Goal: Task Accomplishment & Management: Manage account settings

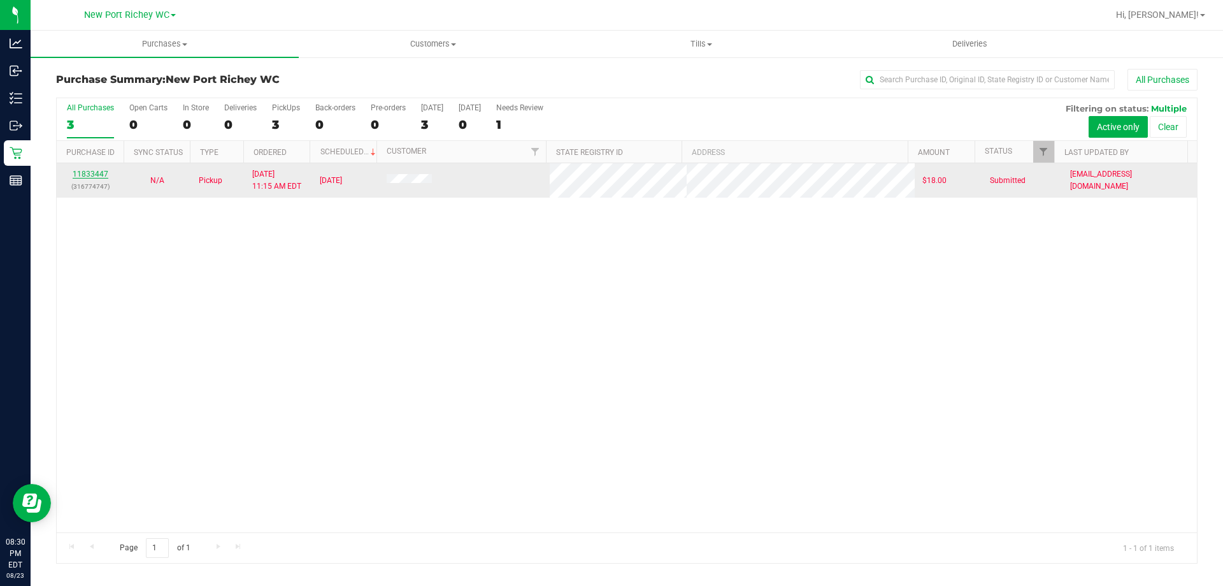
click at [92, 176] on link "11833447" at bounding box center [91, 173] width 36 height 9
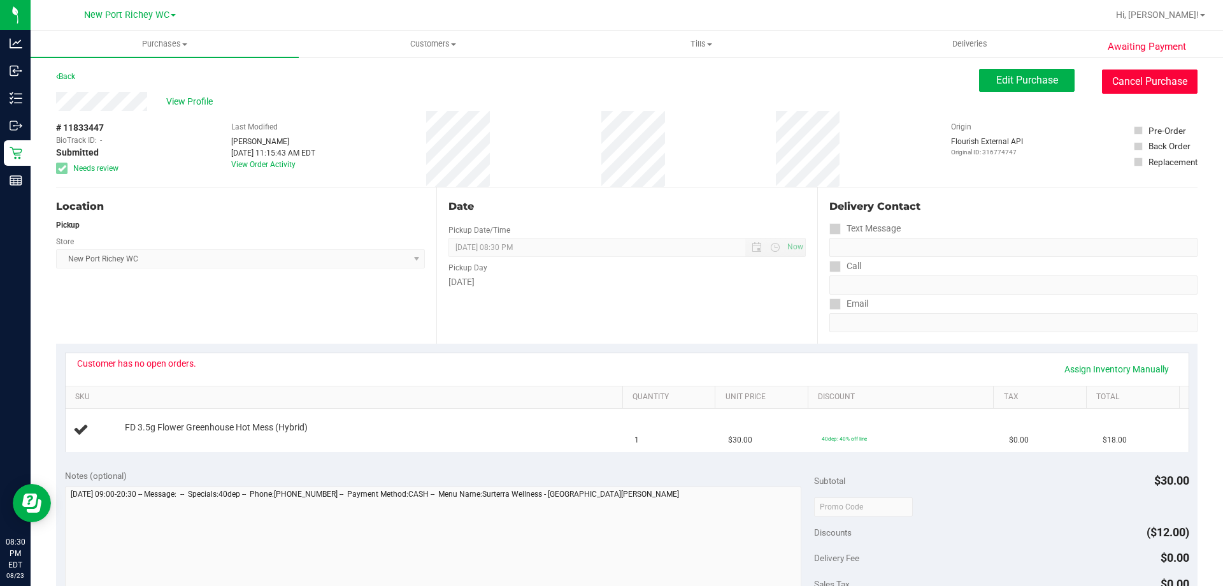
click at [1145, 86] on button "Cancel Purchase" at bounding box center [1150, 81] width 96 height 24
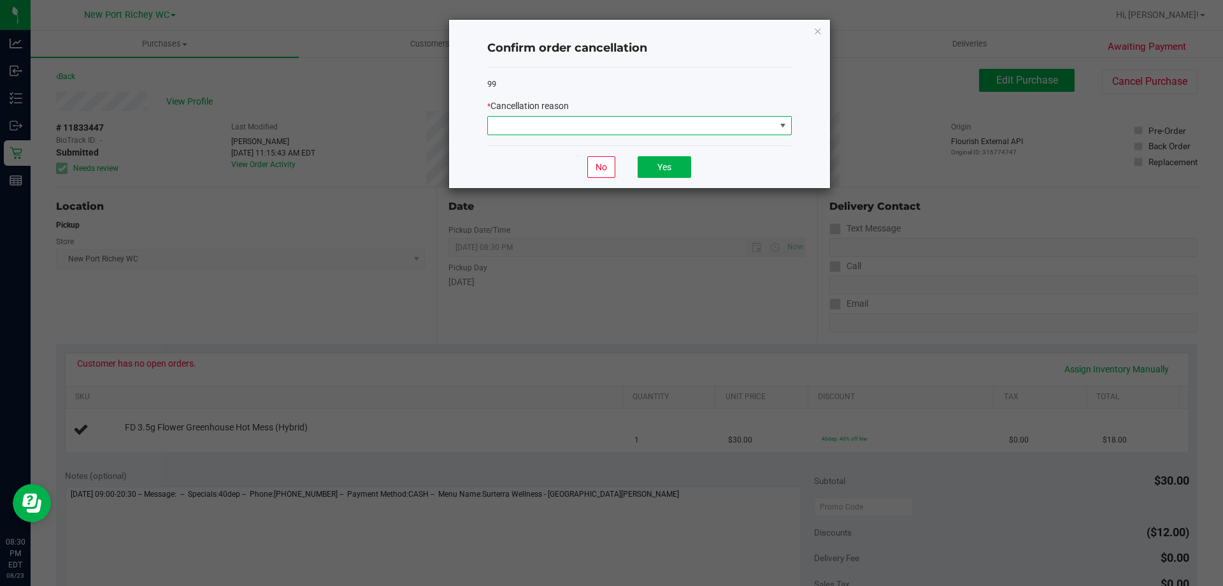
click at [782, 126] on span at bounding box center [783, 125] width 10 height 10
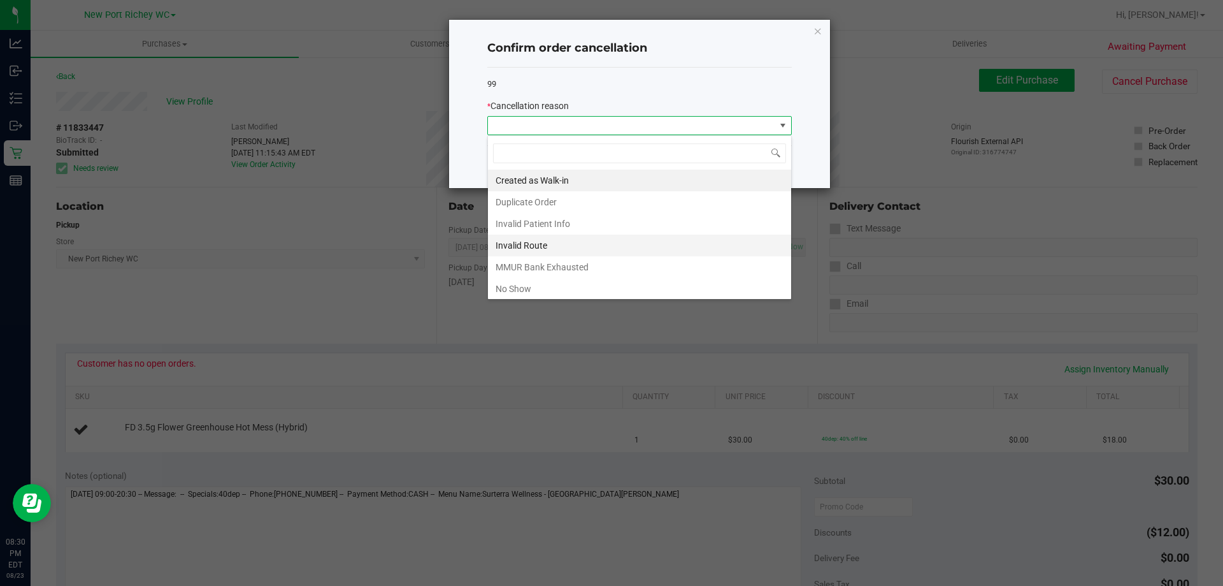
scroll to position [19, 305]
click at [526, 291] on li "No Show" at bounding box center [639, 289] width 303 height 22
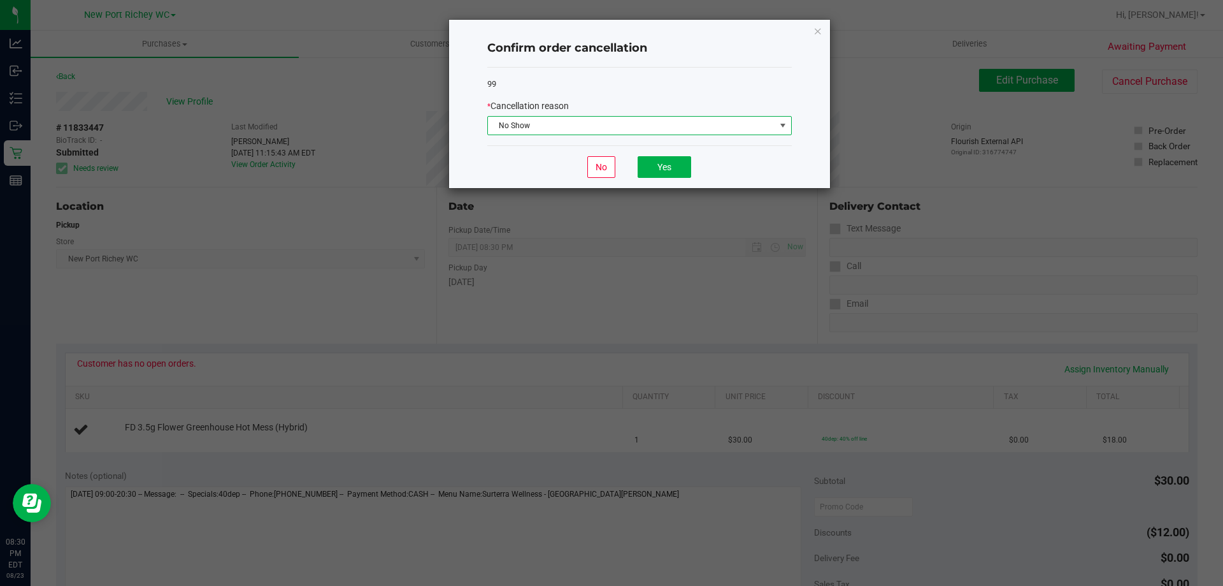
click at [782, 124] on span at bounding box center [783, 125] width 10 height 10
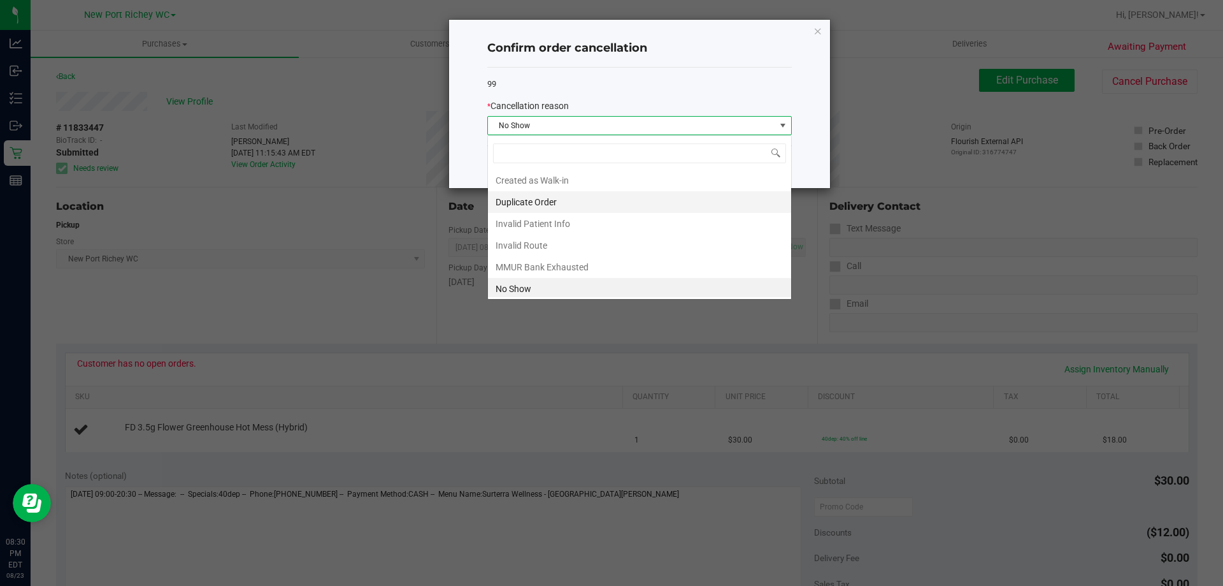
scroll to position [3, 0]
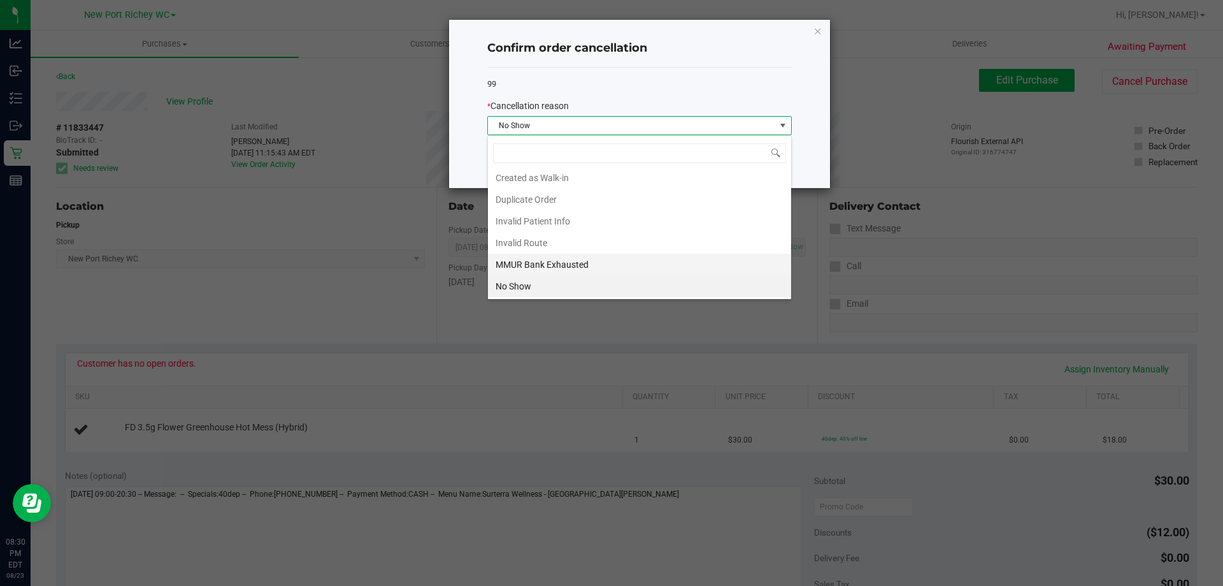
click at [554, 263] on li "MMUR Bank Exhausted" at bounding box center [639, 265] width 303 height 22
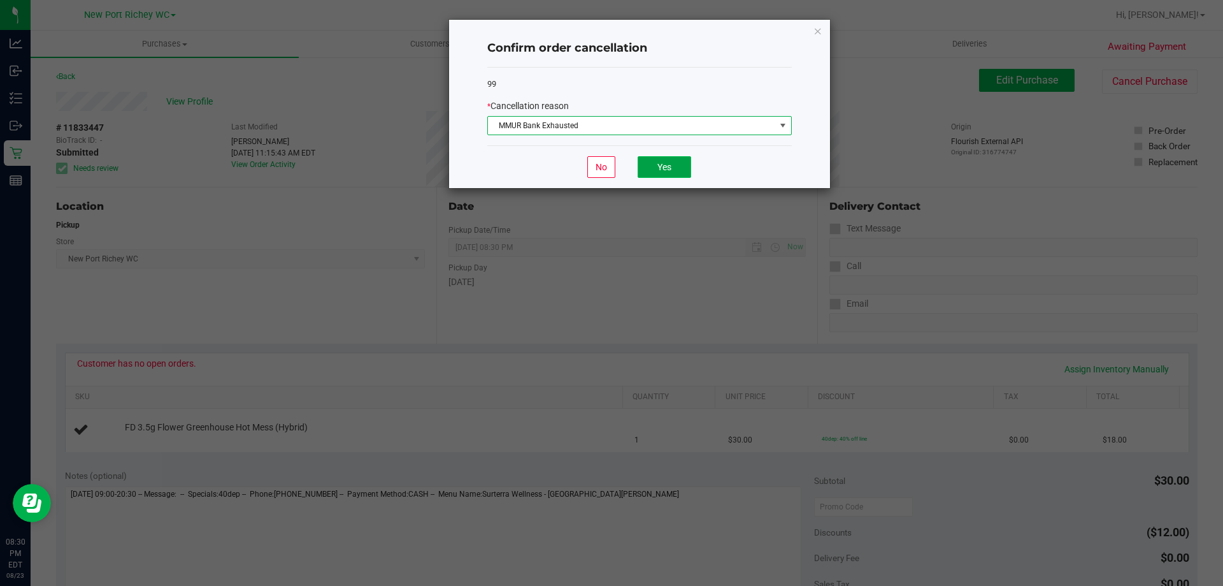
click at [670, 169] on button "Yes" at bounding box center [665, 167] width 54 height 22
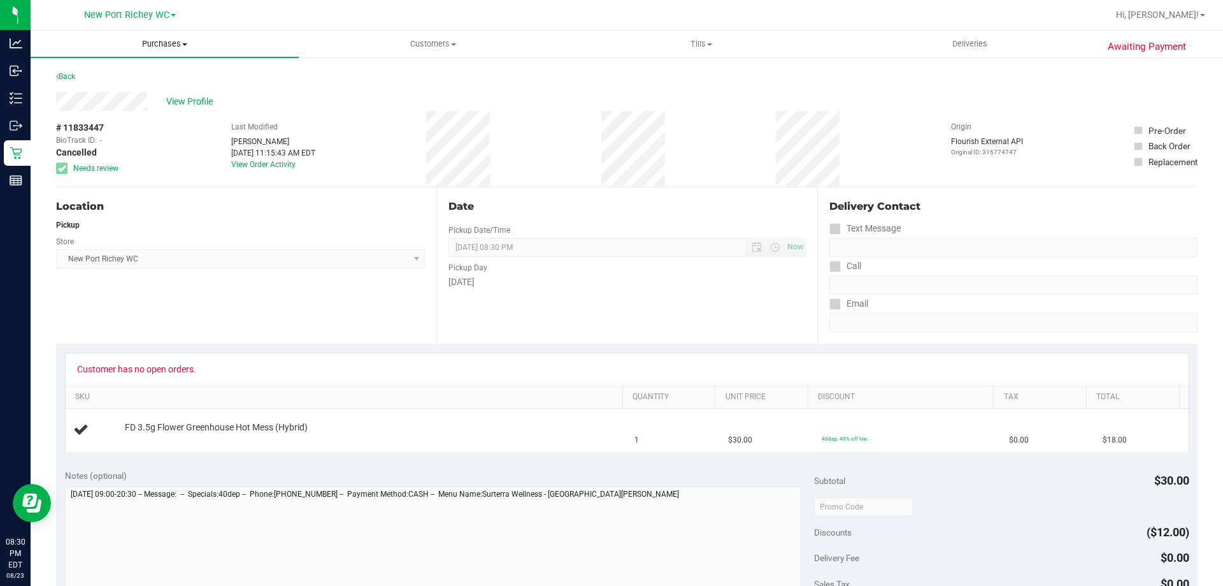
click at [187, 43] on span at bounding box center [184, 44] width 5 height 3
click at [98, 79] on span "Summary of purchases" at bounding box center [96, 76] width 131 height 11
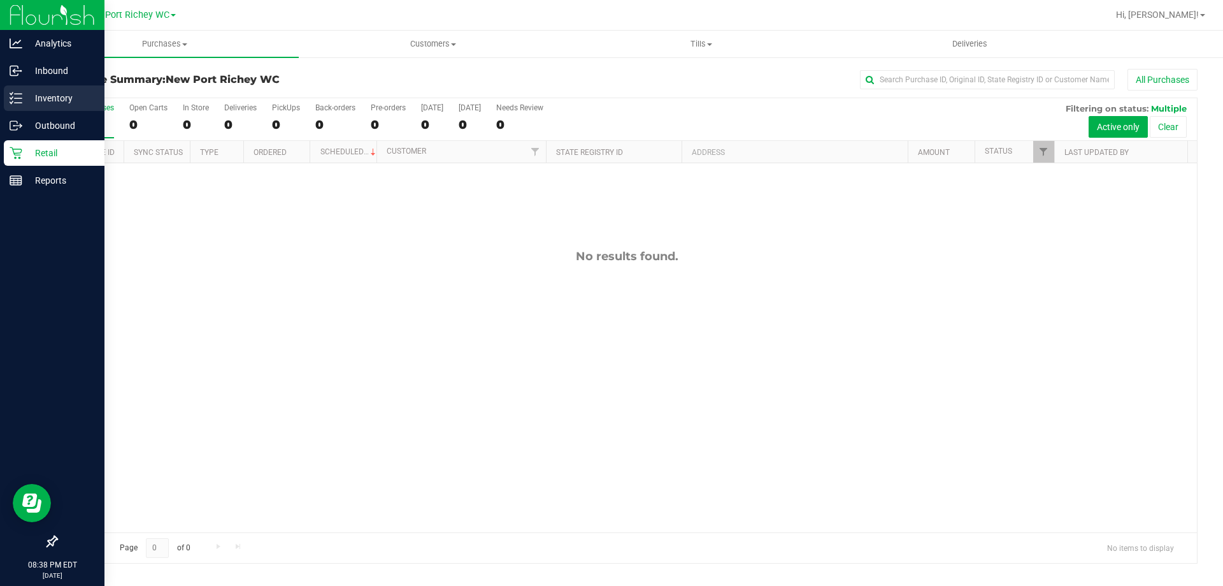
click at [37, 92] on p "Inventory" at bounding box center [60, 97] width 76 height 15
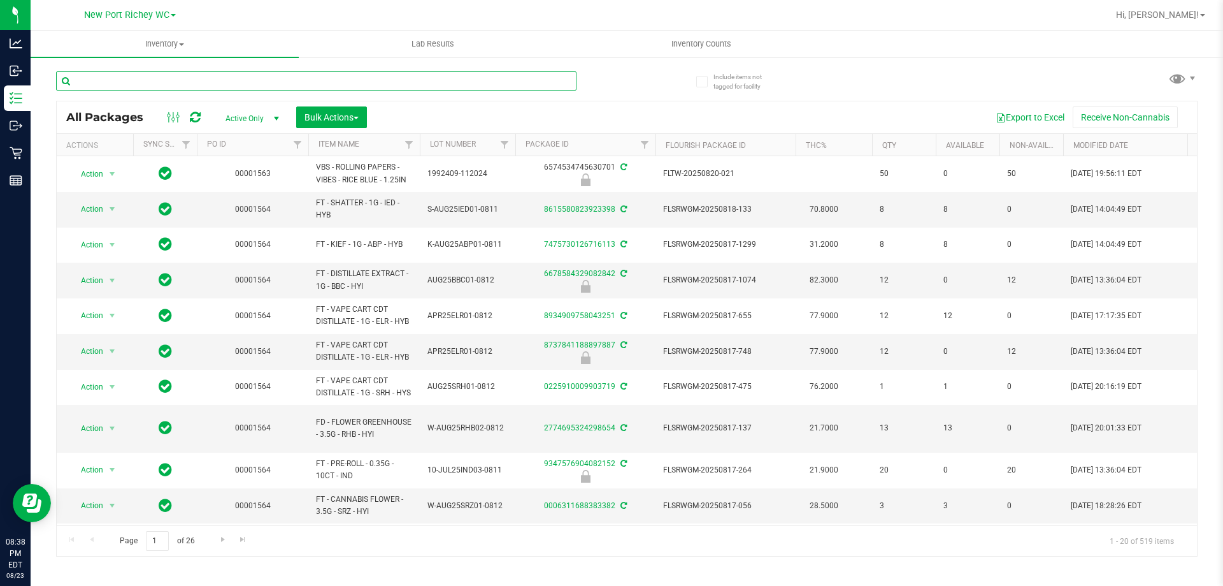
click at [123, 87] on input "text" at bounding box center [316, 80] width 521 height 19
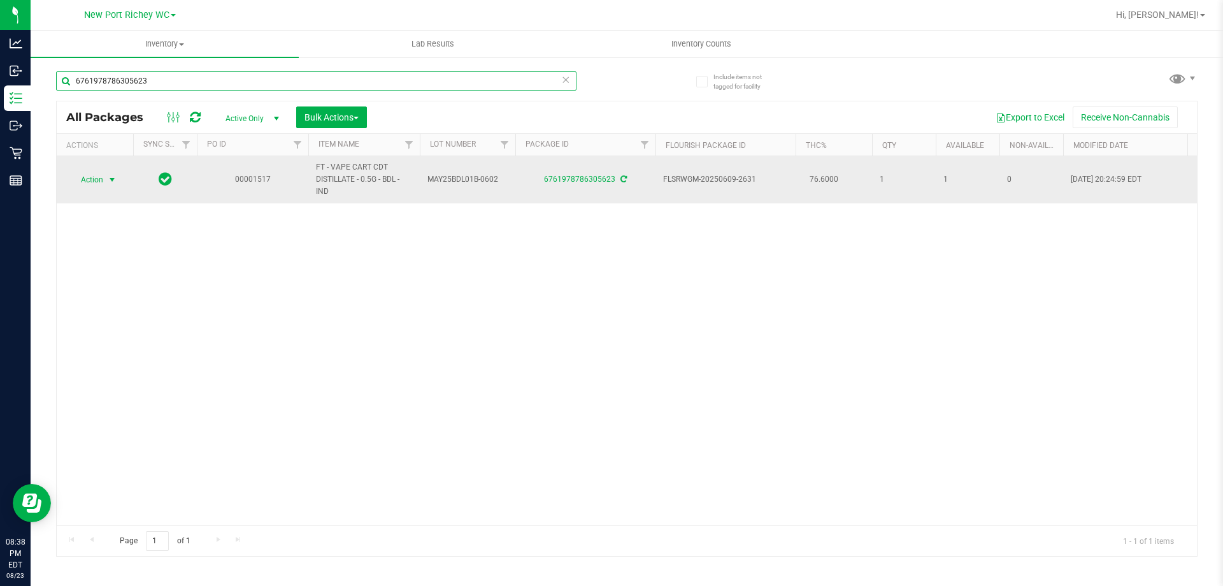
type input "6761978786305623"
click at [110, 179] on span "select" at bounding box center [112, 180] width 10 height 10
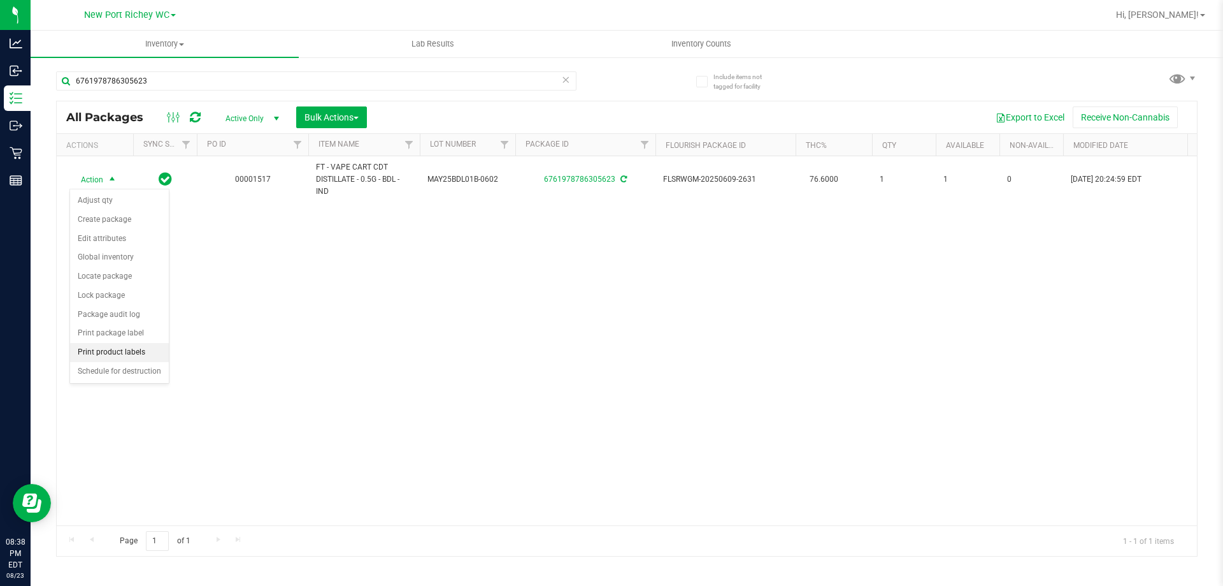
click at [113, 352] on li "Print product labels" at bounding box center [119, 352] width 99 height 19
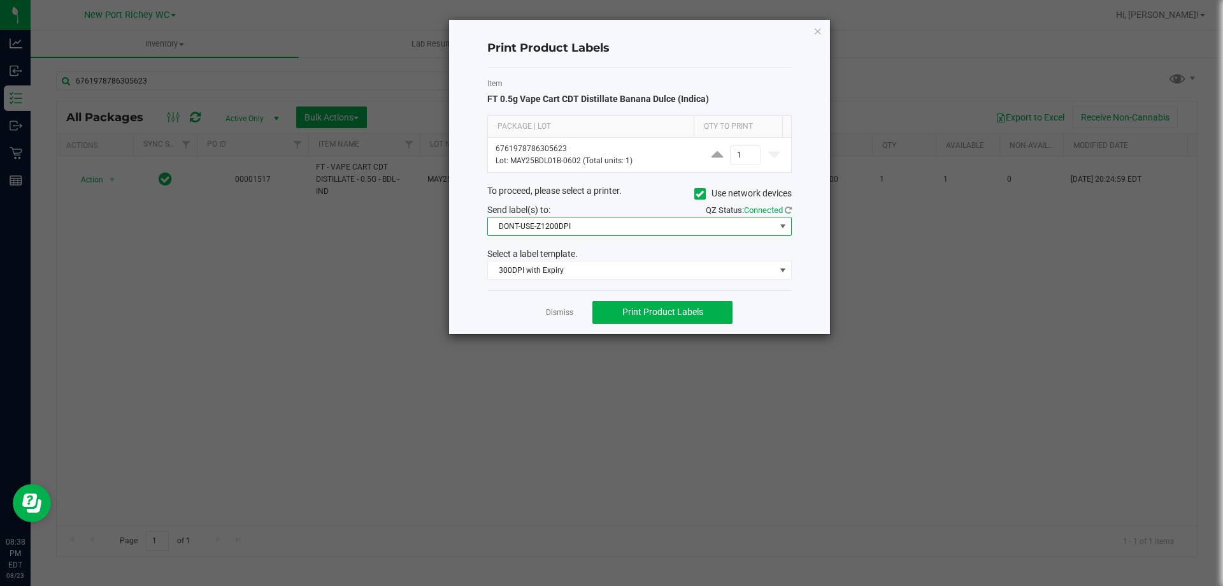
click at [785, 222] on span at bounding box center [783, 226] width 10 height 10
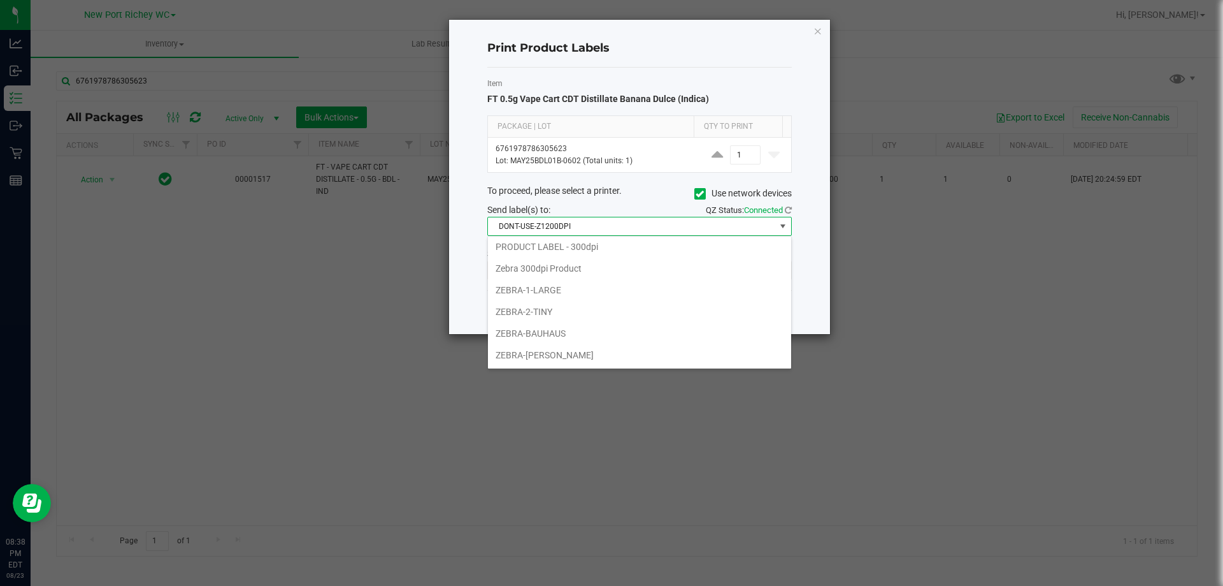
scroll to position [111, 0]
click at [566, 330] on li "ZEBRA-HARDWELL" at bounding box center [639, 333] width 303 height 22
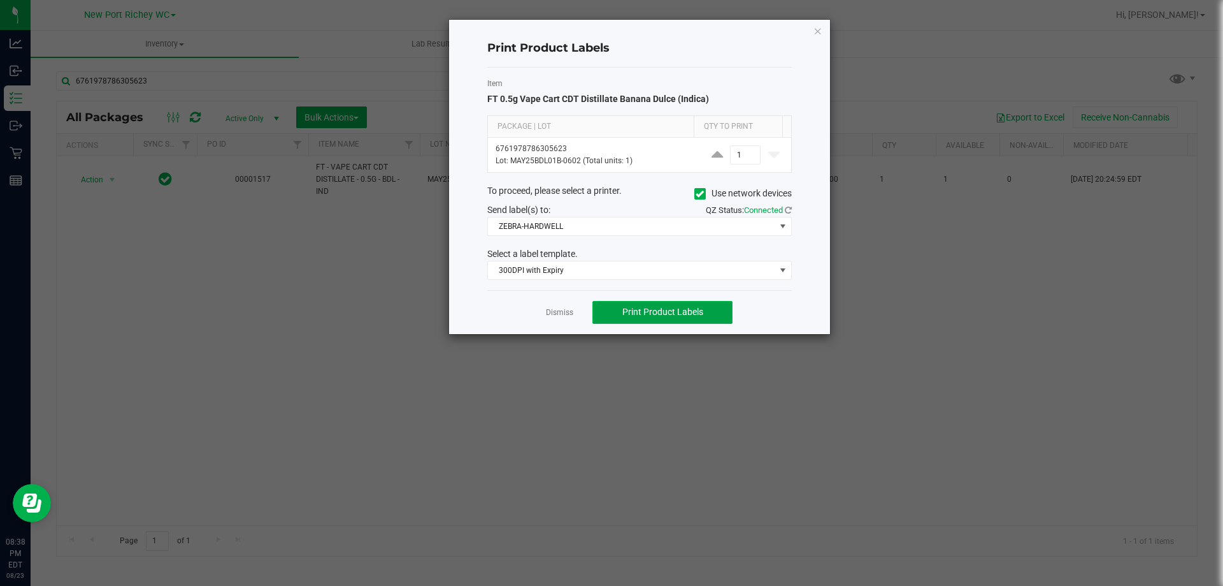
click at [663, 311] on span "Print Product Labels" at bounding box center [663, 311] width 81 height 10
click at [563, 315] on link "Dismiss" at bounding box center [559, 312] width 27 height 11
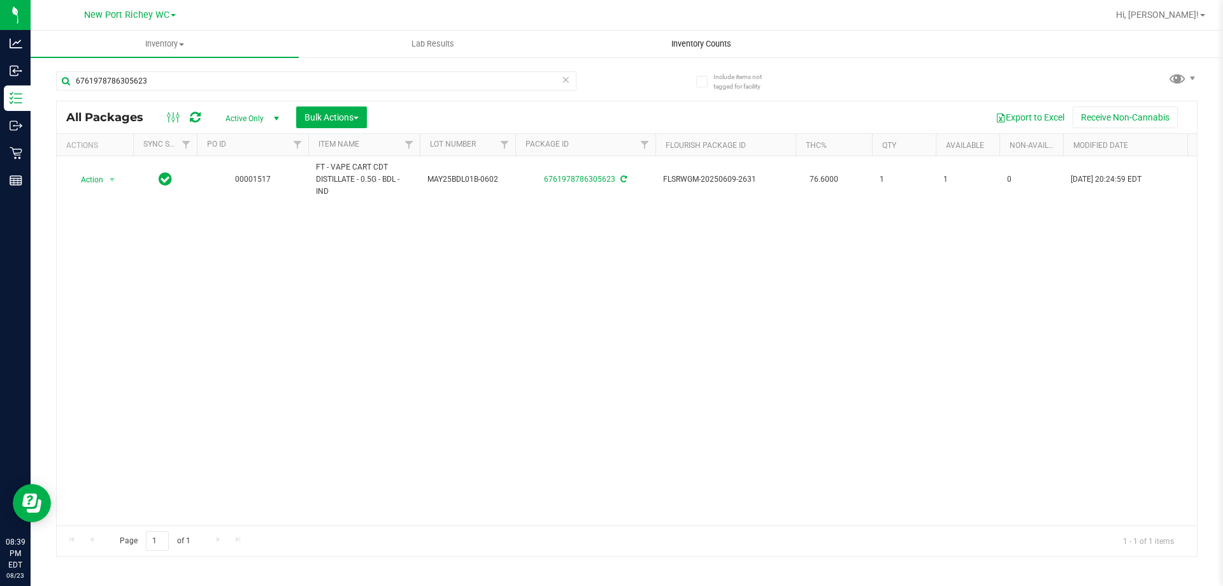
click at [686, 46] on span "Inventory Counts" at bounding box center [701, 43] width 94 height 11
click at [679, 39] on span "Inventory Counts" at bounding box center [701, 43] width 94 height 11
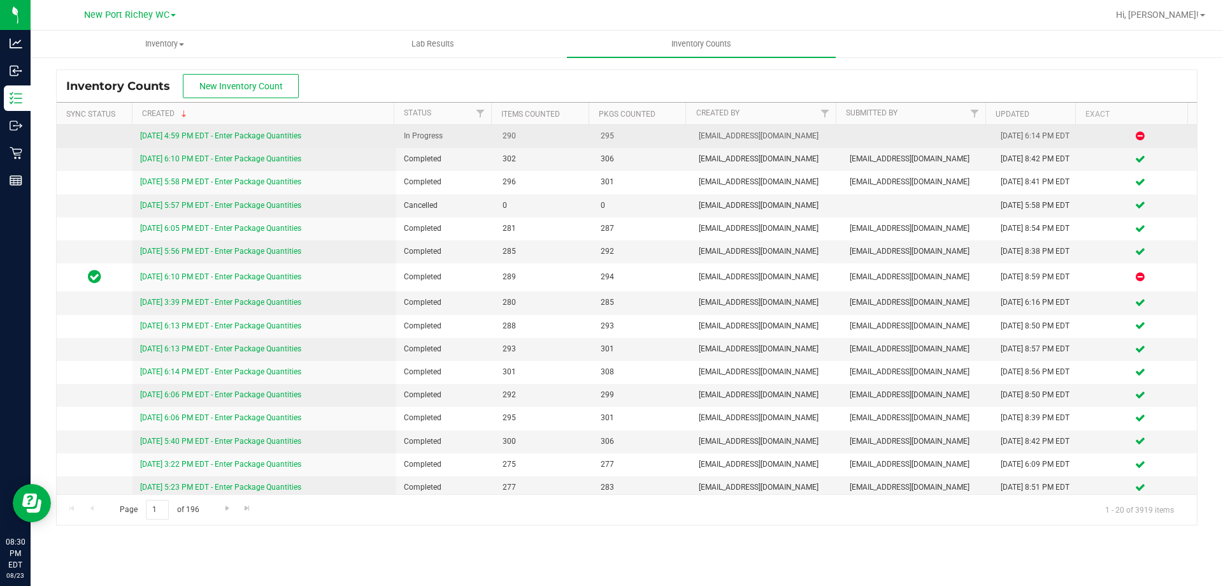
click at [244, 136] on link "[DATE] 4:59 PM EDT - Enter Package Quantities" at bounding box center [220, 135] width 161 height 9
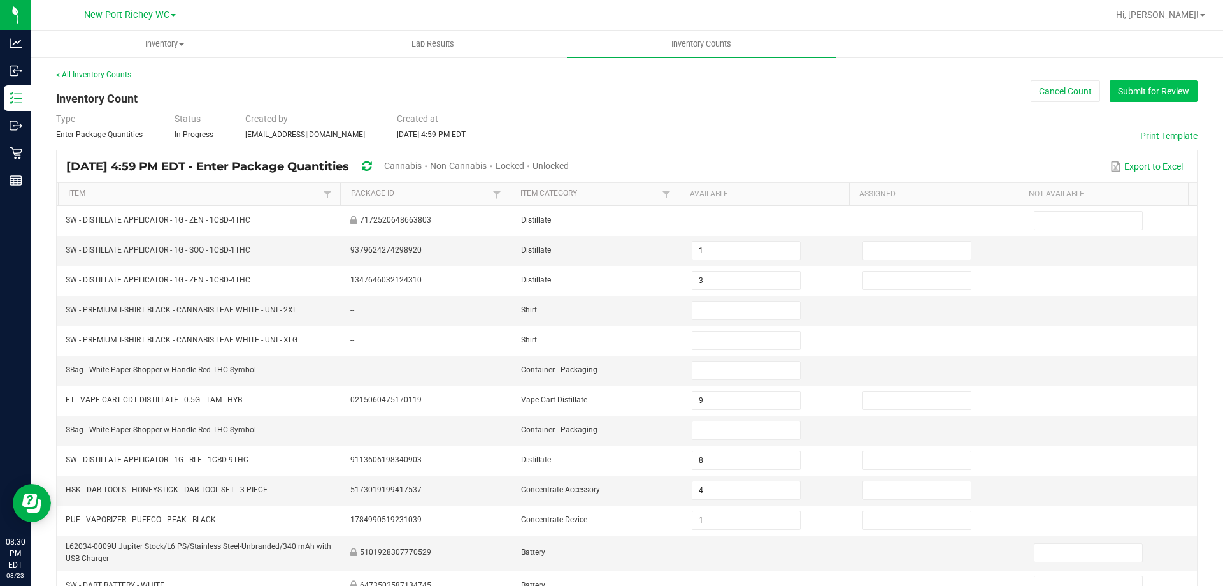
click at [1152, 83] on button "Submit for Review" at bounding box center [1154, 91] width 88 height 22
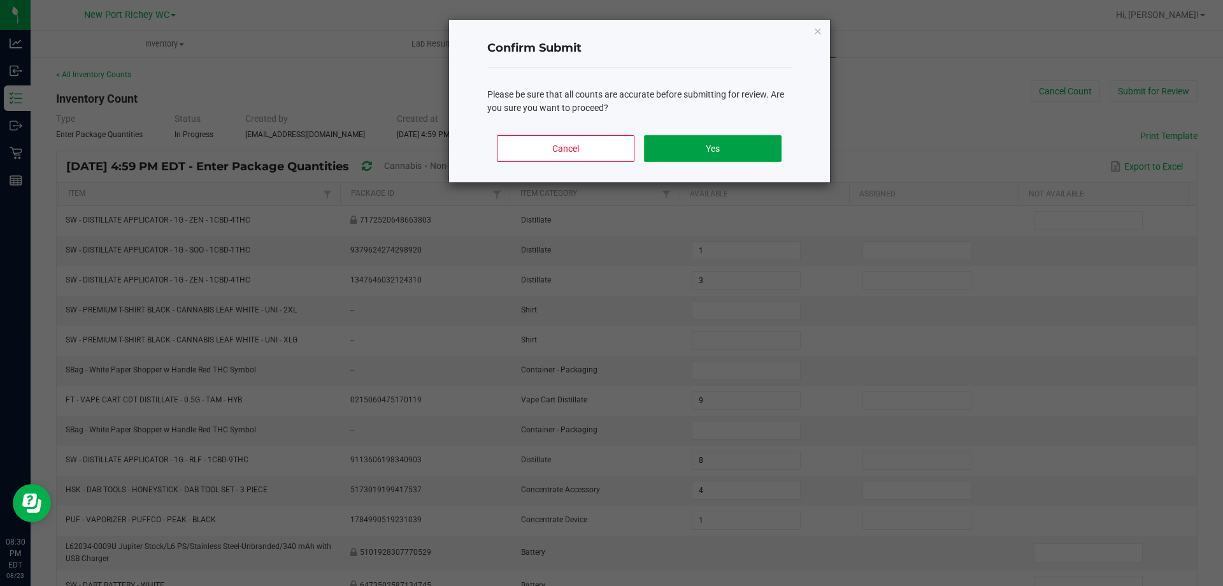
click at [686, 138] on button "Yes" at bounding box center [712, 148] width 137 height 27
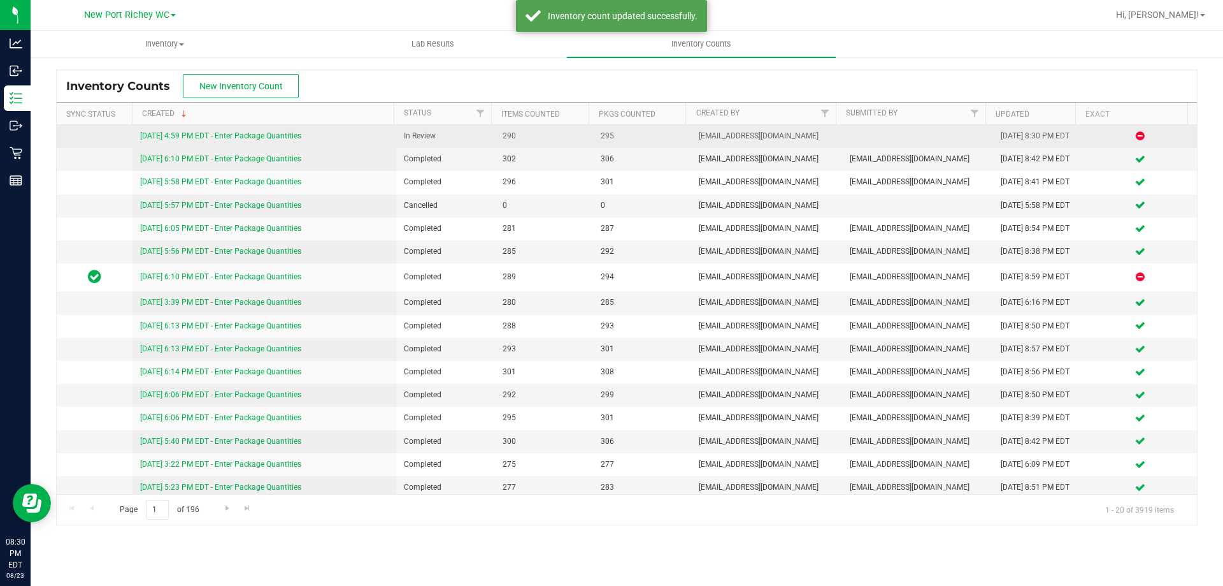
click at [229, 133] on link "[DATE] 4:59 PM EDT - Enter Package Quantities" at bounding box center [220, 135] width 161 height 9
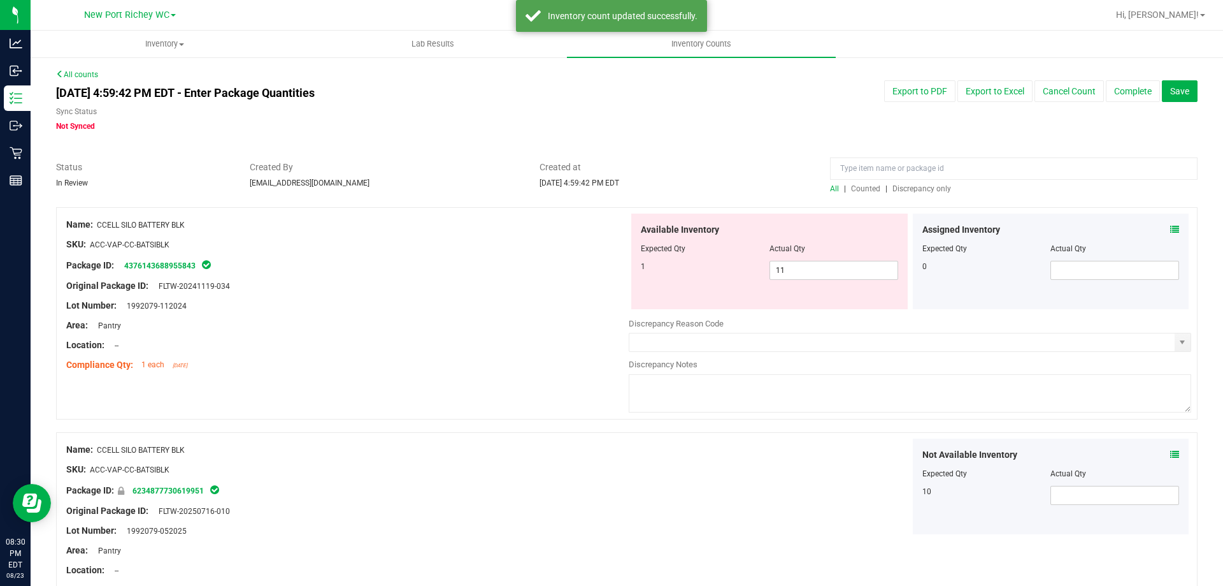
click at [919, 189] on span "Discrepancy only" at bounding box center [922, 188] width 59 height 9
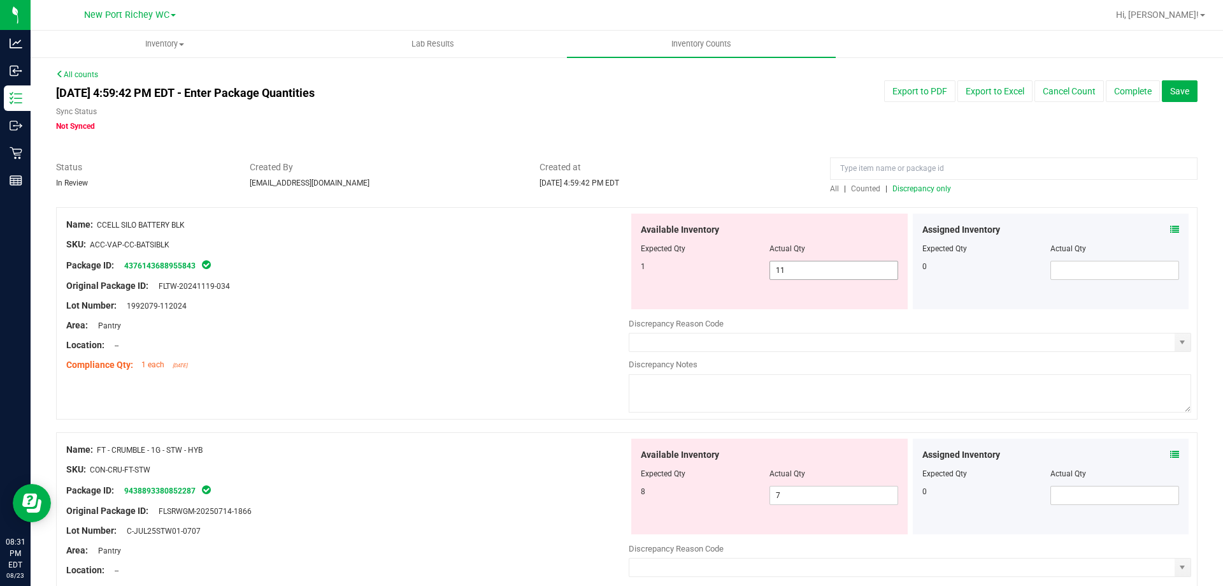
click at [818, 272] on span "11 11" at bounding box center [834, 270] width 129 height 19
type input "1"
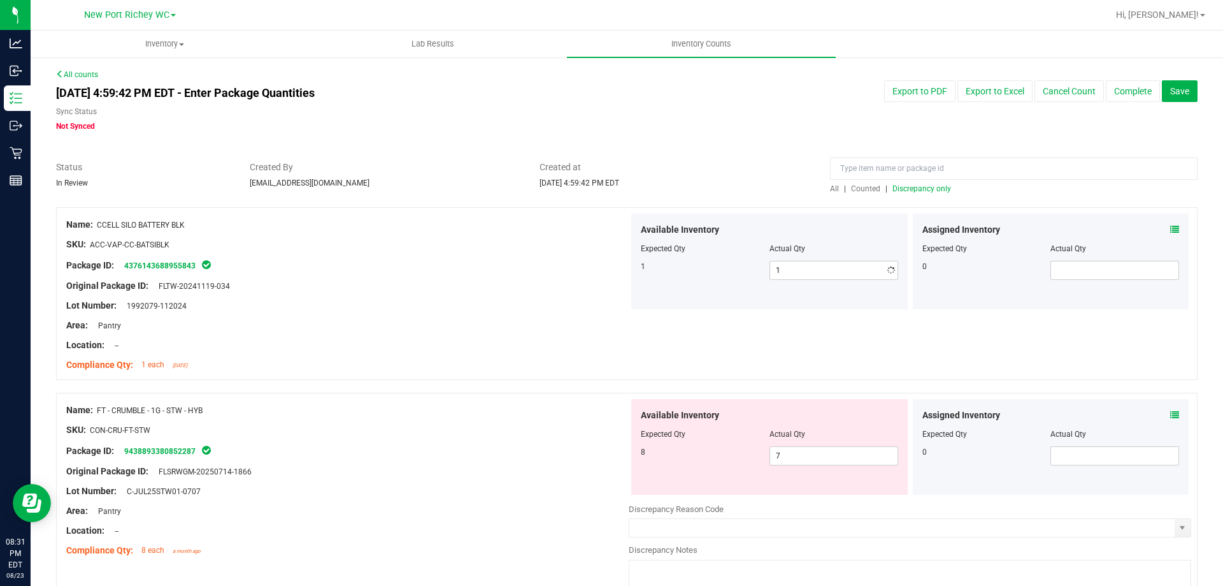
click at [468, 333] on div at bounding box center [347, 335] width 563 height 6
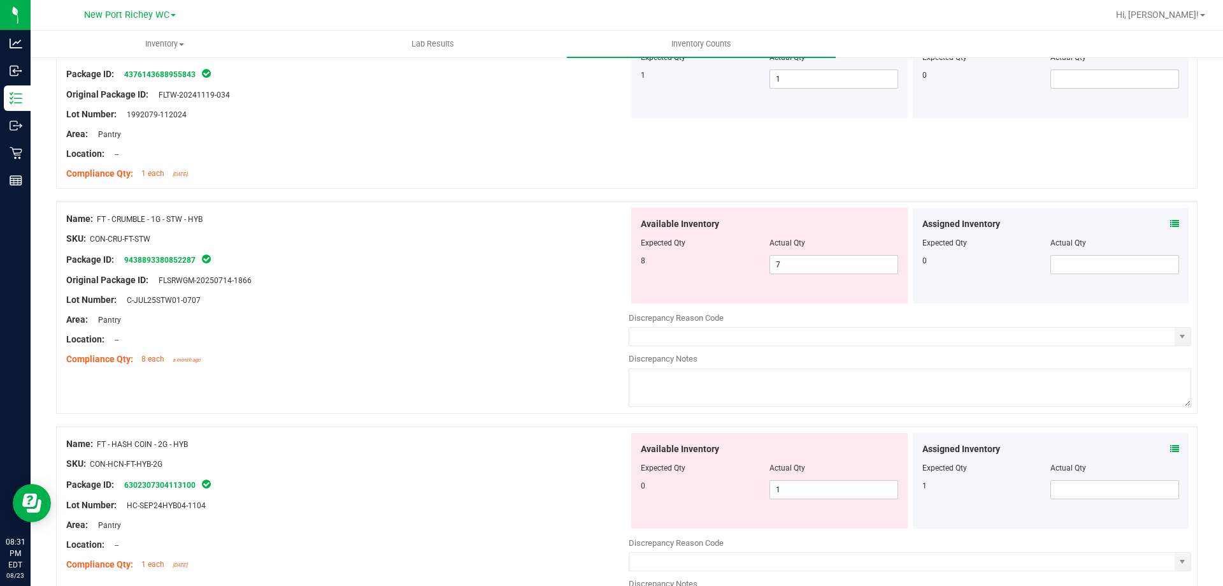
scroll to position [319, 0]
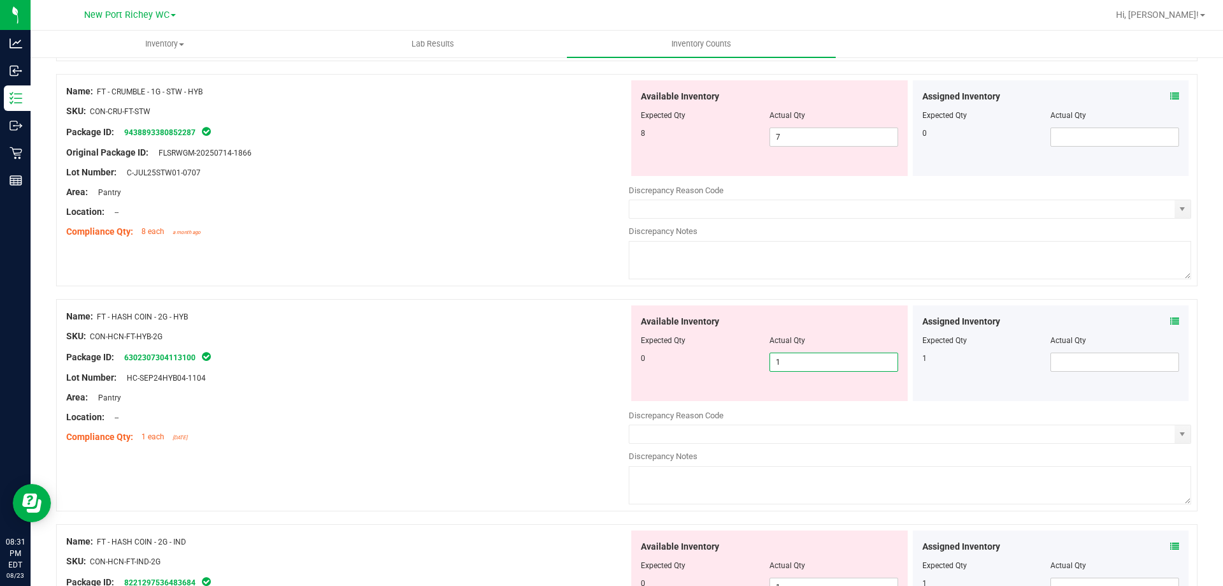
click at [786, 363] on span "1 1" at bounding box center [834, 361] width 129 height 19
type input "0"
click at [1103, 356] on span at bounding box center [1115, 361] width 129 height 19
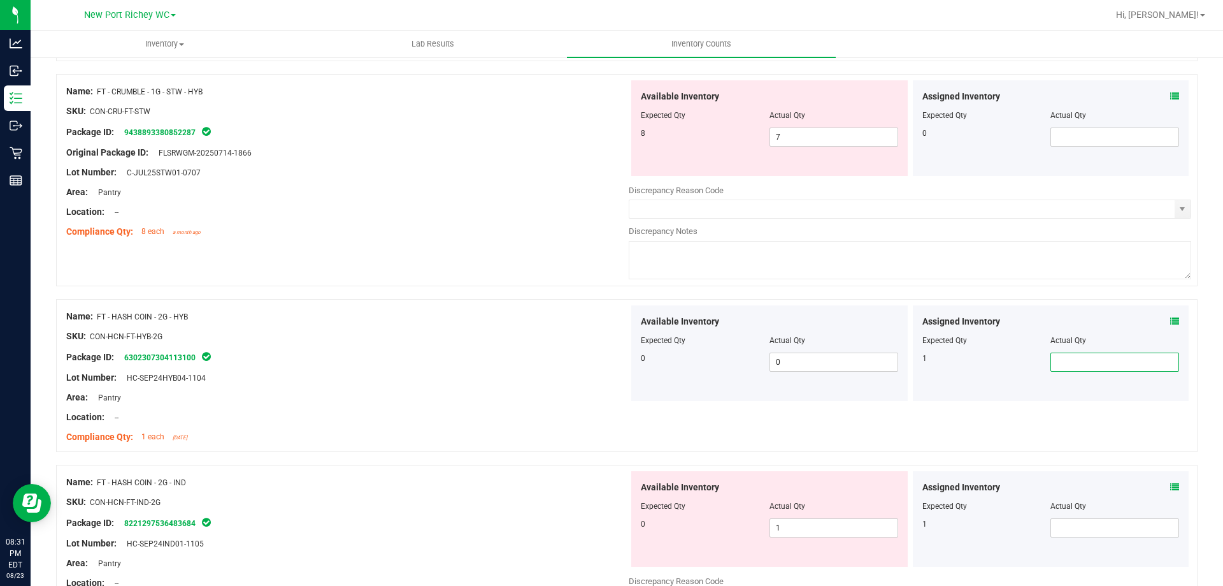
type input "1"
click at [603, 380] on div "Lot Number: HC-SEP24HYB04-1104" at bounding box center [347, 377] width 563 height 13
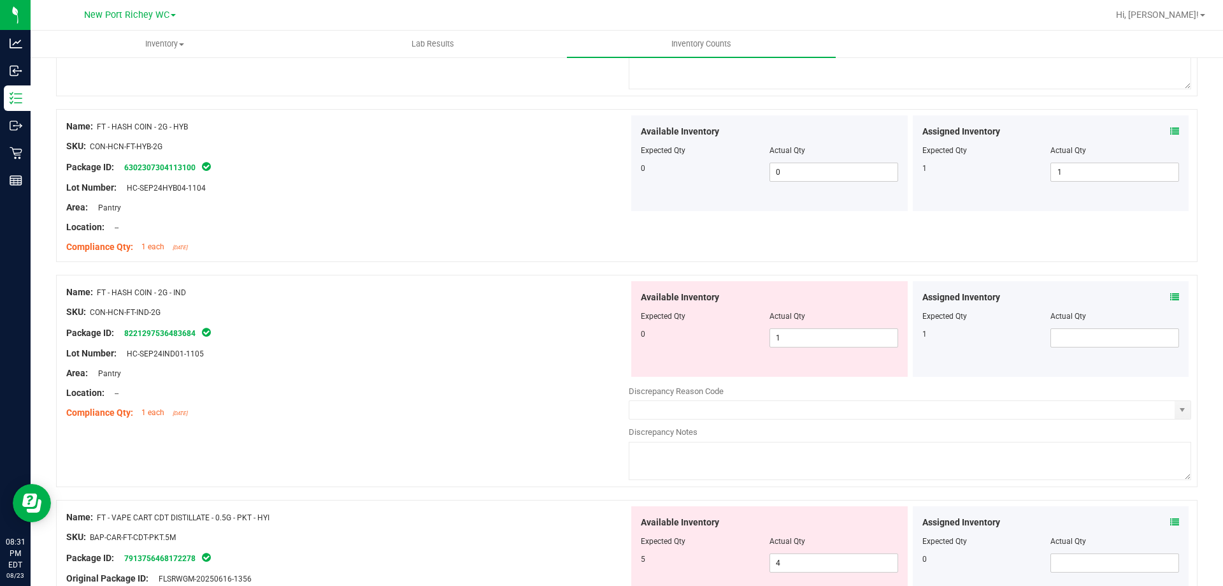
scroll to position [510, 0]
click at [786, 336] on span "1 1" at bounding box center [834, 336] width 129 height 19
type input "0"
click at [1077, 330] on span at bounding box center [1115, 336] width 129 height 19
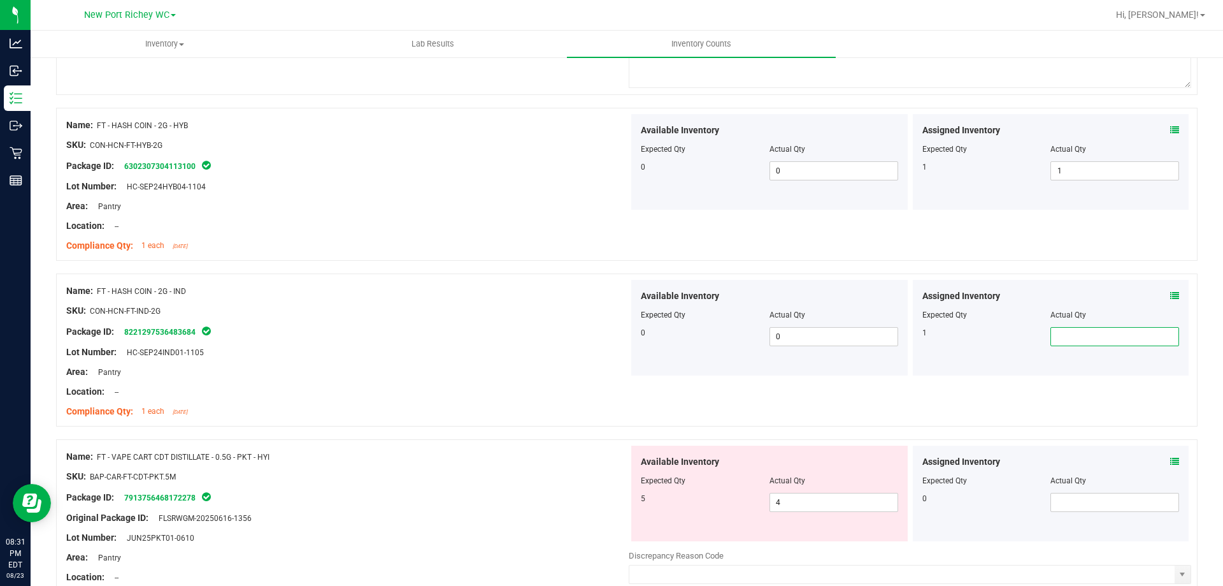
type input "1"
click at [928, 390] on div "Name: FT - HASH COIN - 2G - IND SKU: CON-HCN-FT-IND-2G Package ID: 822129753648…" at bounding box center [627, 349] width 1142 height 153
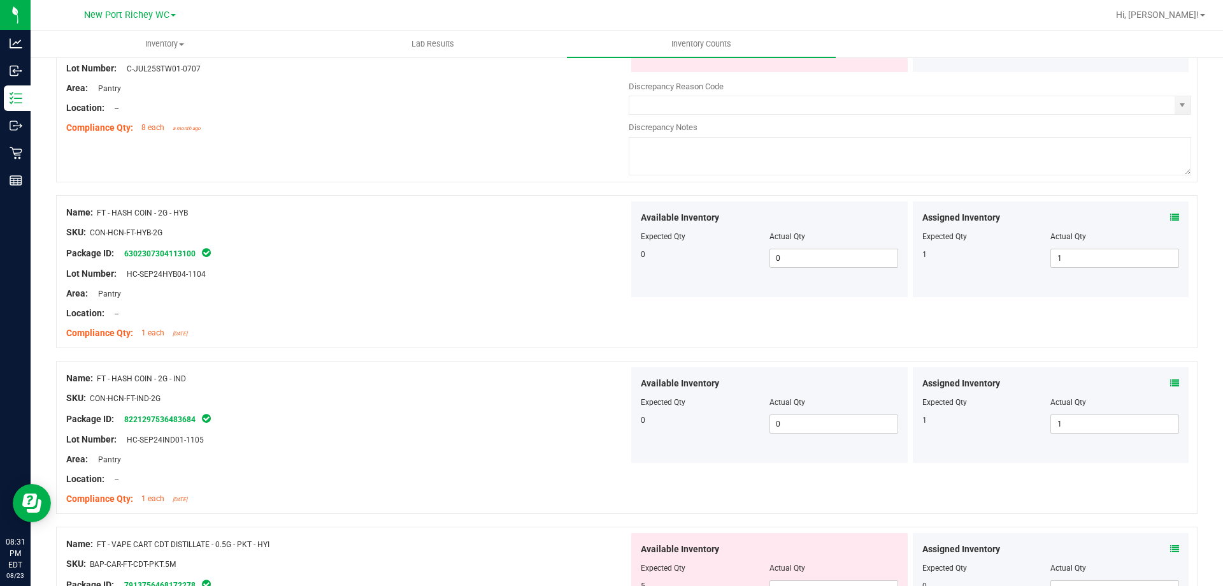
scroll to position [255, 0]
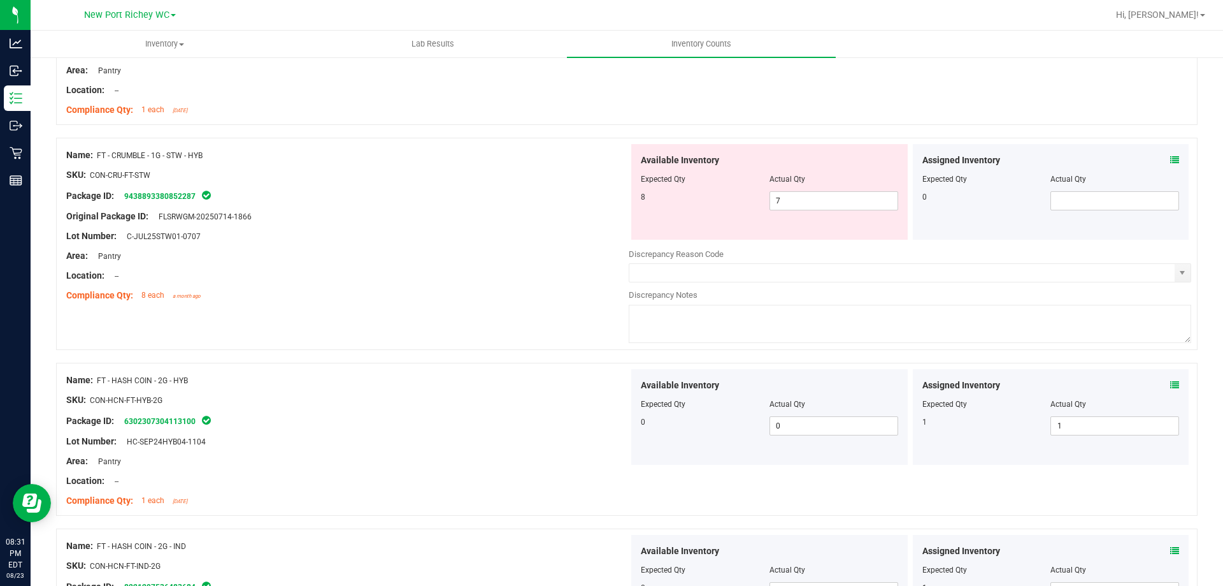
click at [1171, 158] on icon at bounding box center [1175, 159] width 9 height 9
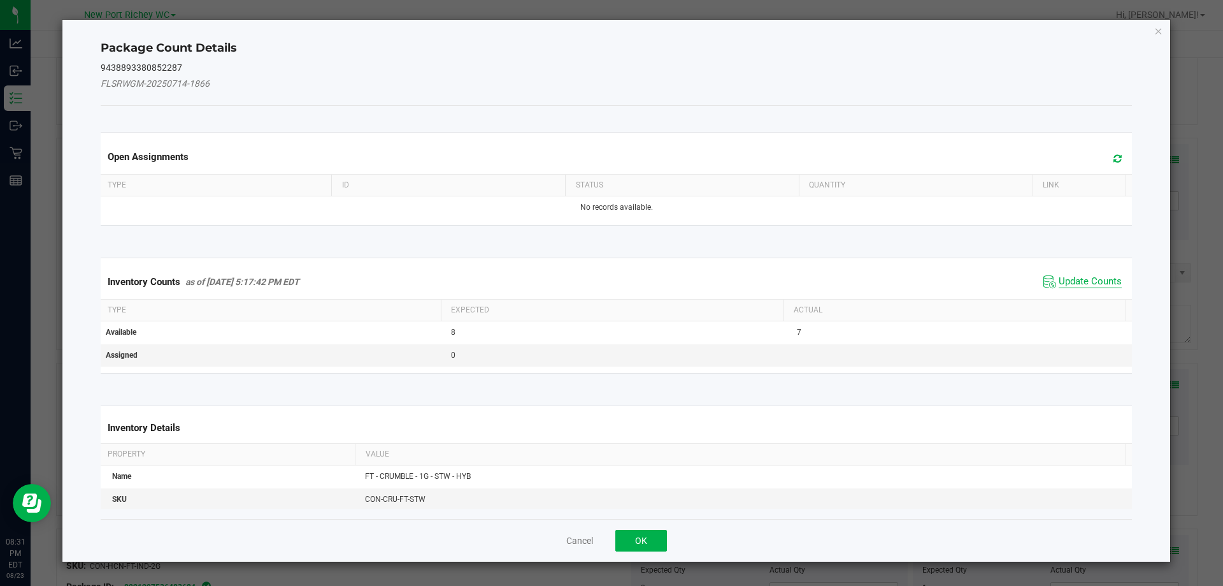
click at [1074, 282] on span "Update Counts" at bounding box center [1090, 281] width 63 height 13
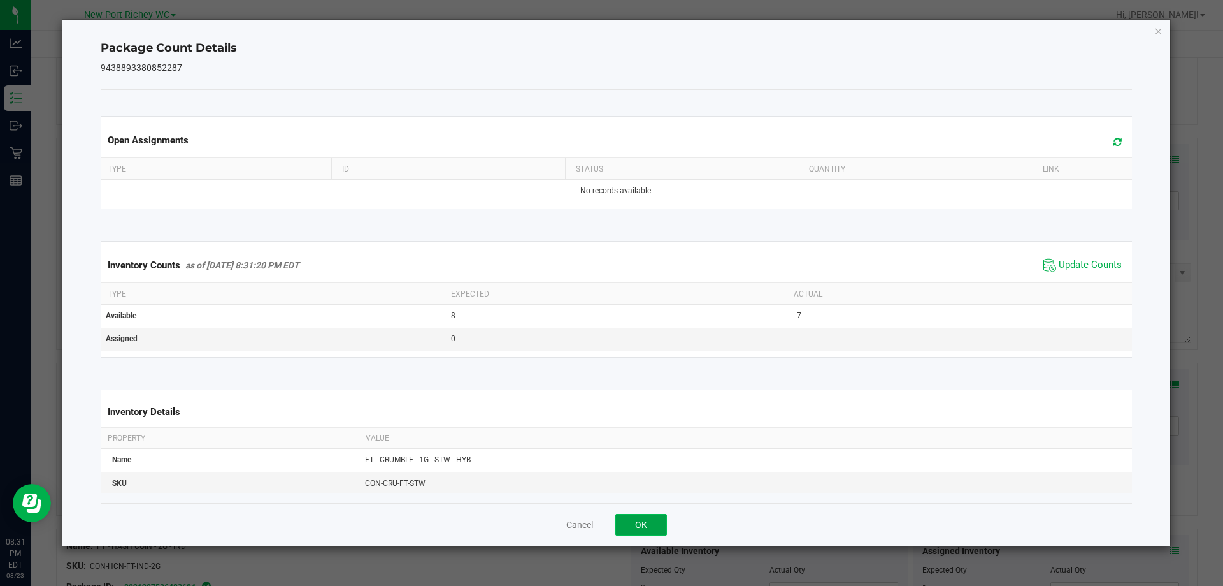
click at [638, 518] on button "OK" at bounding box center [642, 525] width 52 height 22
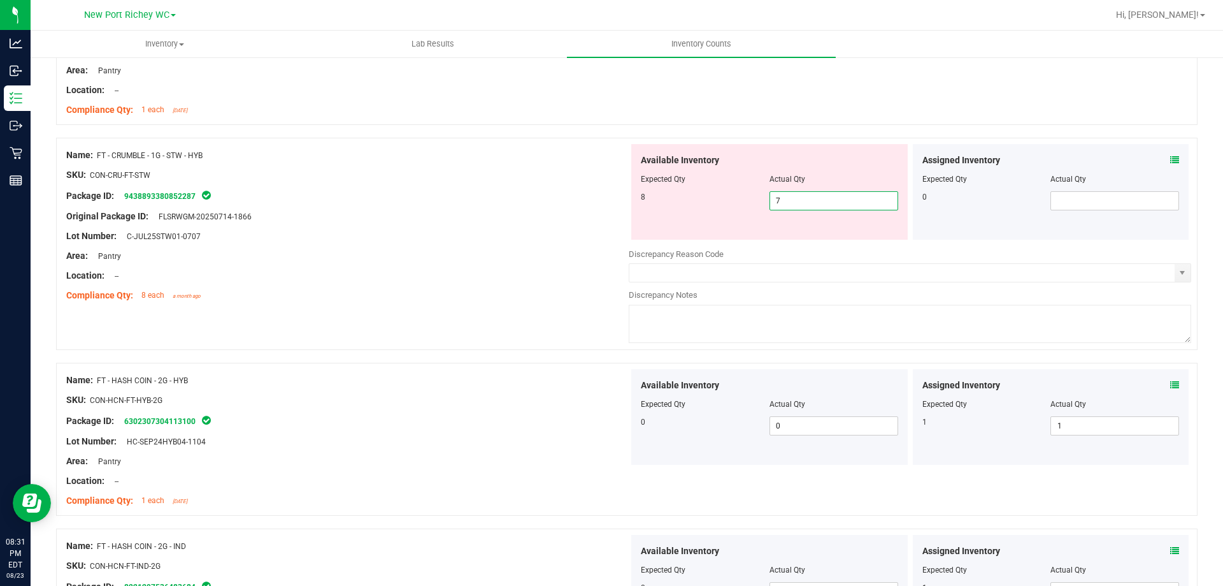
click at [802, 206] on span "7 7" at bounding box center [834, 200] width 129 height 19
type input "8"
click at [448, 180] on div "SKU: CON-CRU-FT-STW" at bounding box center [347, 174] width 563 height 13
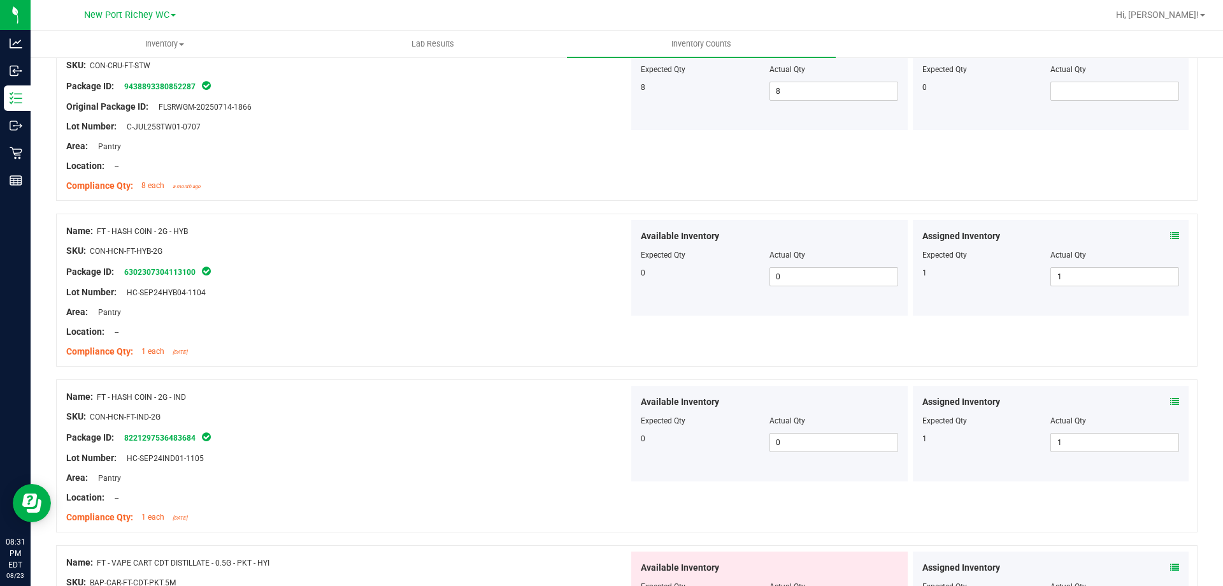
scroll to position [573, 0]
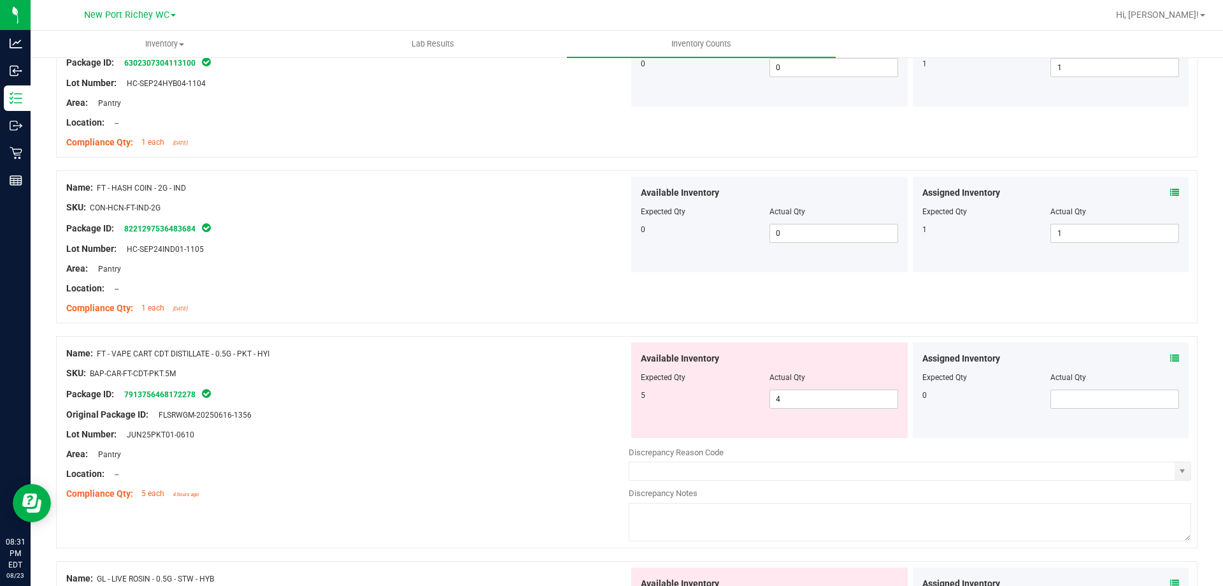
click at [1170, 360] on div "Assigned Inventory Expected Qty Actual Qty 0" at bounding box center [1051, 390] width 277 height 96
click at [1171, 358] on icon at bounding box center [1175, 358] width 9 height 9
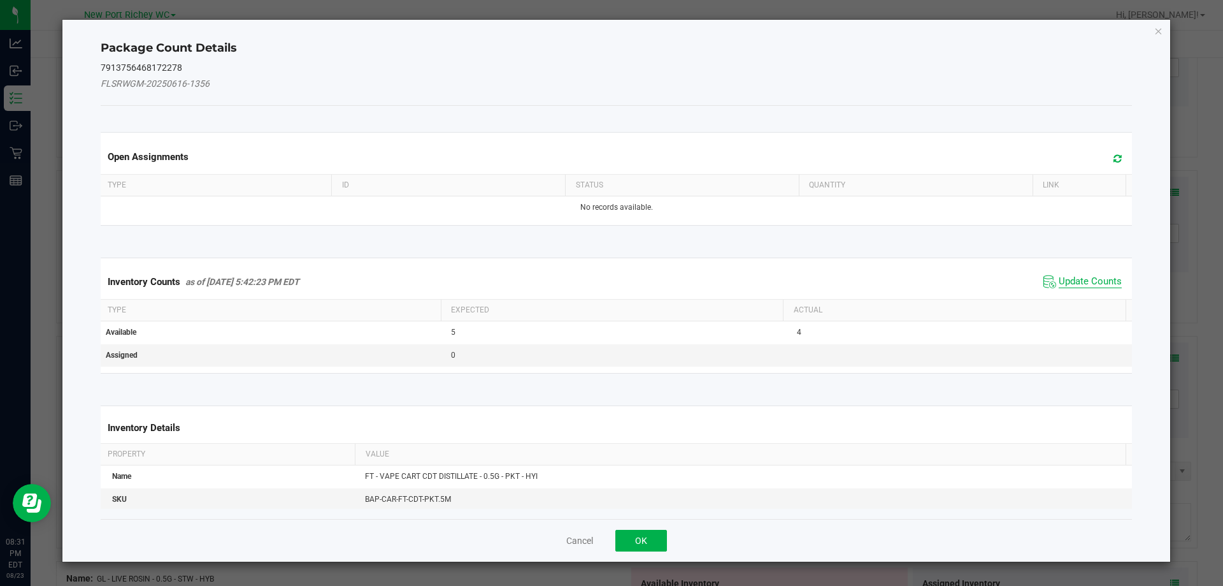
click at [1070, 281] on span "Update Counts" at bounding box center [1090, 281] width 63 height 13
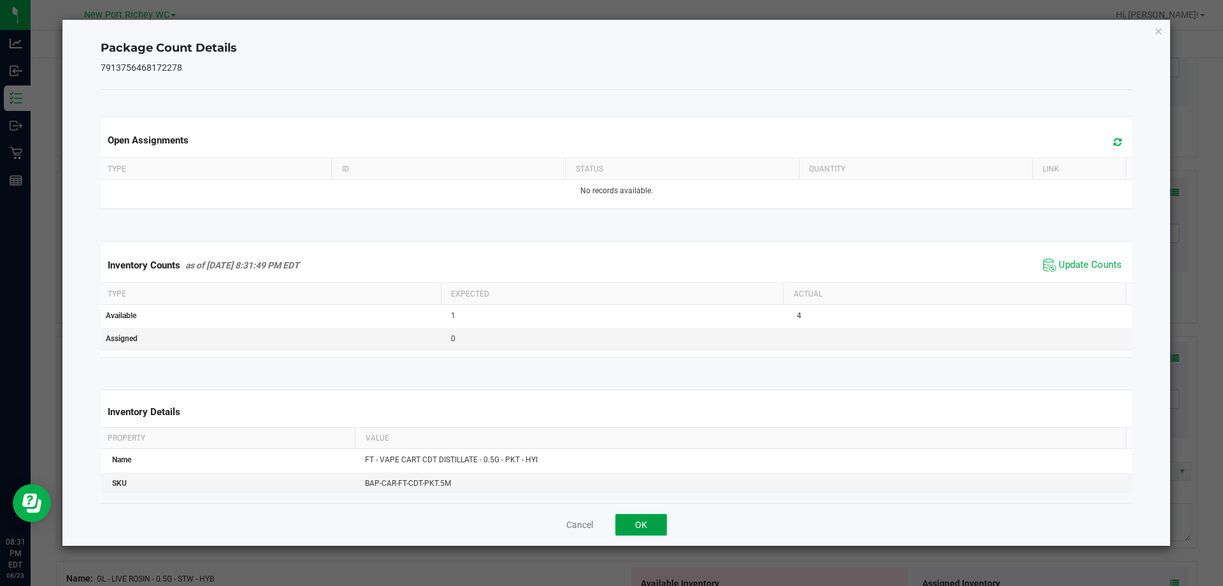
click at [647, 522] on button "OK" at bounding box center [642, 525] width 52 height 22
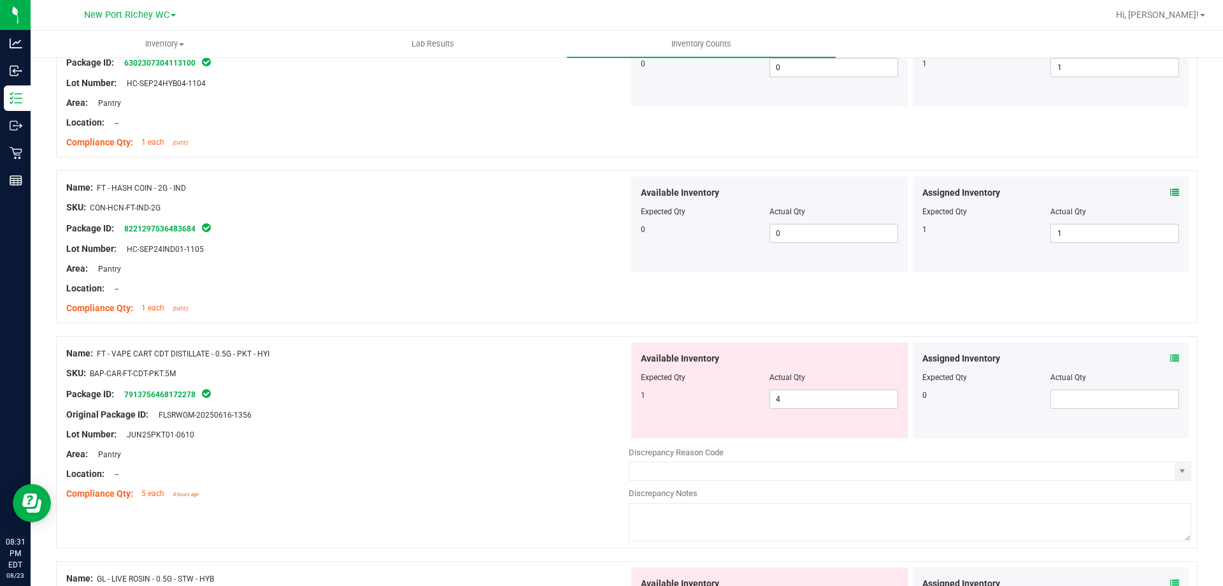
scroll to position [765, 0]
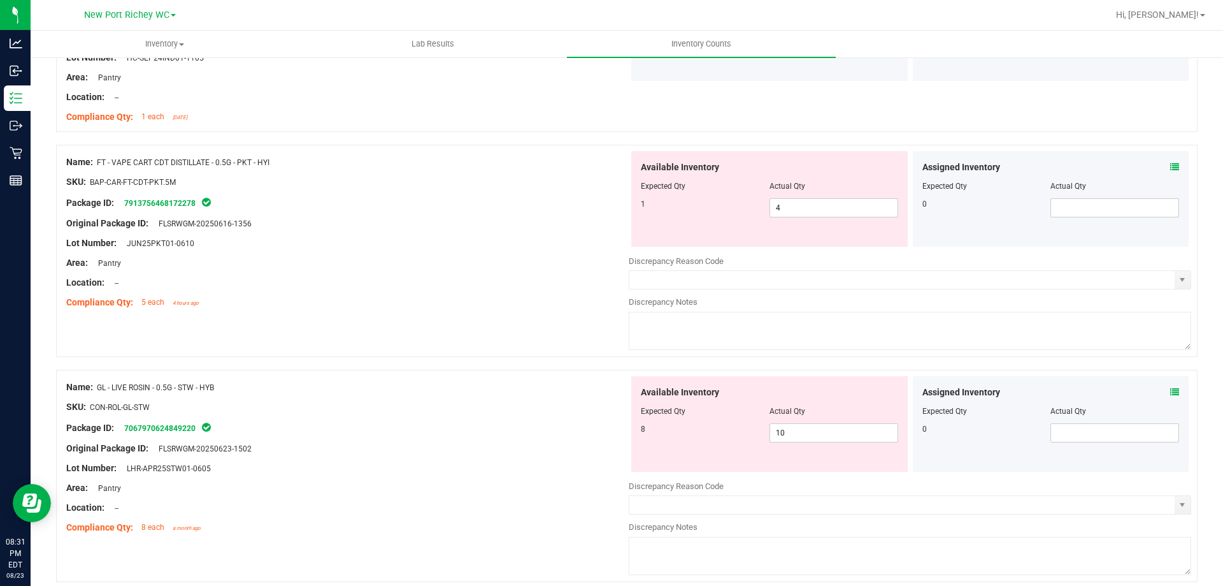
click at [1171, 391] on icon at bounding box center [1175, 391] width 9 height 9
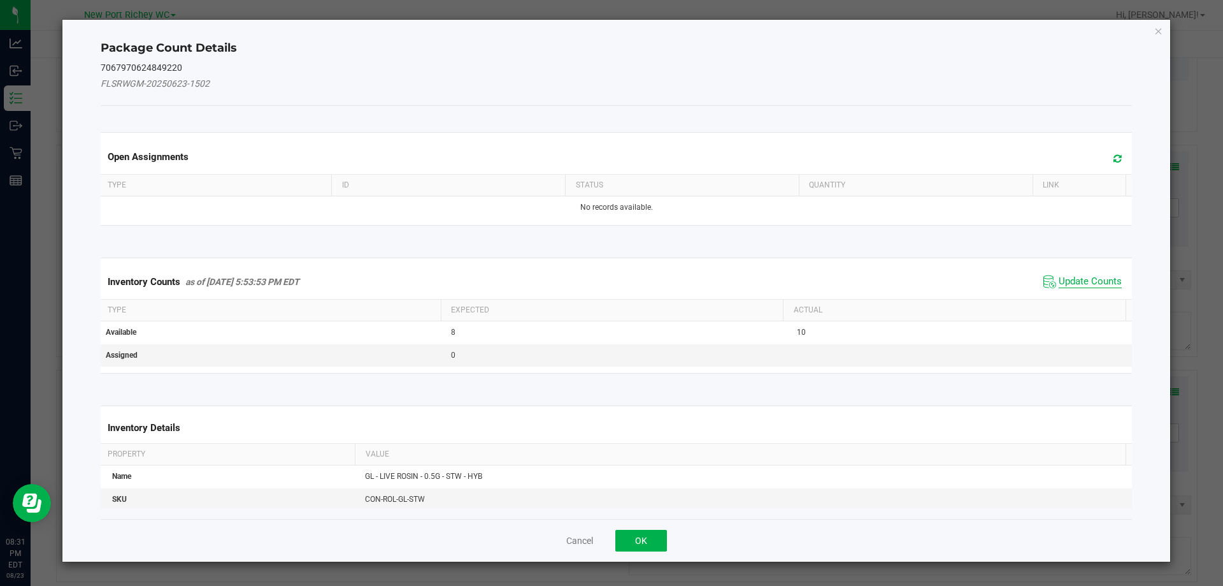
click at [1065, 275] on span "Update Counts" at bounding box center [1090, 281] width 63 height 13
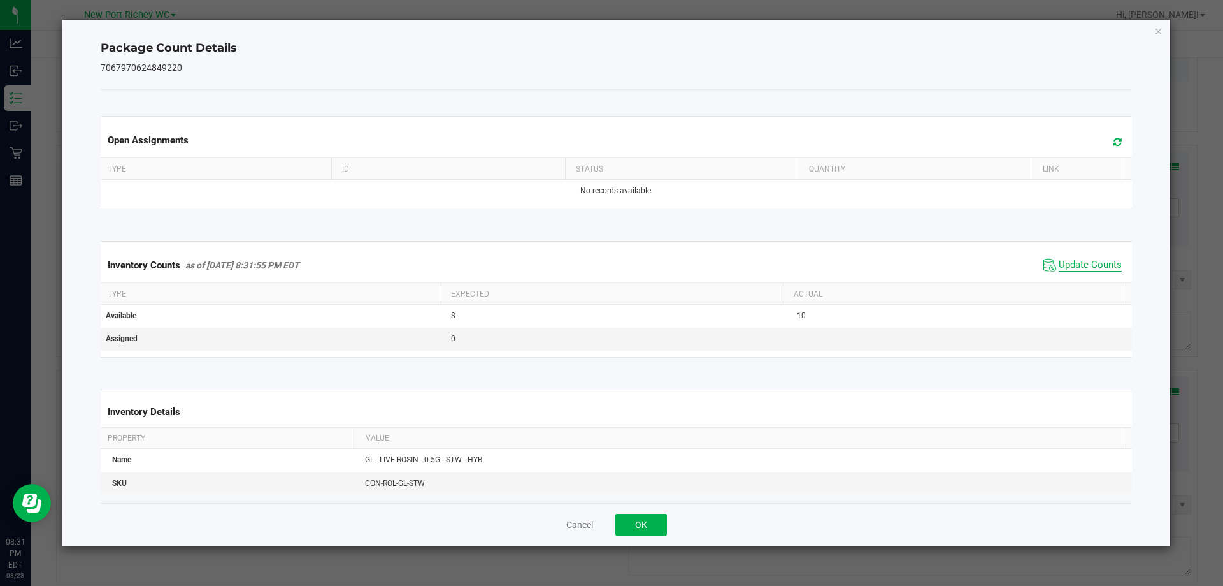
click at [1060, 266] on span "Update Counts" at bounding box center [1090, 265] width 63 height 13
click at [645, 519] on button "OK" at bounding box center [642, 525] width 52 height 22
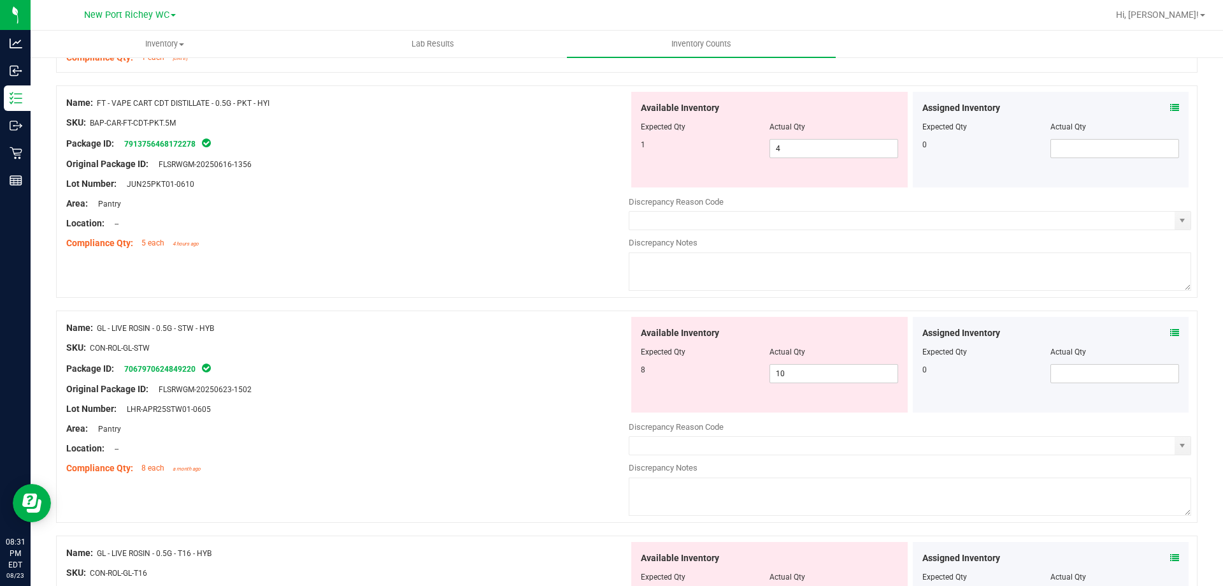
scroll to position [892, 0]
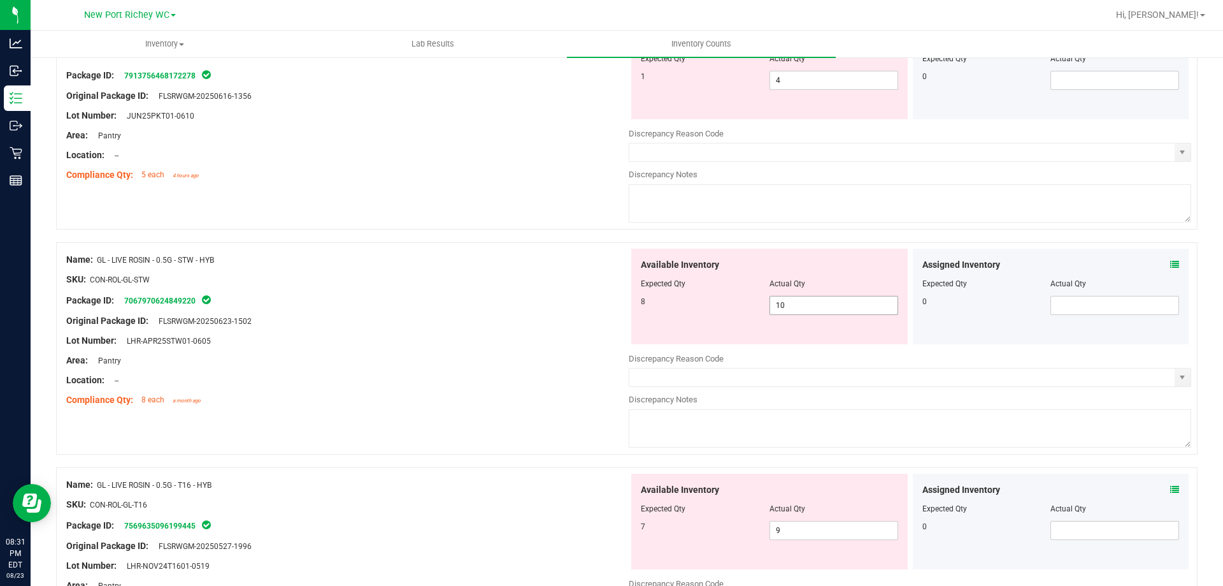
click at [809, 303] on span "10 10" at bounding box center [834, 305] width 129 height 19
type input "1"
type input "8"
click at [507, 328] on div at bounding box center [347, 331] width 563 height 6
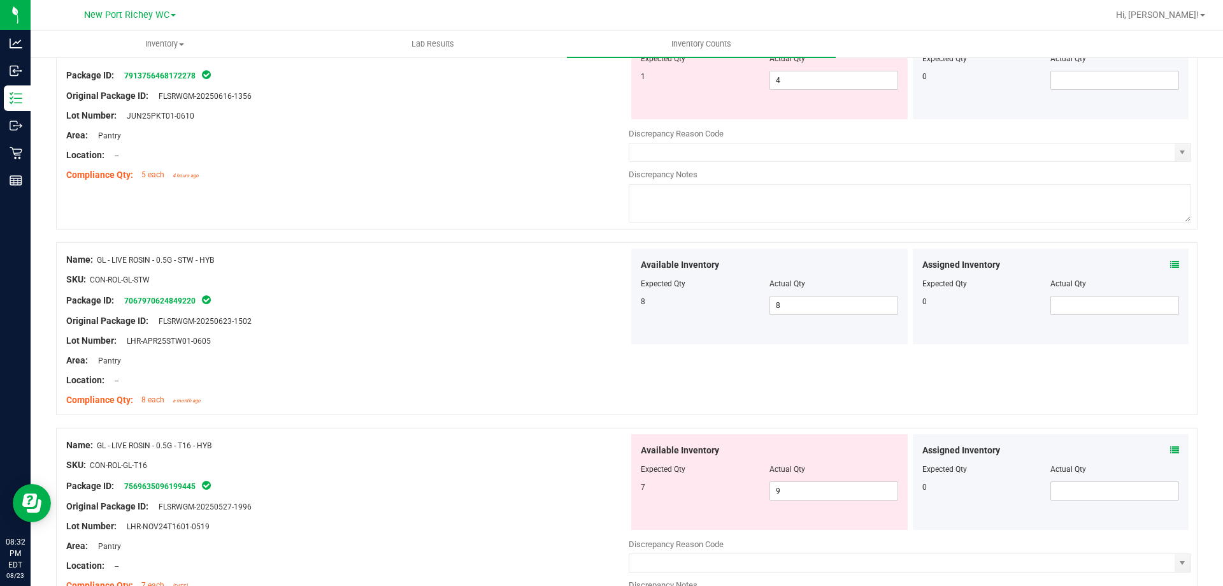
scroll to position [1083, 0]
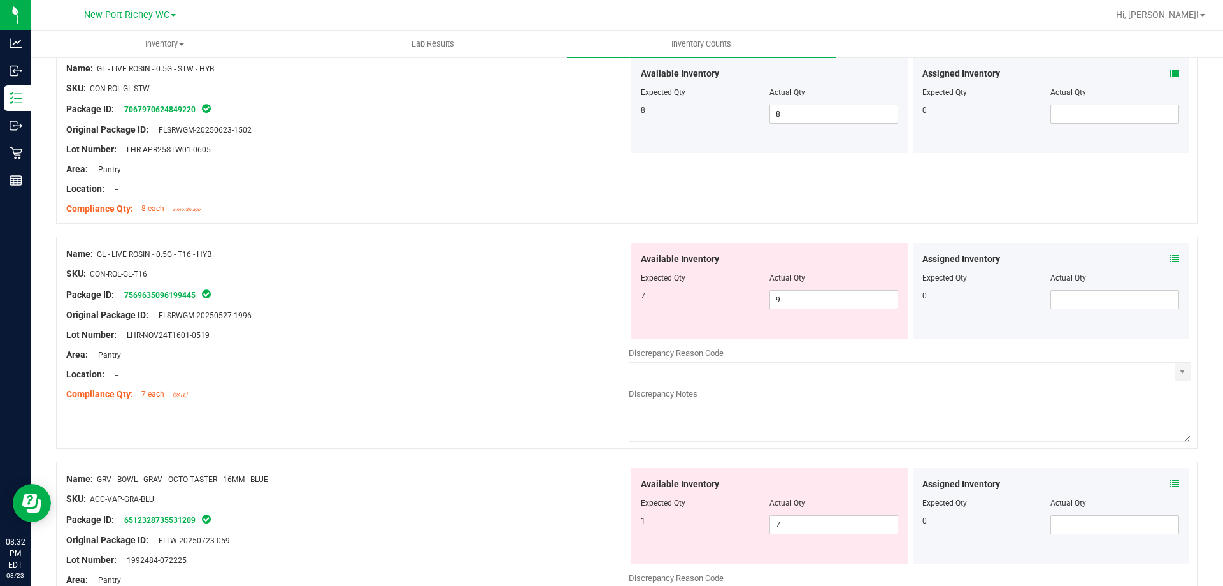
click at [1171, 259] on icon at bounding box center [1175, 258] width 9 height 9
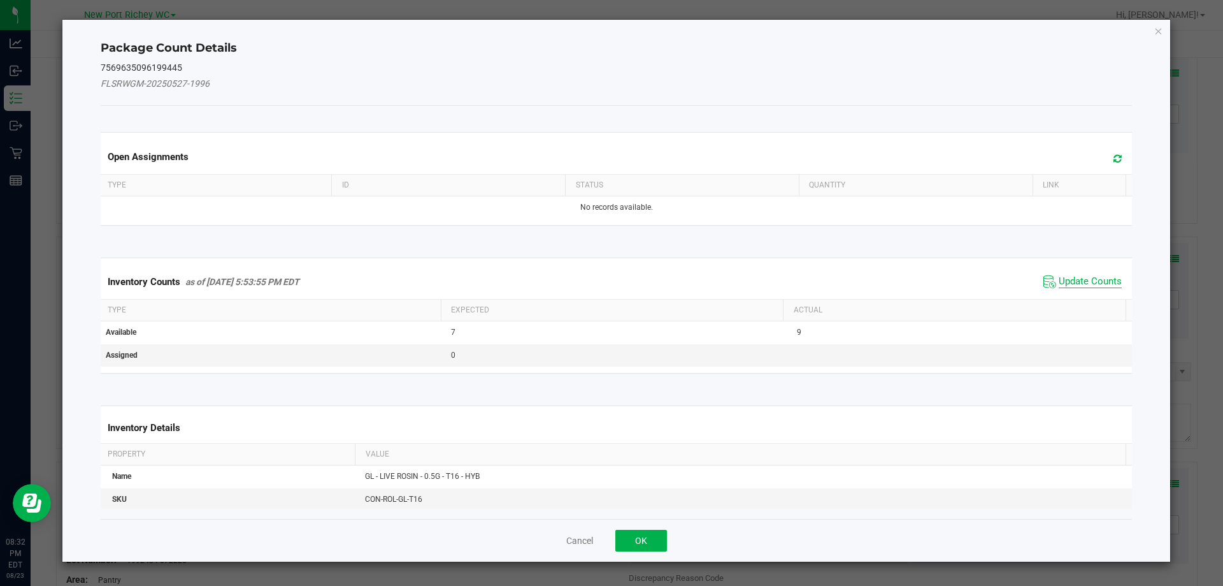
click at [1072, 280] on span "Update Counts" at bounding box center [1090, 281] width 63 height 13
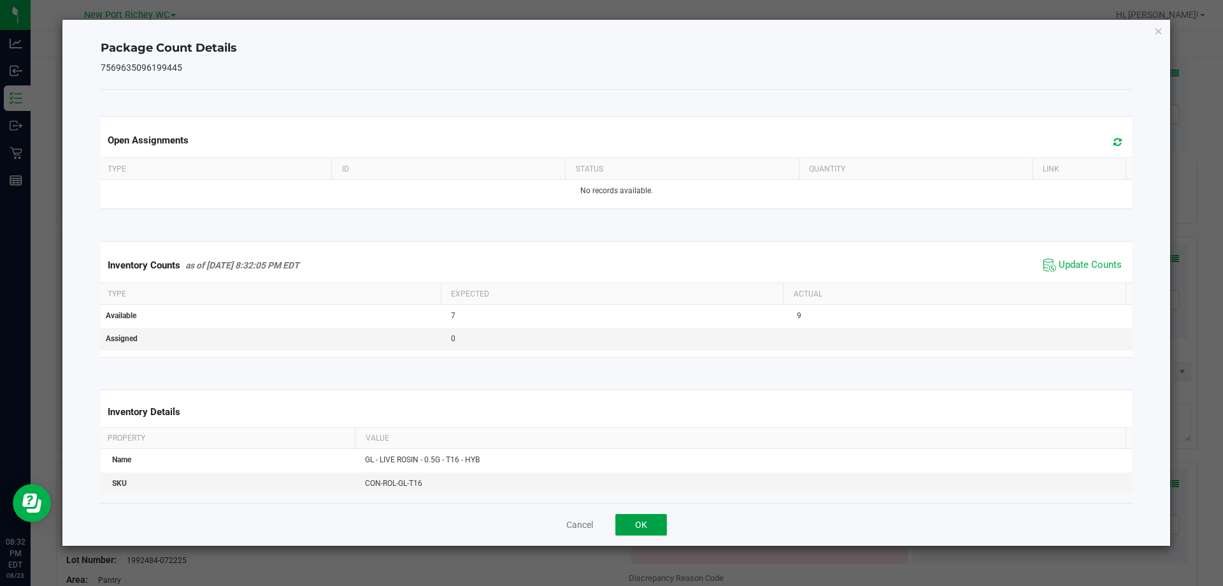
click at [644, 528] on button "OK" at bounding box center [642, 525] width 52 height 22
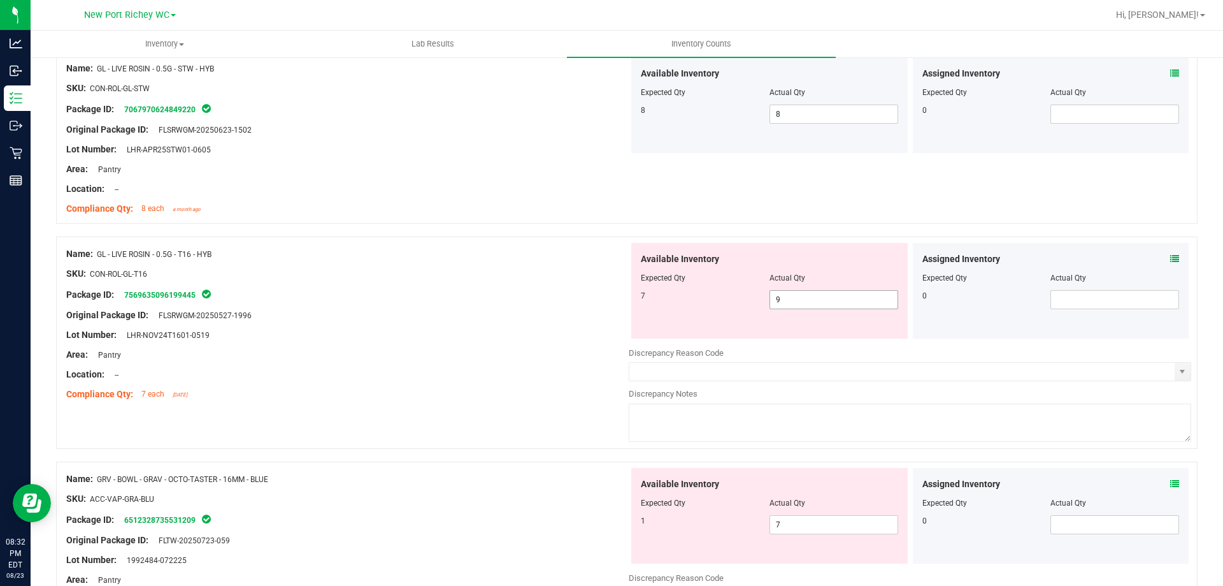
click at [804, 296] on span "9 9" at bounding box center [834, 299] width 129 height 19
type input "7"
click at [412, 279] on div "SKU: CON-ROL-GL-T16" at bounding box center [347, 273] width 563 height 13
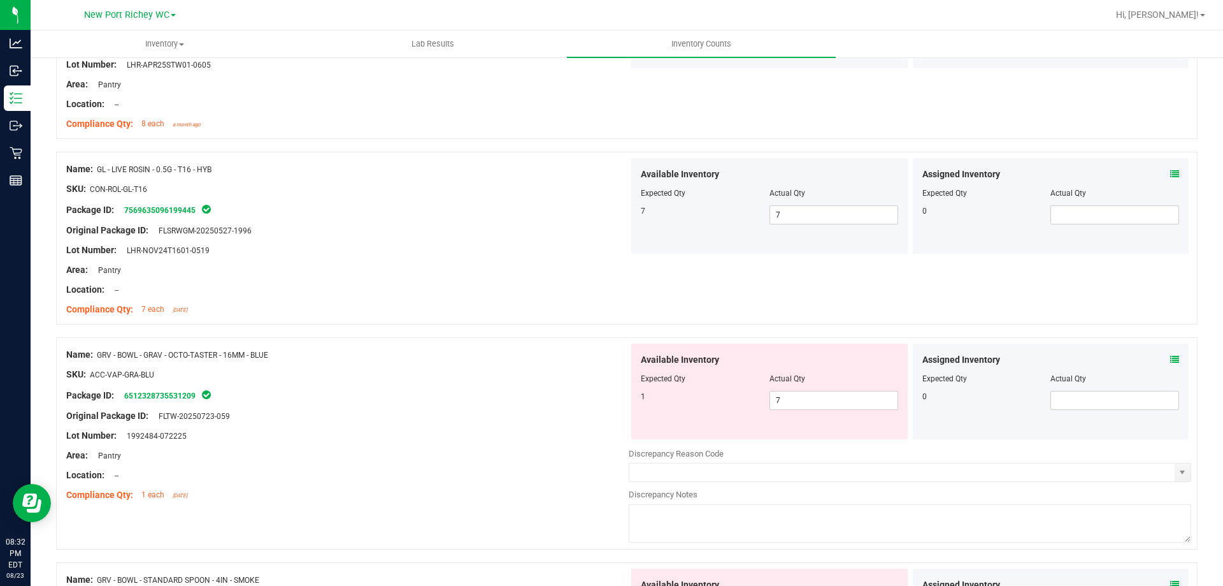
scroll to position [1274, 0]
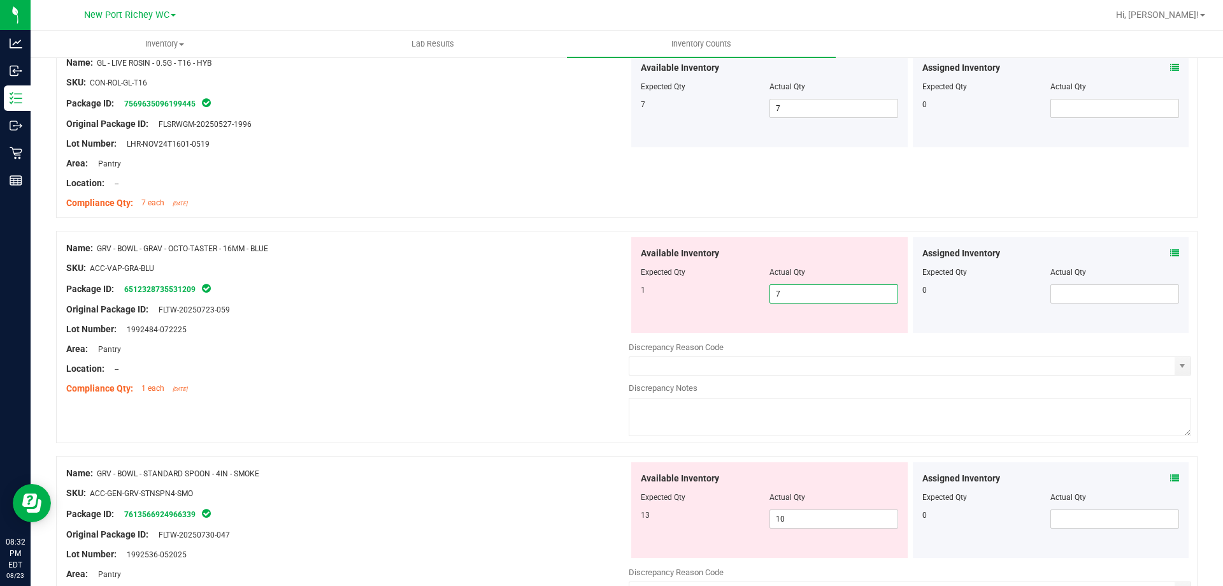
click at [798, 298] on span "7 7" at bounding box center [834, 293] width 129 height 19
type input "1"
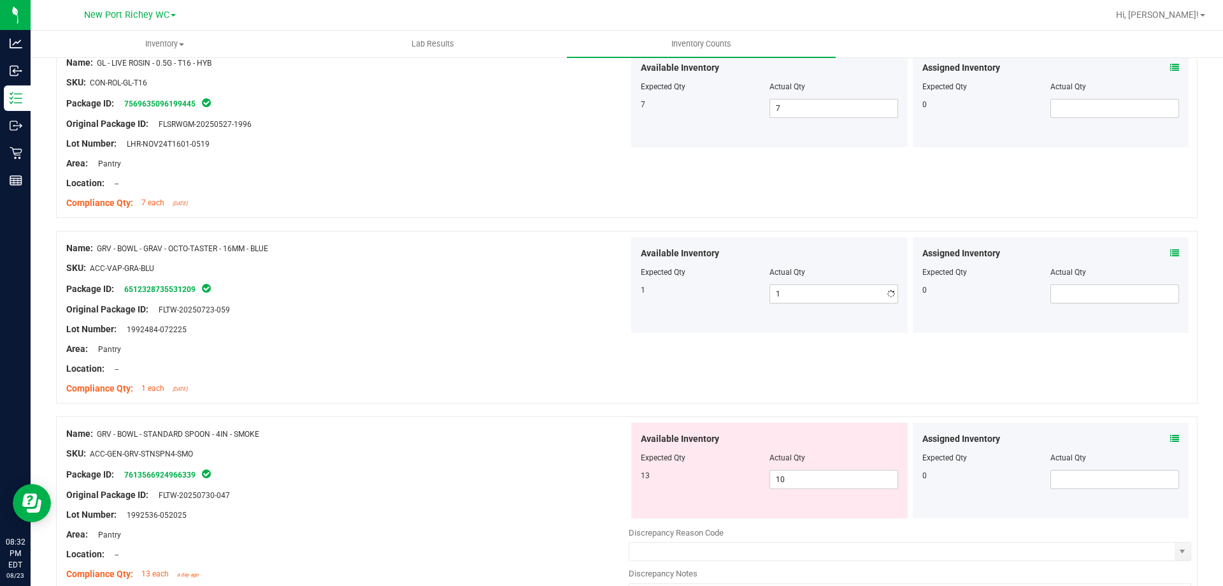
click at [446, 313] on div "Original Package ID: FLTW-20250723-059" at bounding box center [347, 309] width 563 height 13
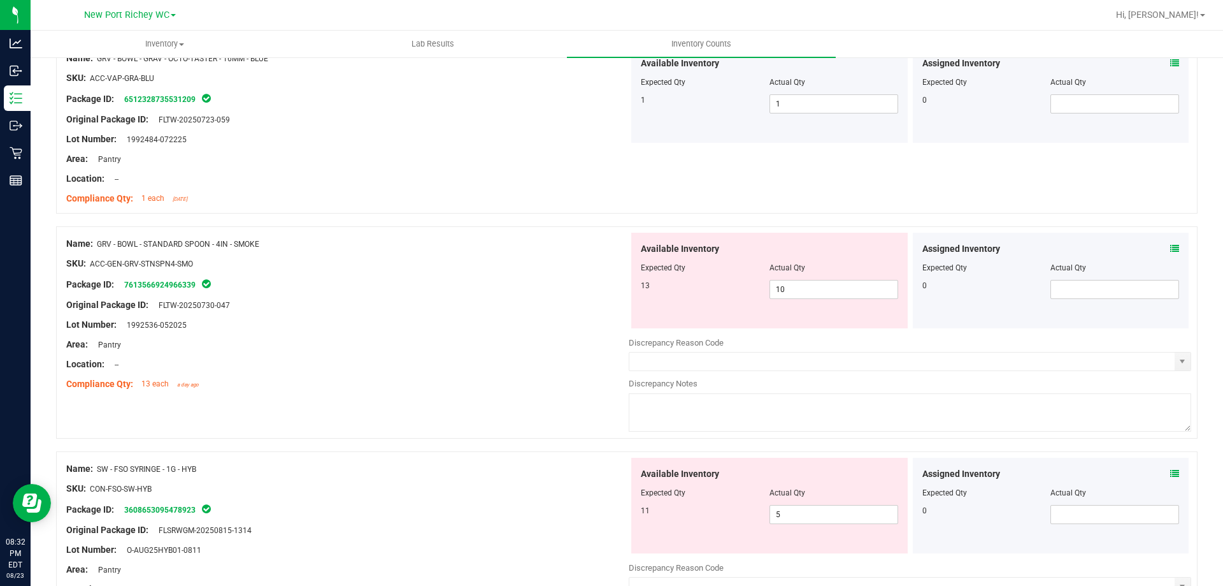
scroll to position [1466, 0]
click at [822, 293] on span "10 10" at bounding box center [834, 287] width 129 height 19
type input "13"
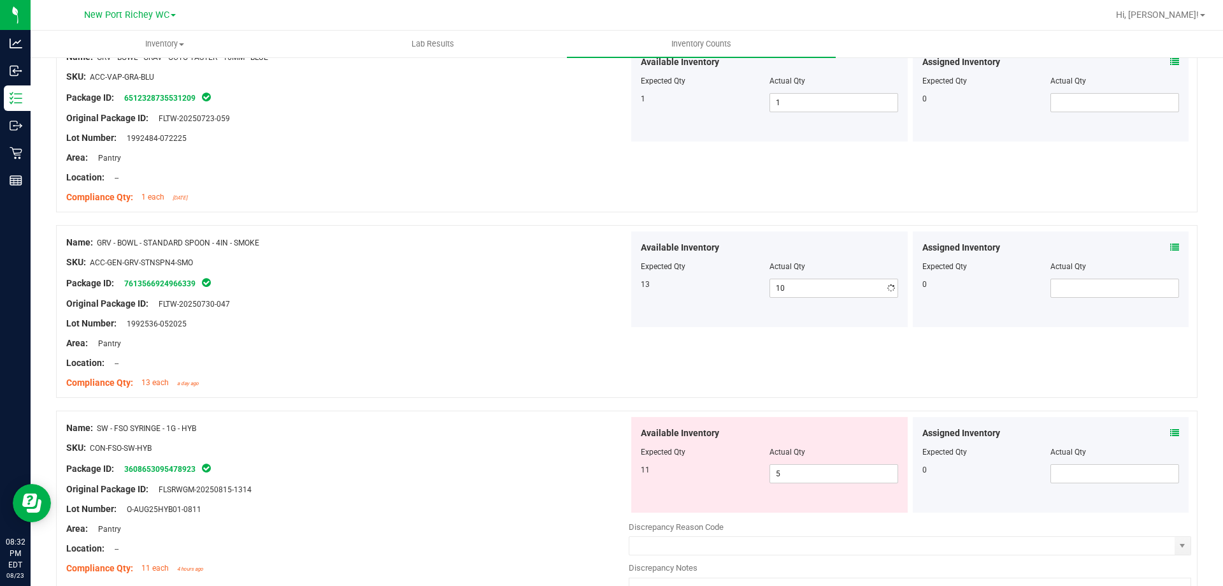
type input "13"
click at [422, 359] on div "Location: --" at bounding box center [347, 362] width 563 height 13
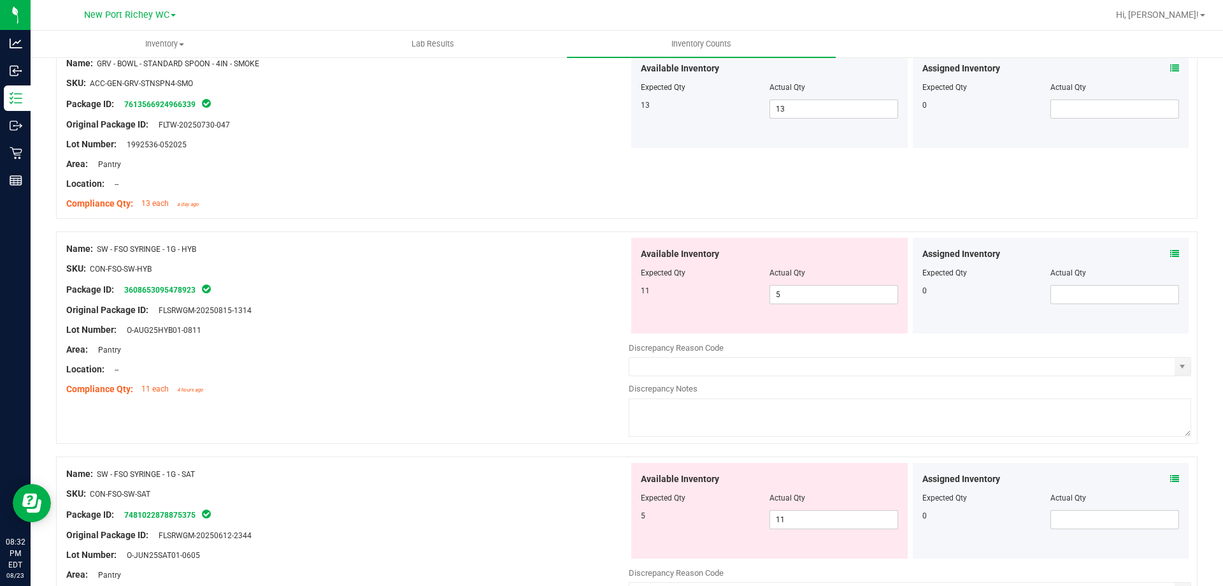
scroll to position [1657, 0]
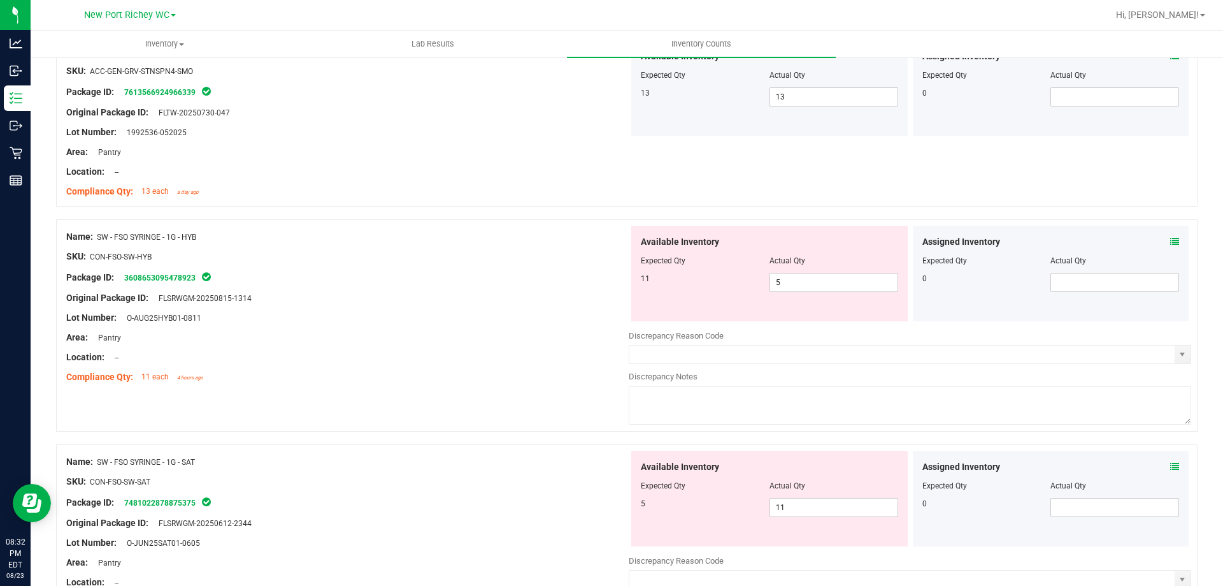
click at [1171, 240] on icon at bounding box center [1175, 241] width 9 height 9
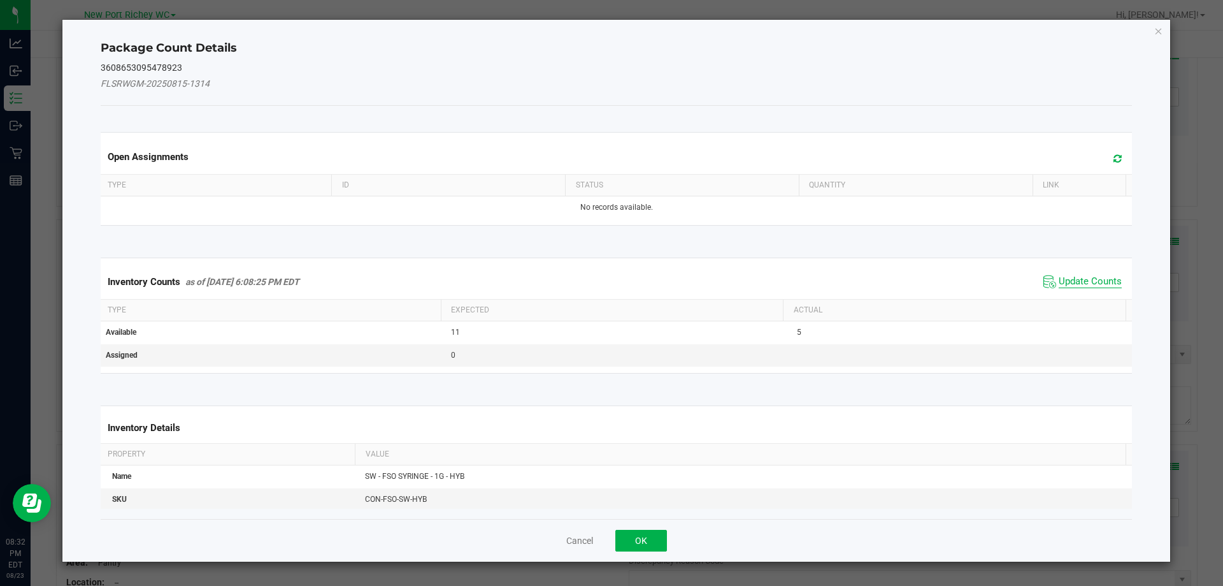
click at [1089, 278] on span "Update Counts" at bounding box center [1090, 281] width 63 height 13
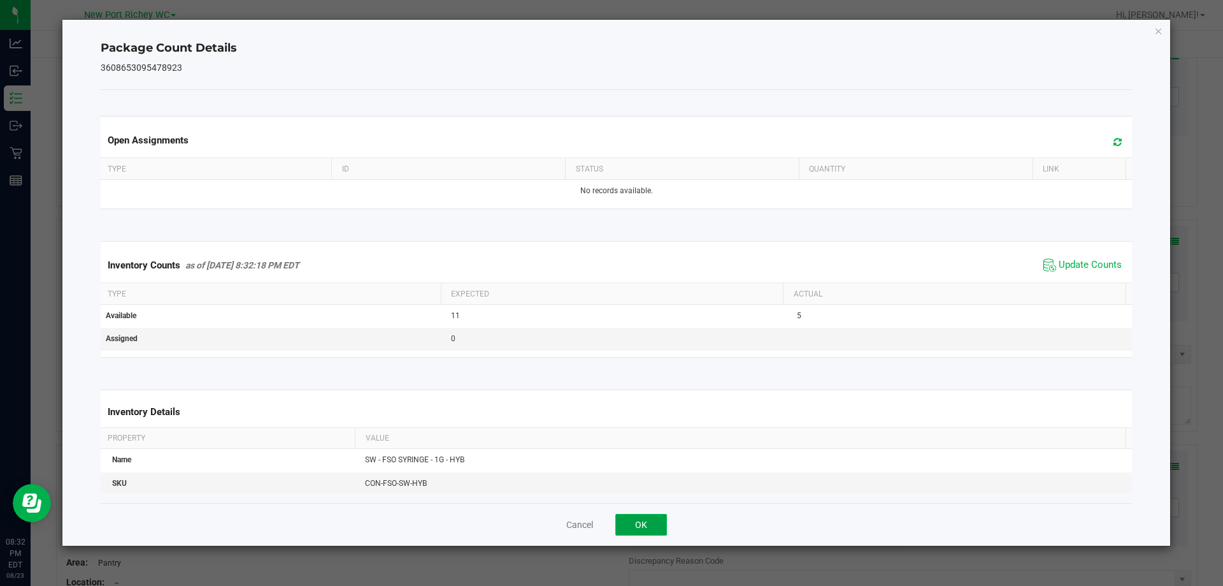
click at [644, 521] on button "OK" at bounding box center [642, 525] width 52 height 22
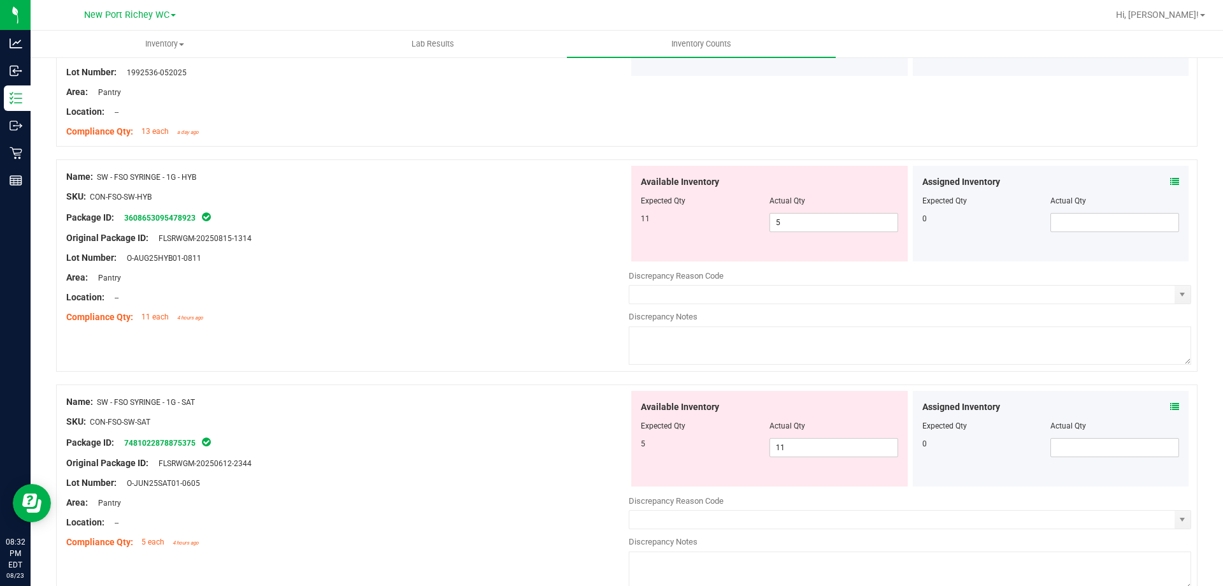
scroll to position [1784, 0]
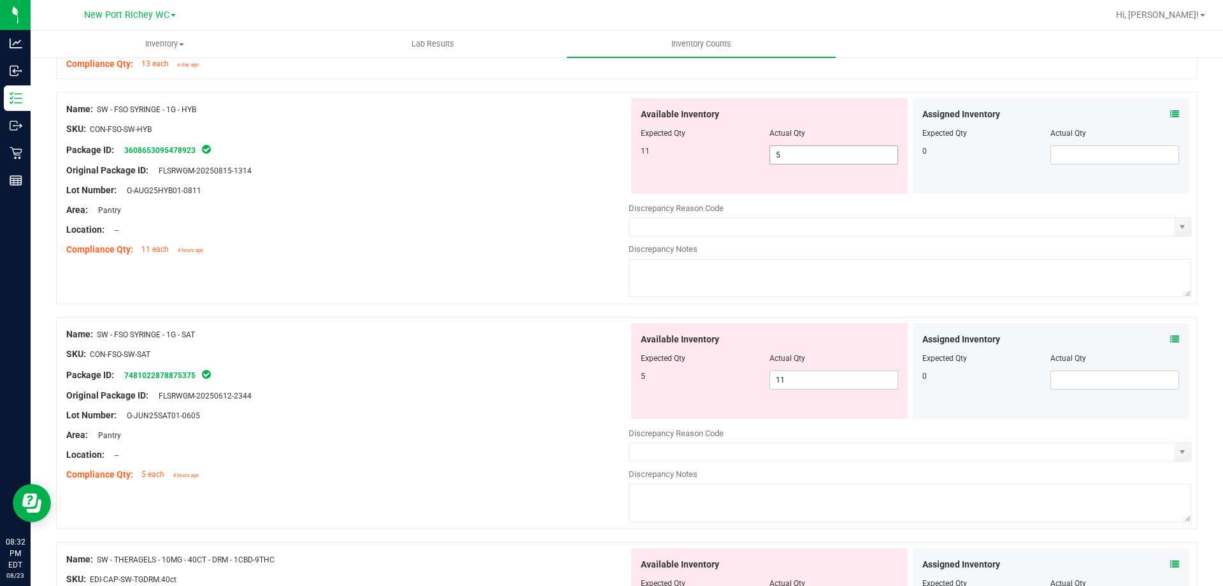
click at [831, 154] on span "5 5" at bounding box center [834, 154] width 129 height 19
type input "11"
click at [821, 379] on div "Available Inventory Expected Qty Actual Qty 5 11 11" at bounding box center [910, 424] width 563 height 202
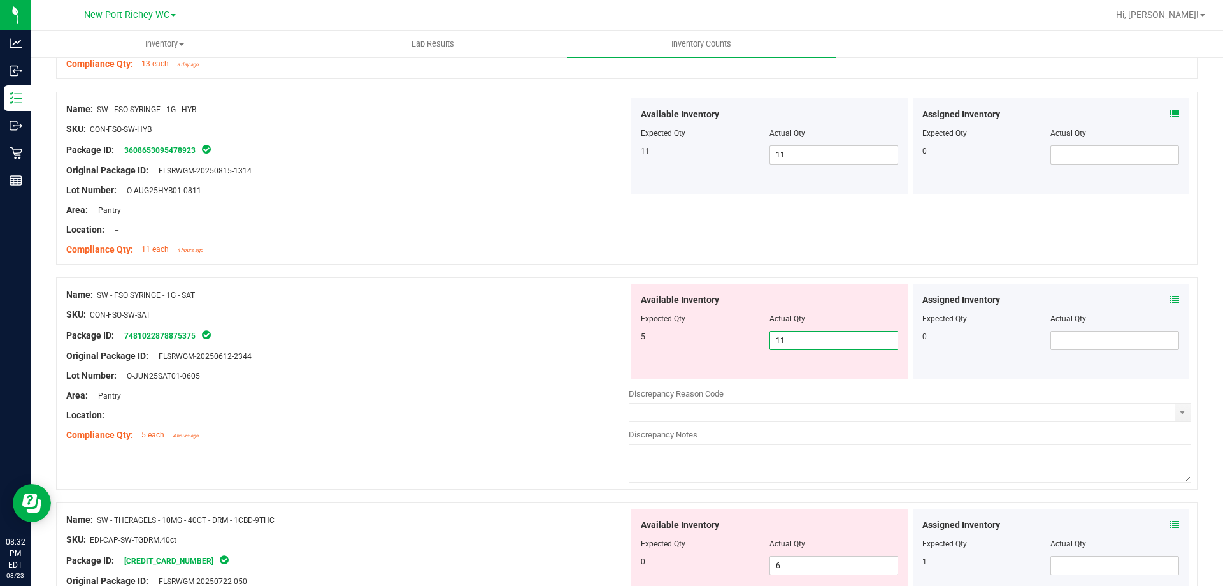
type input "1"
type input "5"
click at [561, 352] on div "Original Package ID: FLSRWGM-20250612-2344" at bounding box center [347, 355] width 563 height 13
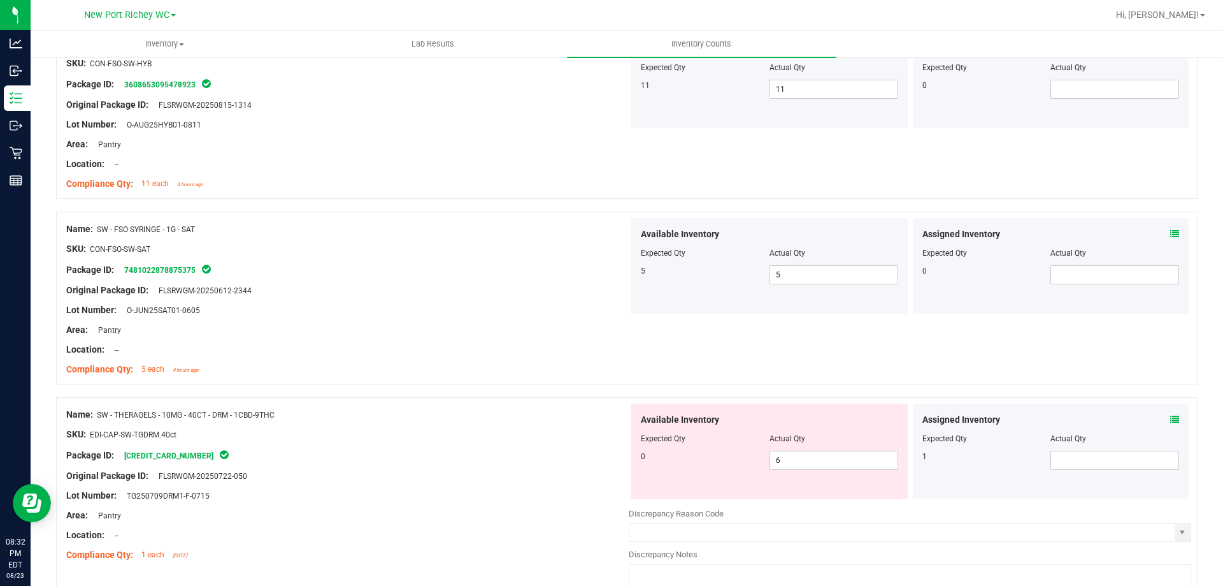
scroll to position [1912, 0]
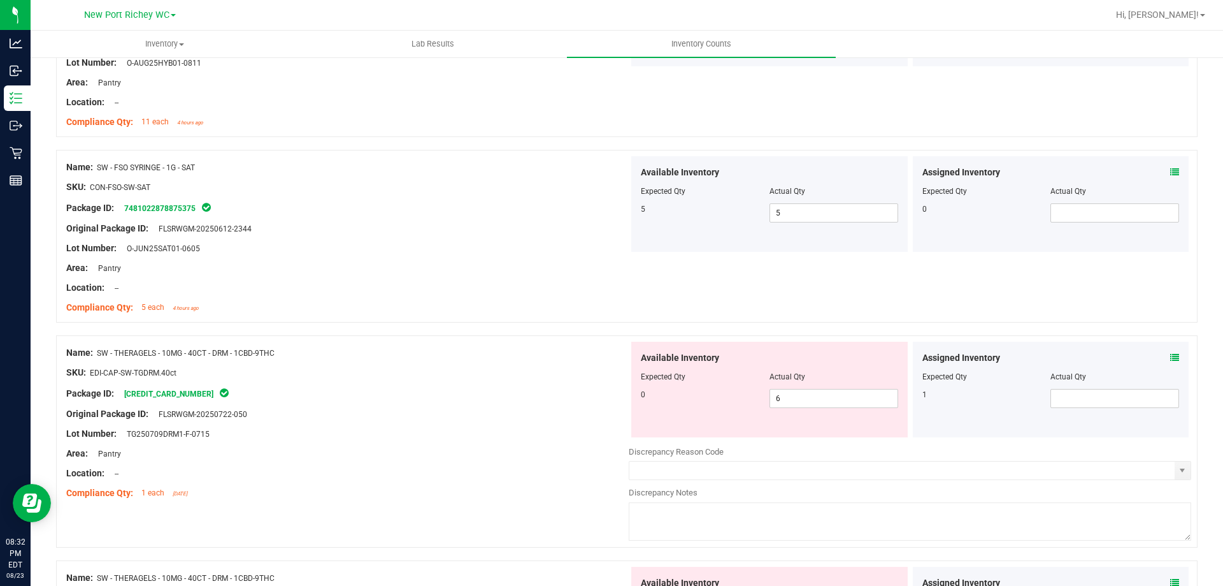
click at [1171, 355] on icon at bounding box center [1175, 357] width 9 height 9
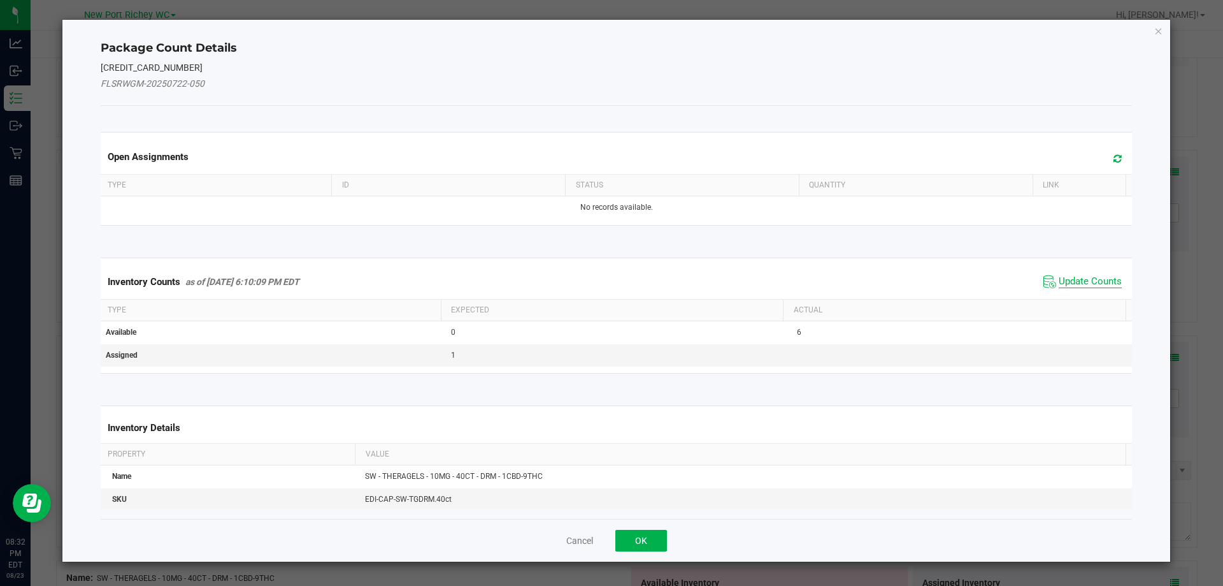
click at [1073, 280] on span "Update Counts" at bounding box center [1090, 281] width 63 height 13
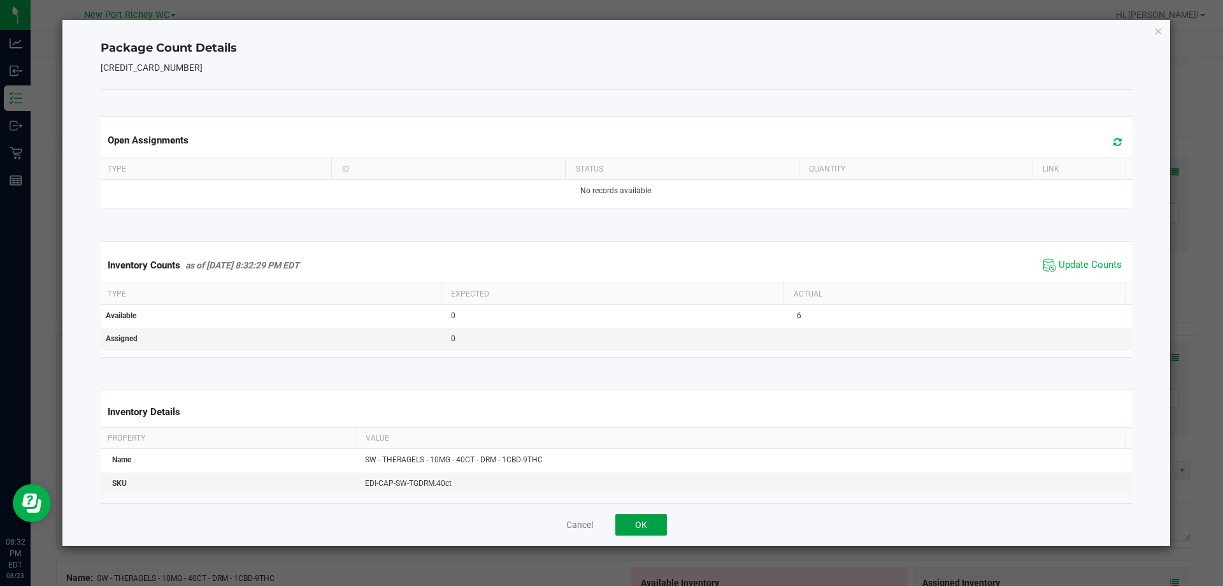
click at [647, 522] on button "OK" at bounding box center [642, 525] width 52 height 22
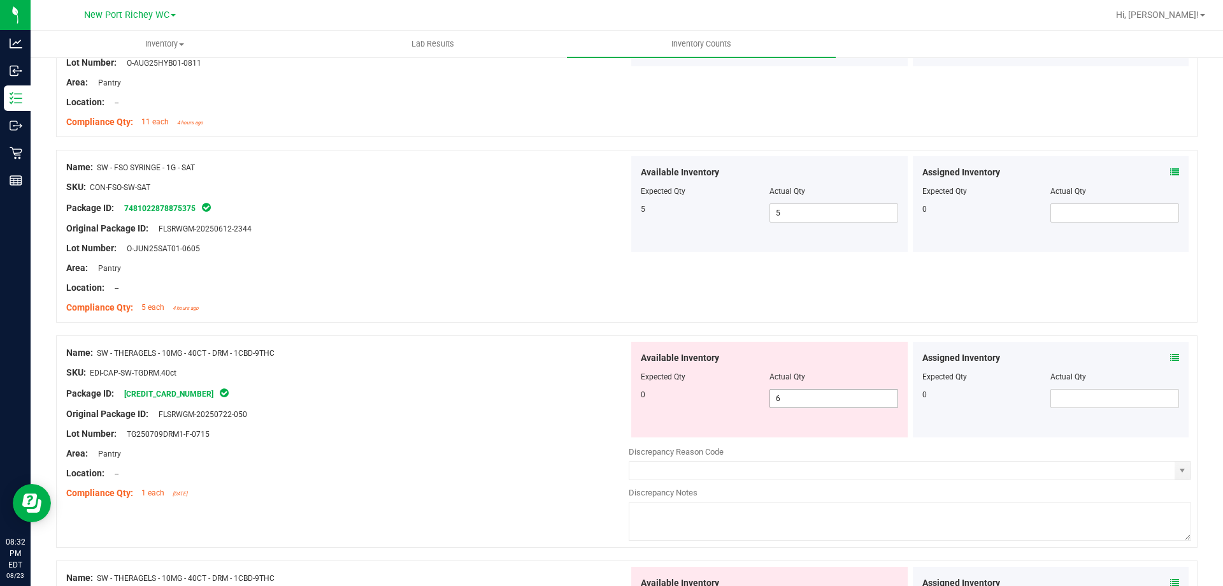
click at [812, 400] on span "6 6" at bounding box center [834, 398] width 129 height 19
type input "0"
click at [489, 391] on div "Package ID: 4419202769678201" at bounding box center [347, 393] width 563 height 15
type input "0"
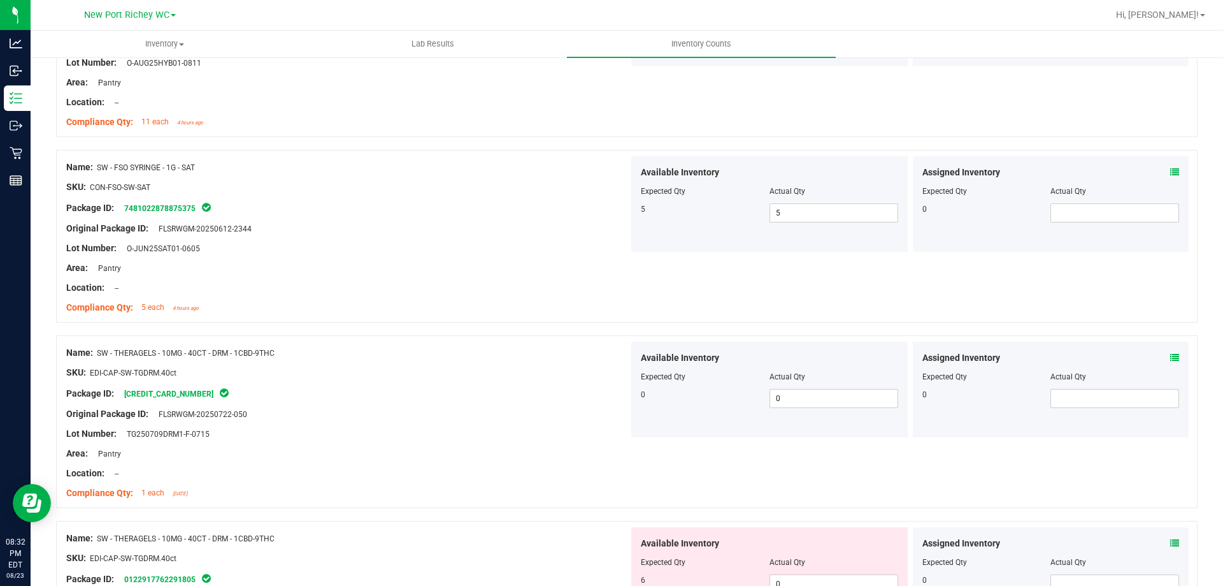
scroll to position [2230, 0]
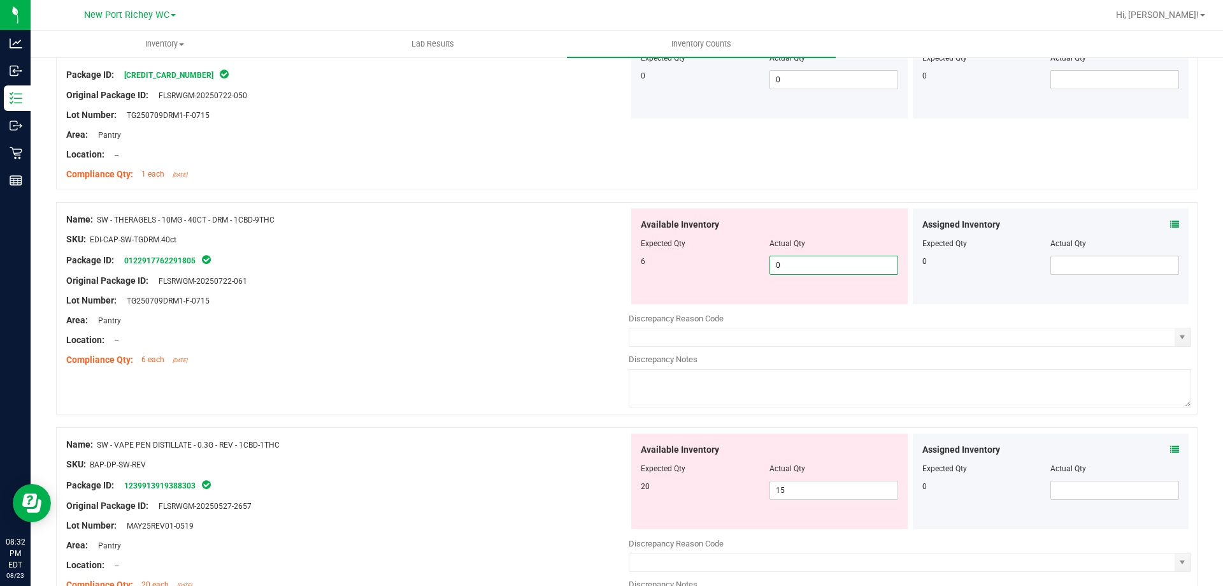
click at [807, 263] on span "0 0" at bounding box center [834, 265] width 129 height 19
type input "6"
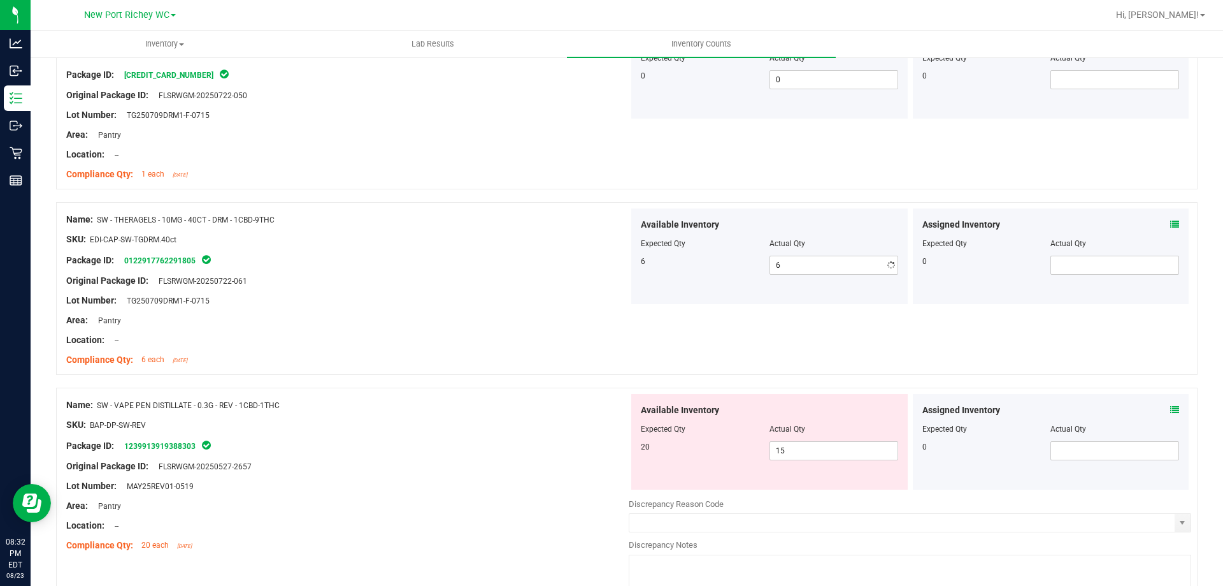
click at [552, 292] on div at bounding box center [347, 290] width 563 height 6
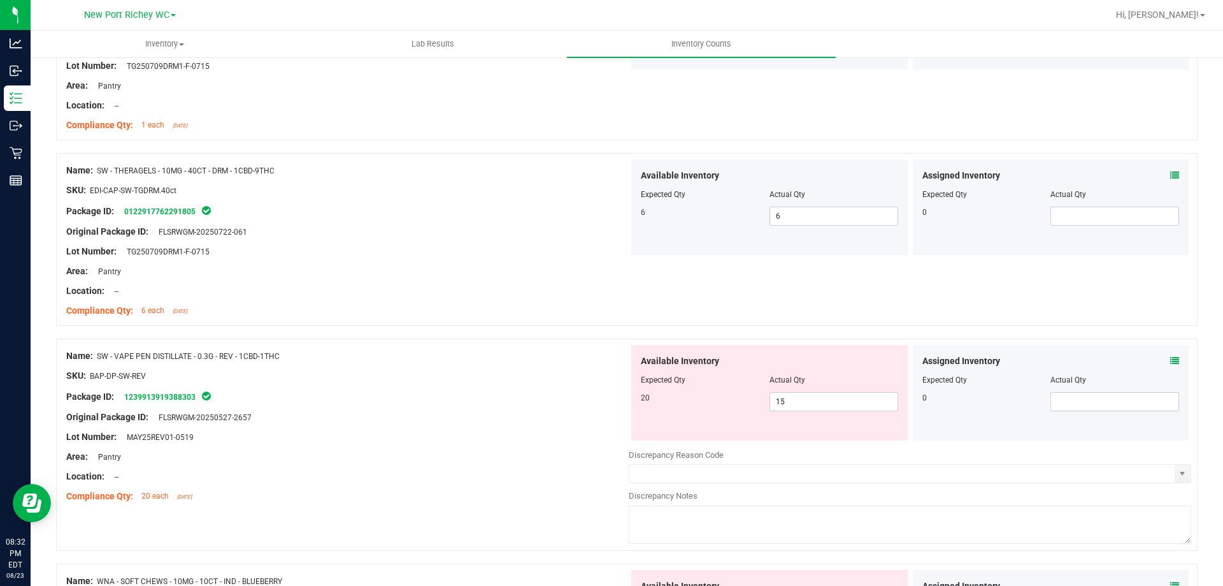
scroll to position [2358, 0]
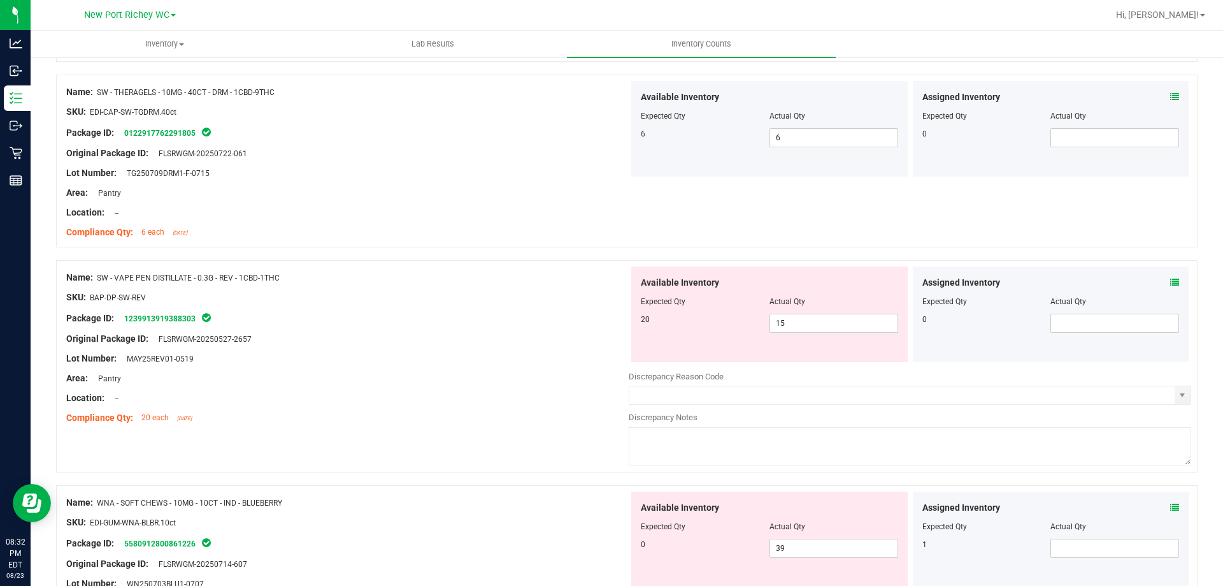
click at [1171, 284] on icon at bounding box center [1175, 282] width 9 height 9
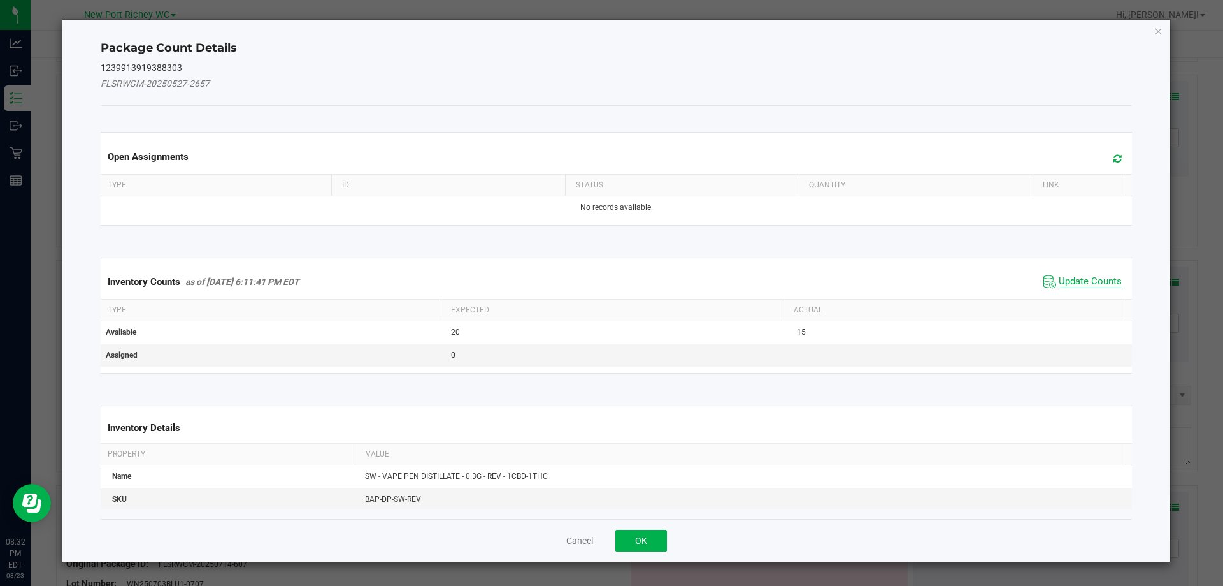
click at [1064, 280] on span "Update Counts" at bounding box center [1090, 281] width 63 height 13
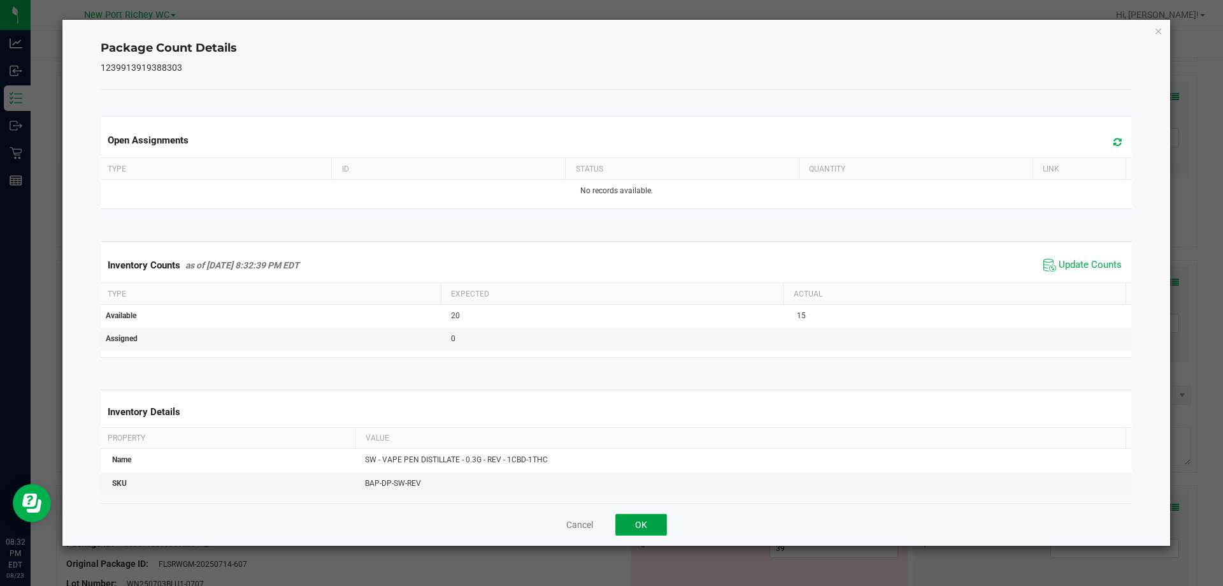
click at [652, 524] on button "OK" at bounding box center [642, 525] width 52 height 22
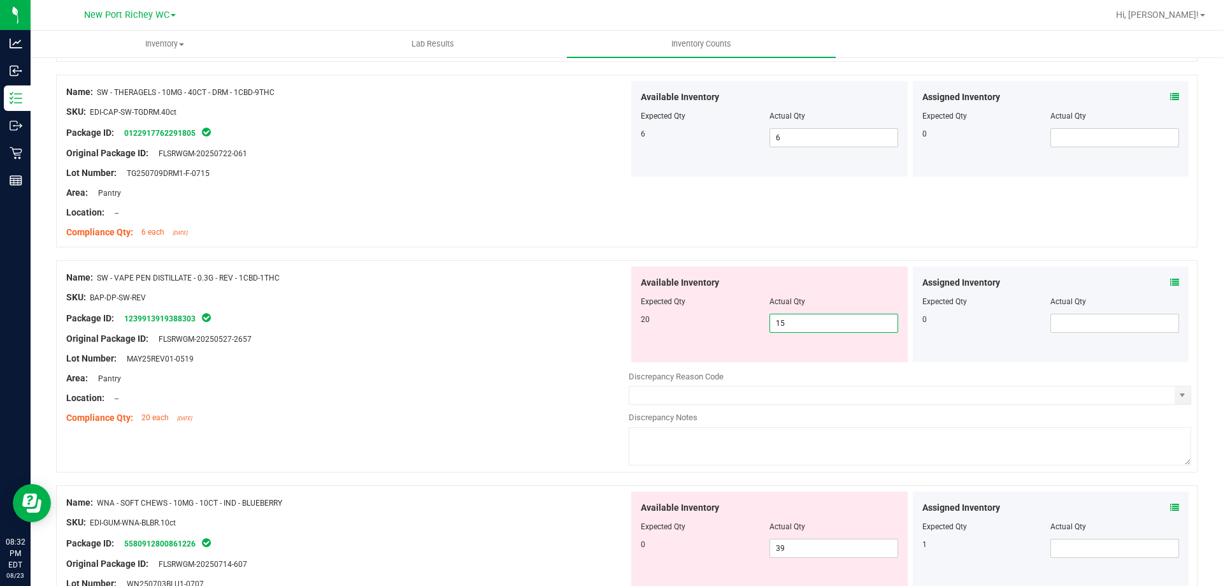
click at [829, 319] on span "15 15" at bounding box center [834, 322] width 129 height 19
type input "1"
type input "20"
click at [565, 329] on div at bounding box center [347, 329] width 563 height 6
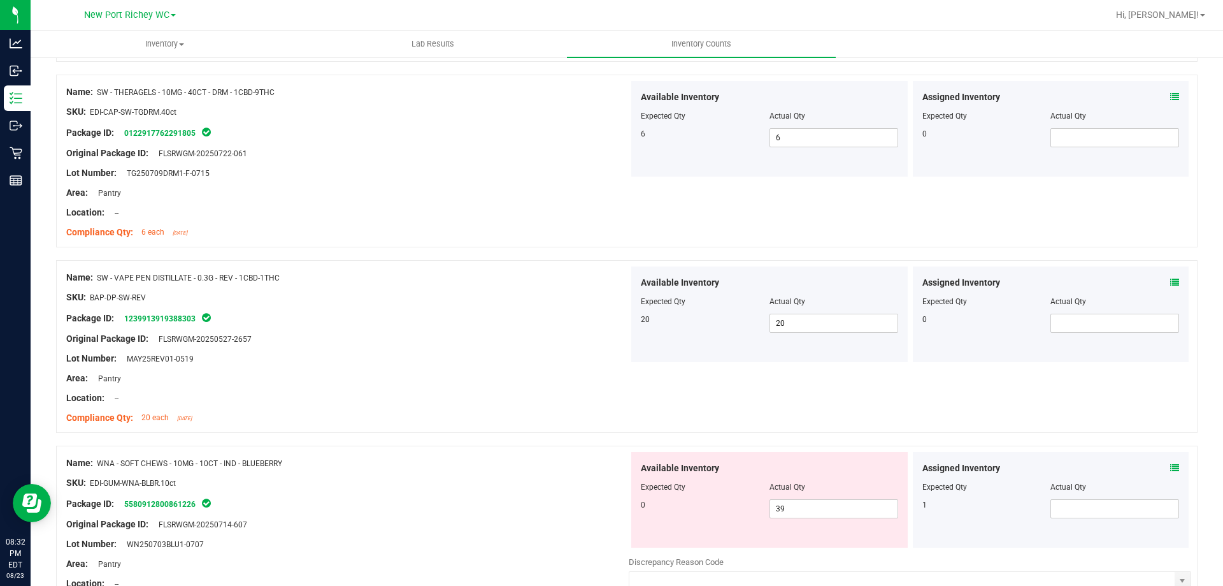
scroll to position [2612, 0]
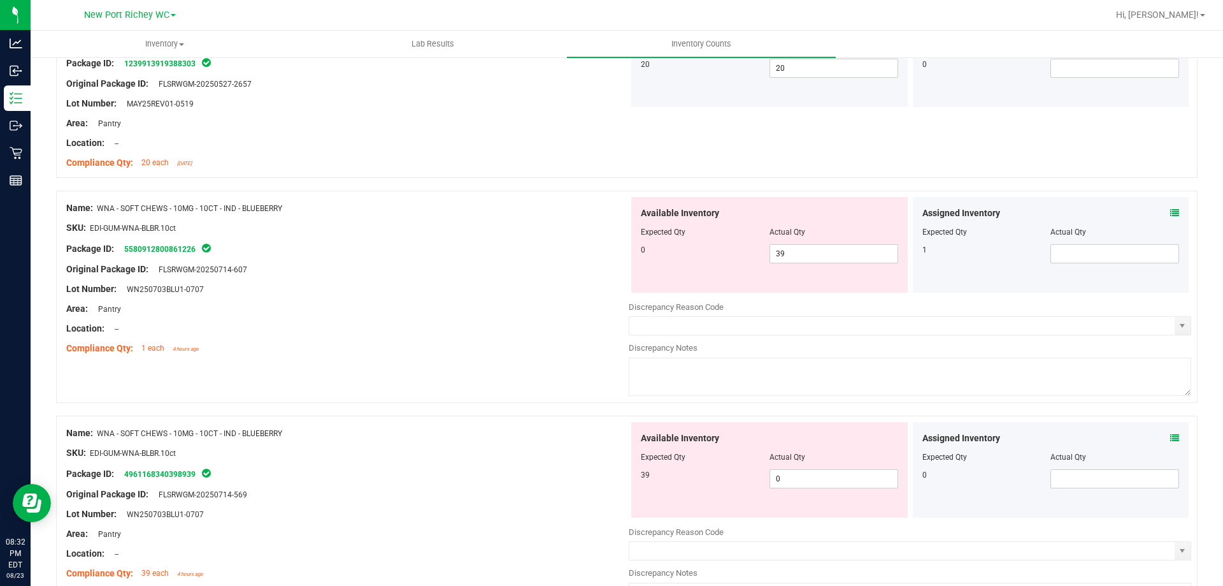
click at [1171, 214] on icon at bounding box center [1175, 212] width 9 height 9
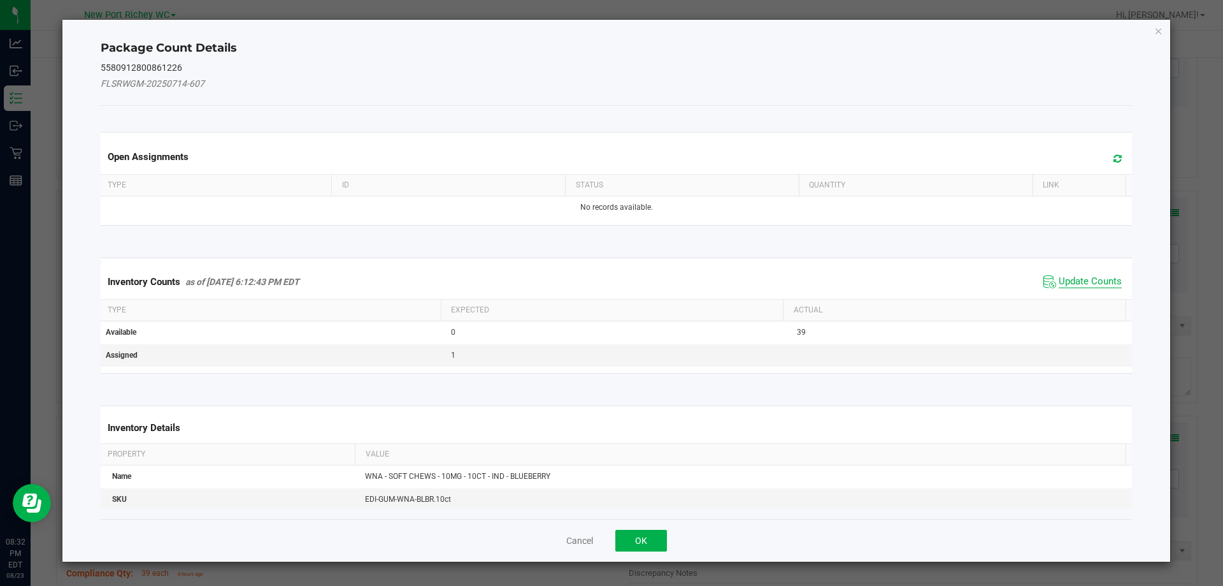
click at [1062, 281] on span "Update Counts" at bounding box center [1090, 281] width 63 height 13
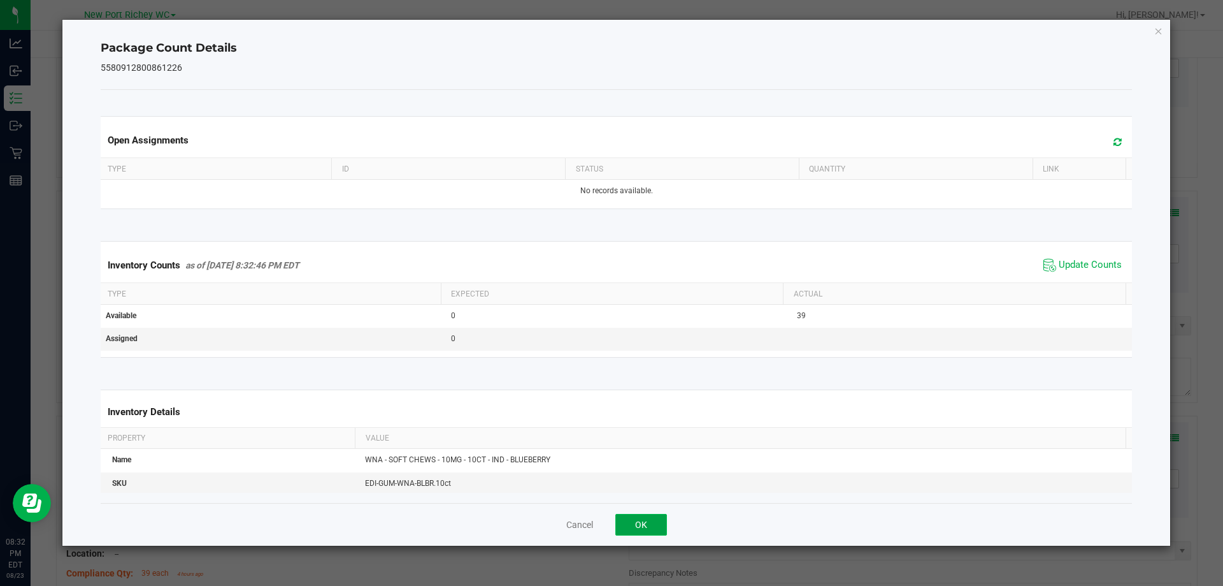
click at [645, 528] on button "OK" at bounding box center [642, 525] width 52 height 22
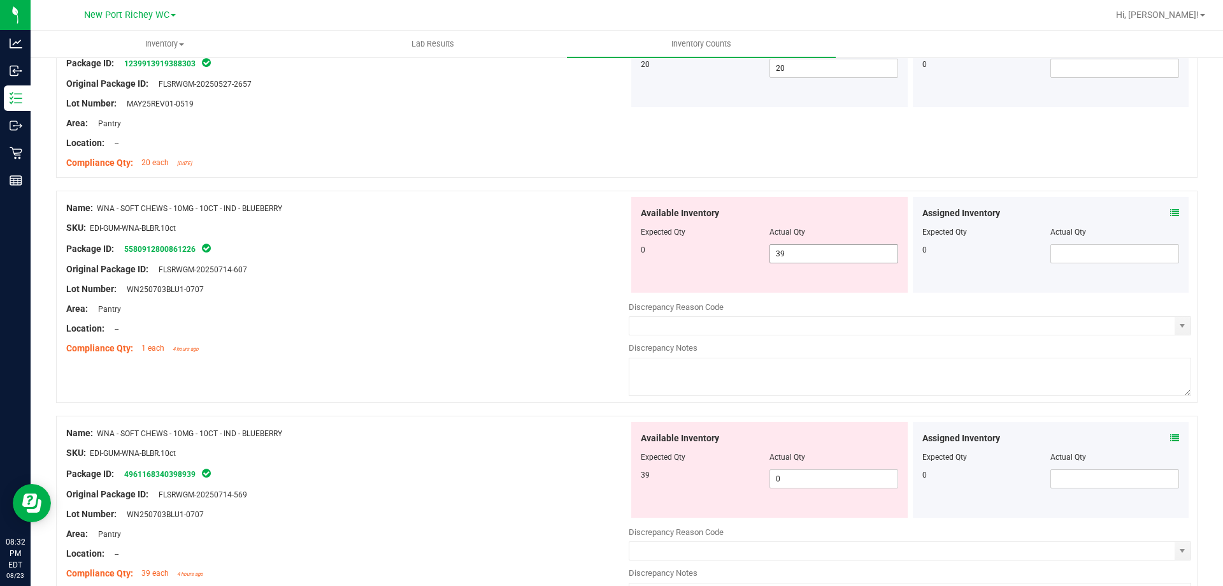
click at [791, 252] on span "39 39" at bounding box center [834, 253] width 129 height 19
type input "3"
type input "0"
click at [803, 479] on div "Available Inventory Expected Qty Actual Qty 39 0 0" at bounding box center [910, 523] width 563 height 202
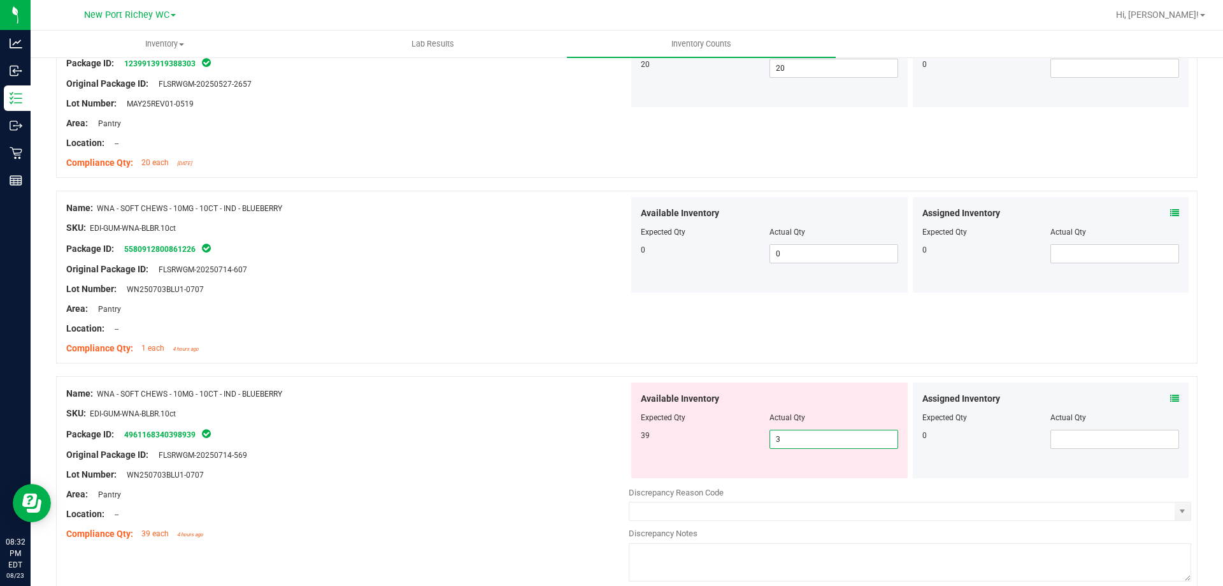
type input "39"
click at [530, 356] on div "Name: WNA - SOFT CHEWS - 10MG - 10CT - IND - BLUEBERRY SKU: EDI-GUM-WNA-BLBR.10…" at bounding box center [347, 278] width 563 height 162
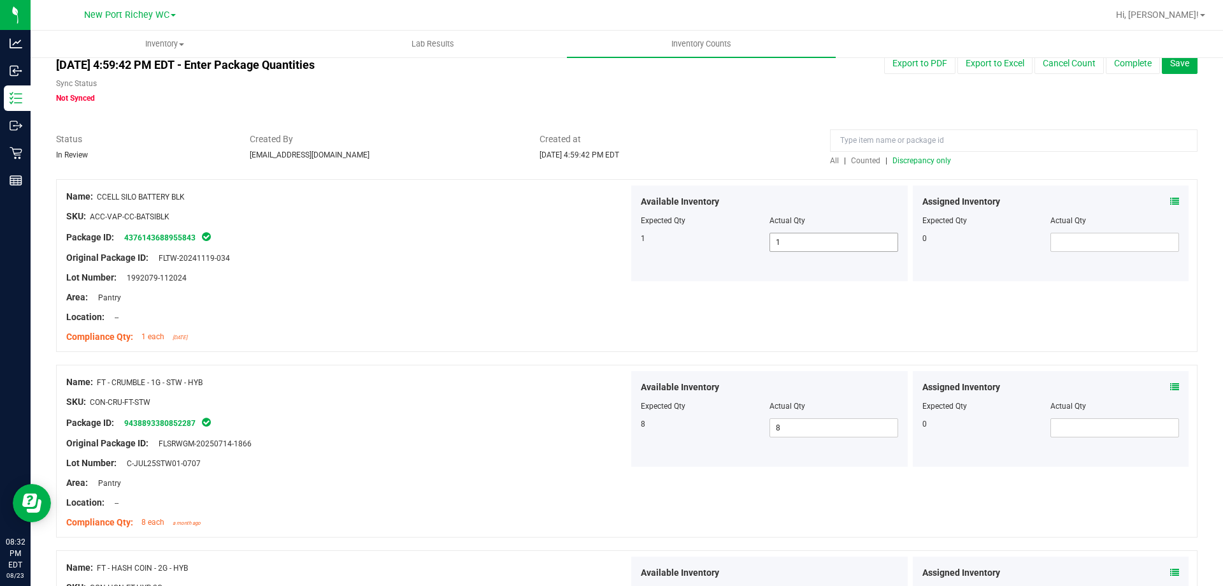
scroll to position [0, 0]
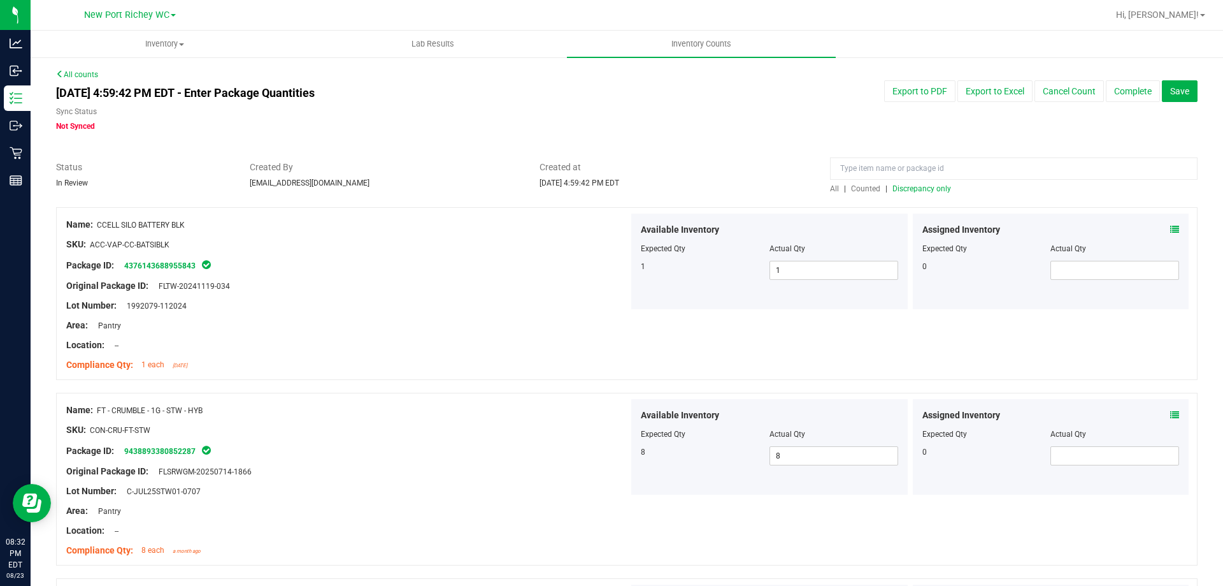
click at [904, 187] on span "Discrepancy only" at bounding box center [922, 188] width 59 height 9
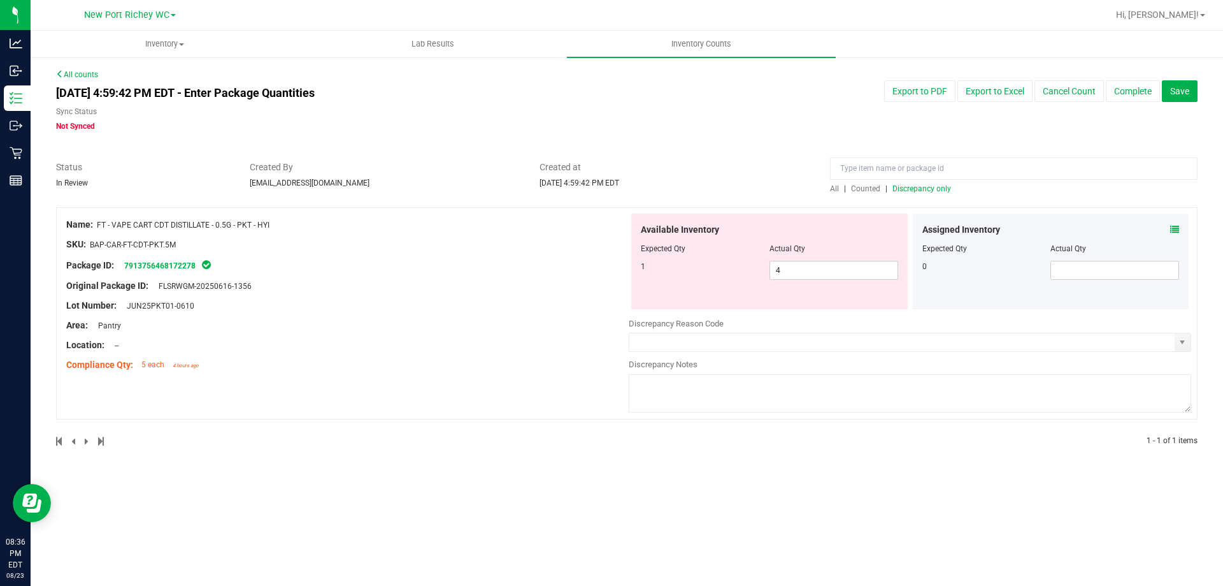
click at [1177, 225] on icon at bounding box center [1175, 229] width 9 height 9
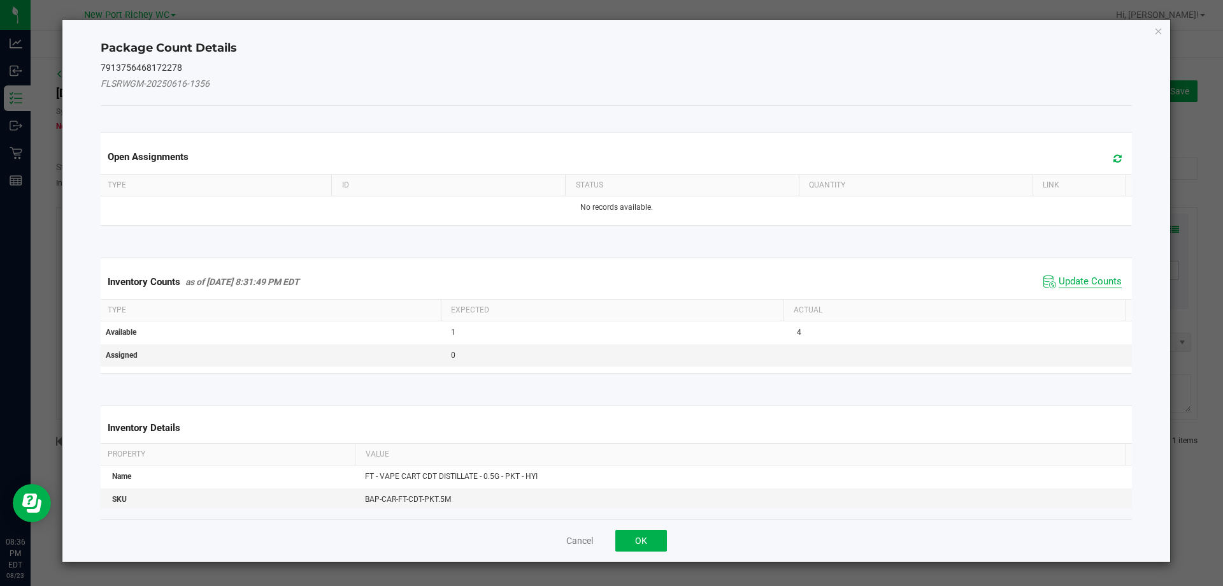
click at [1075, 277] on span "Update Counts" at bounding box center [1090, 281] width 63 height 13
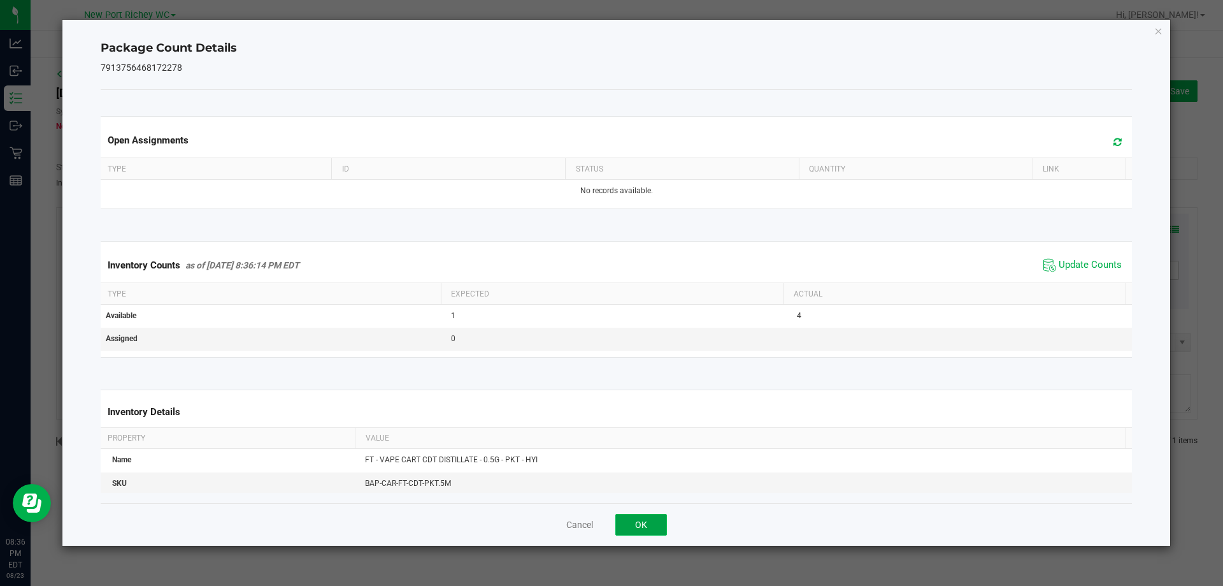
click at [640, 530] on button "OK" at bounding box center [642, 525] width 52 height 22
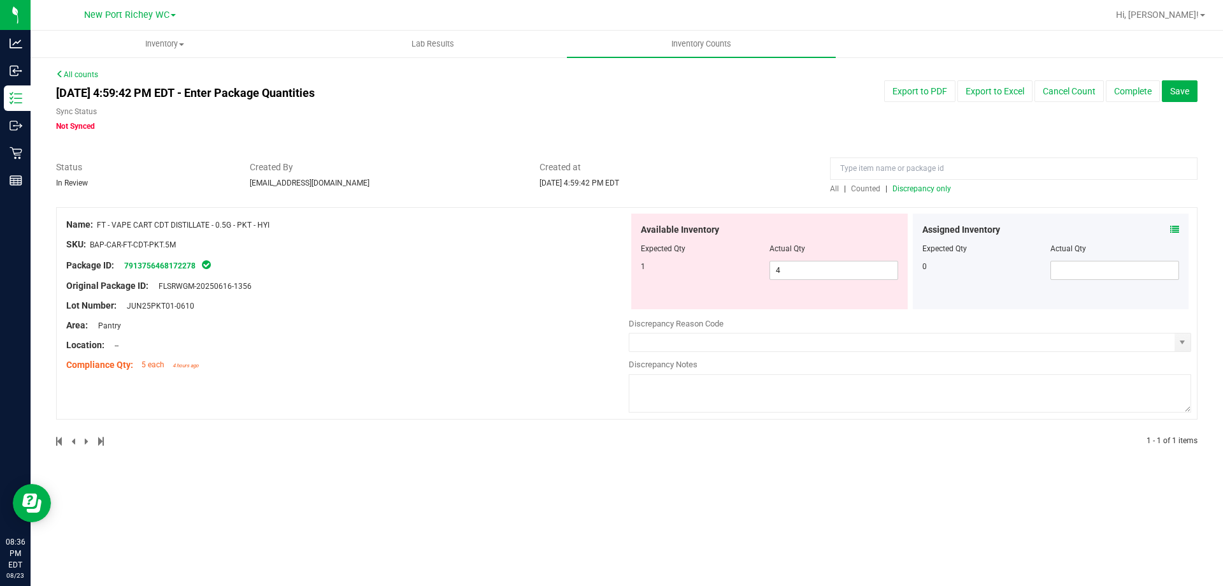
click at [1172, 229] on icon at bounding box center [1175, 229] width 9 height 9
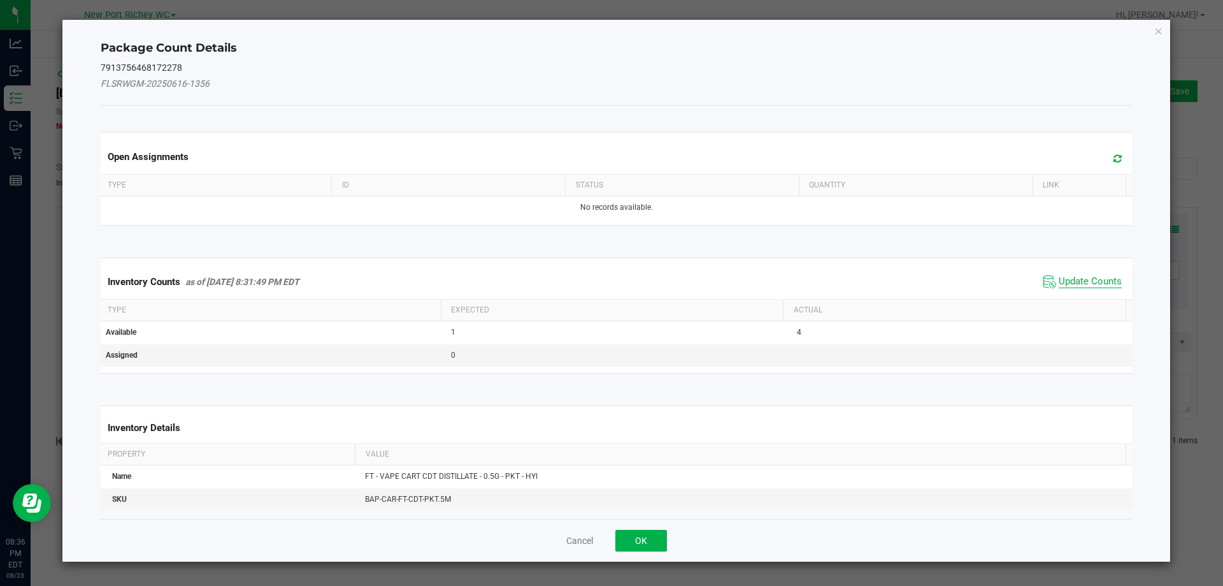
click at [1080, 277] on span "Update Counts" at bounding box center [1090, 281] width 63 height 13
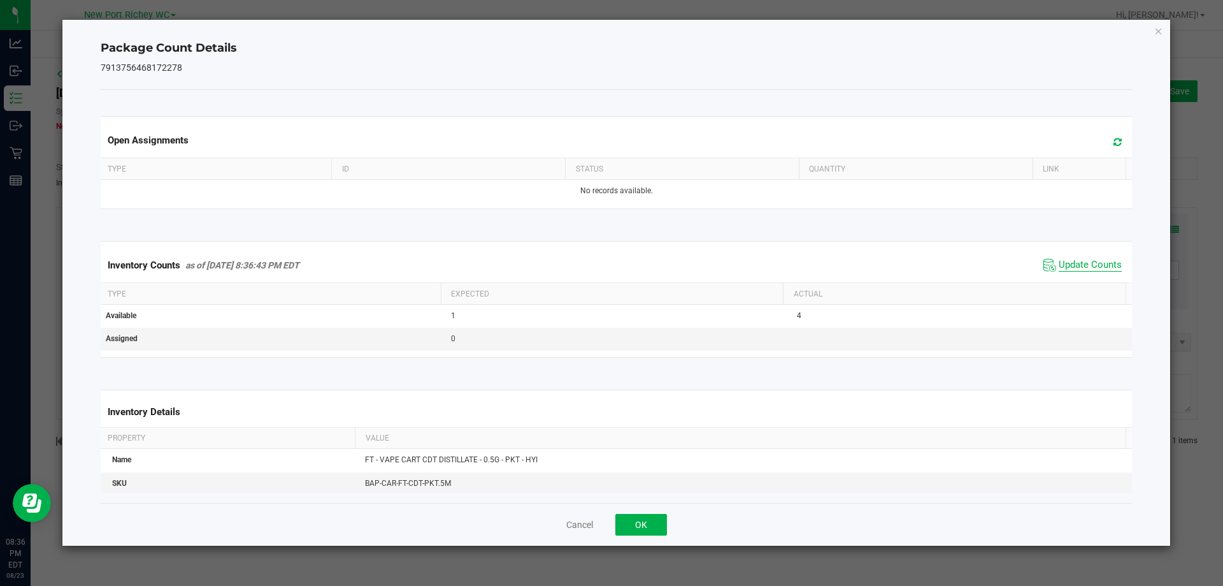
click at [1065, 263] on span "Update Counts" at bounding box center [1090, 265] width 63 height 13
click at [1114, 141] on icon at bounding box center [1118, 142] width 8 height 10
click at [654, 516] on button "OK" at bounding box center [642, 525] width 52 height 22
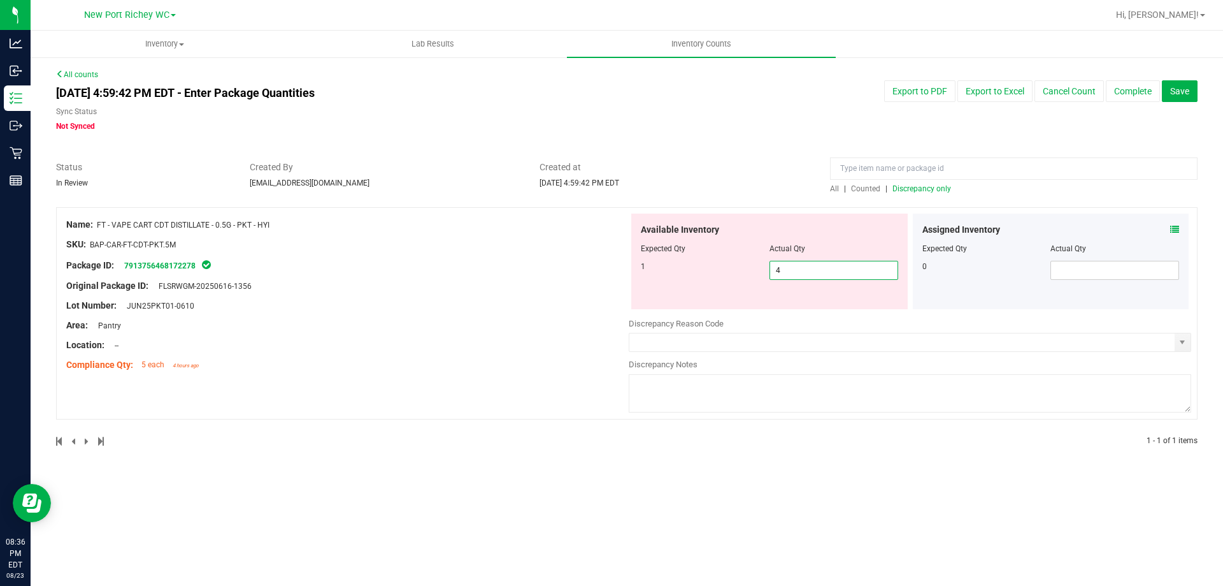
drag, startPoint x: 819, startPoint y: 271, endPoint x: 735, endPoint y: 270, distance: 84.1
click at [735, 270] on div "1 4 4" at bounding box center [769, 270] width 257 height 19
type input "1"
click at [596, 298] on div at bounding box center [347, 295] width 563 height 6
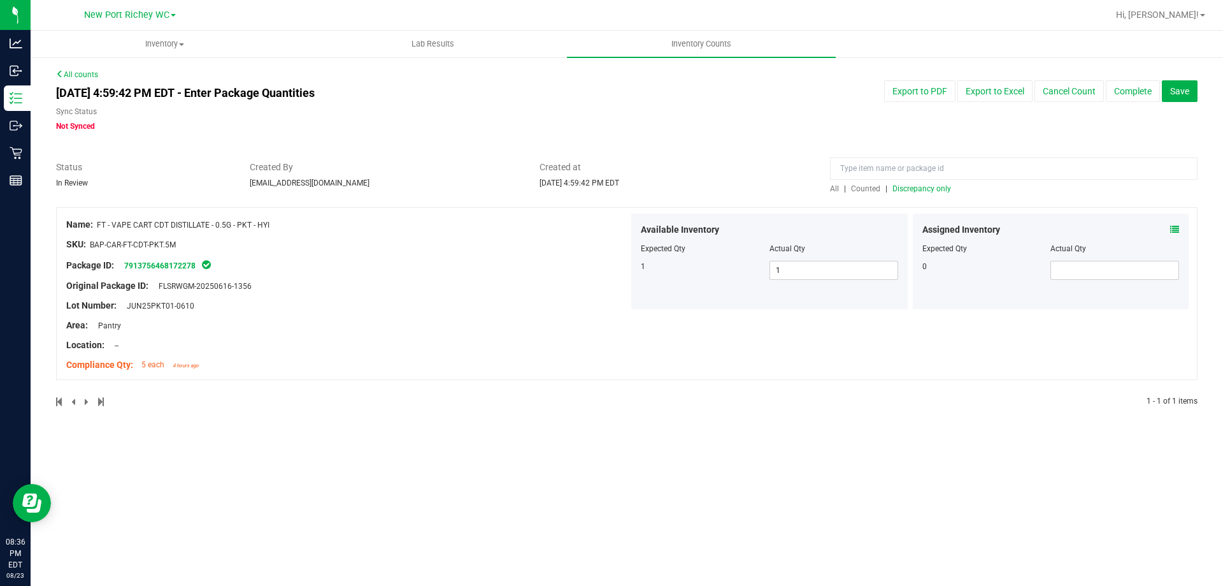
click at [478, 273] on div at bounding box center [347, 276] width 563 height 6
click at [835, 189] on span "All" at bounding box center [834, 188] width 9 height 9
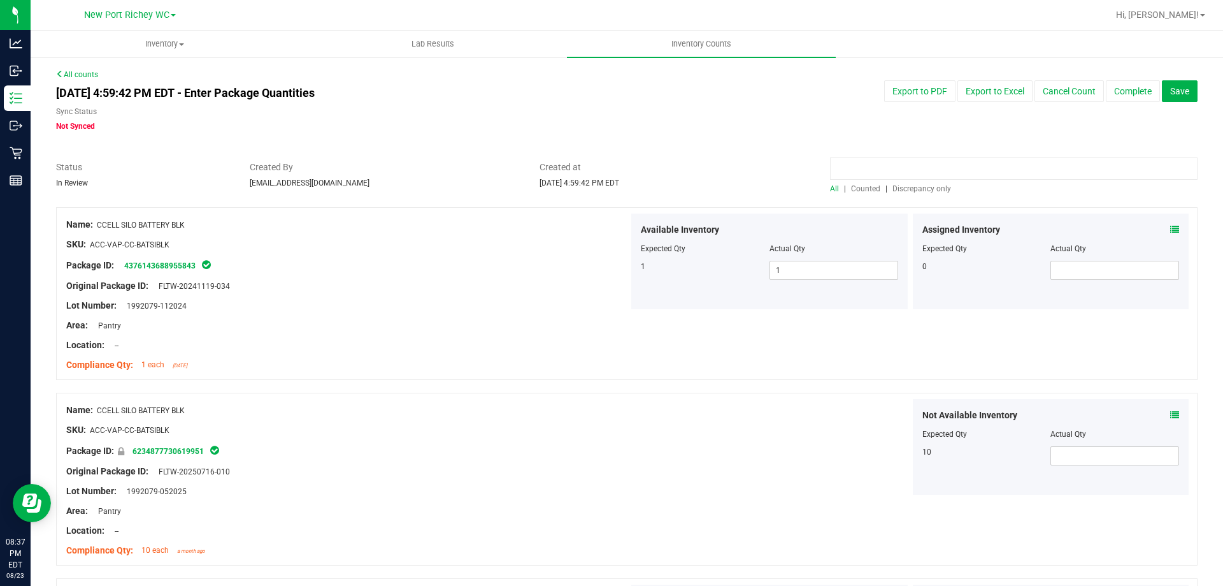
click at [908, 169] on input at bounding box center [1014, 168] width 368 height 22
type input "bdl"
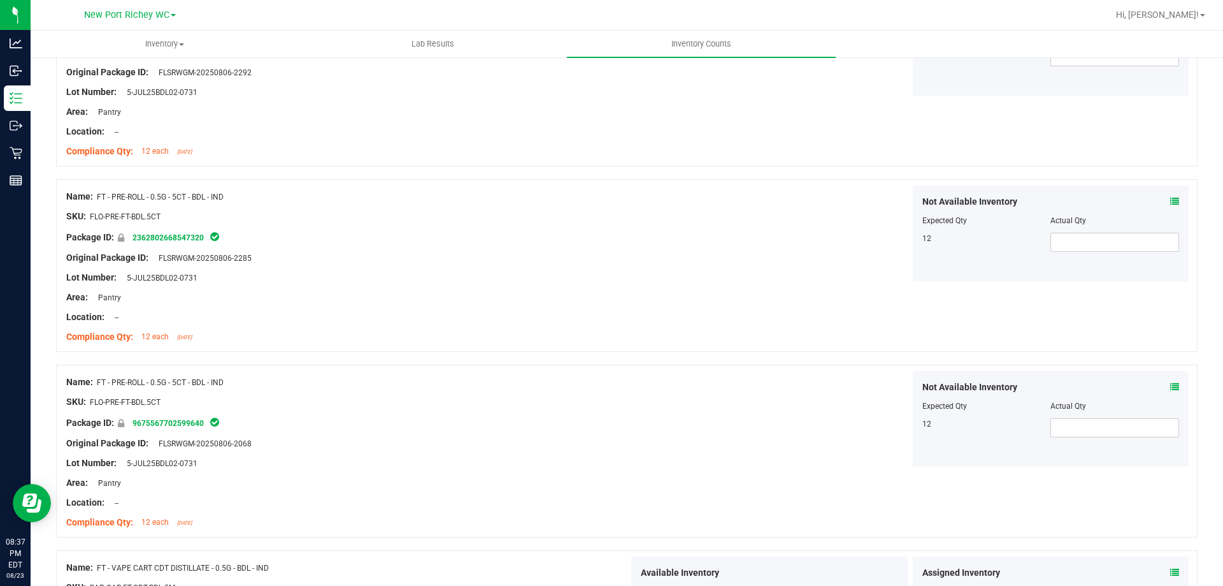
scroll to position [1704, 0]
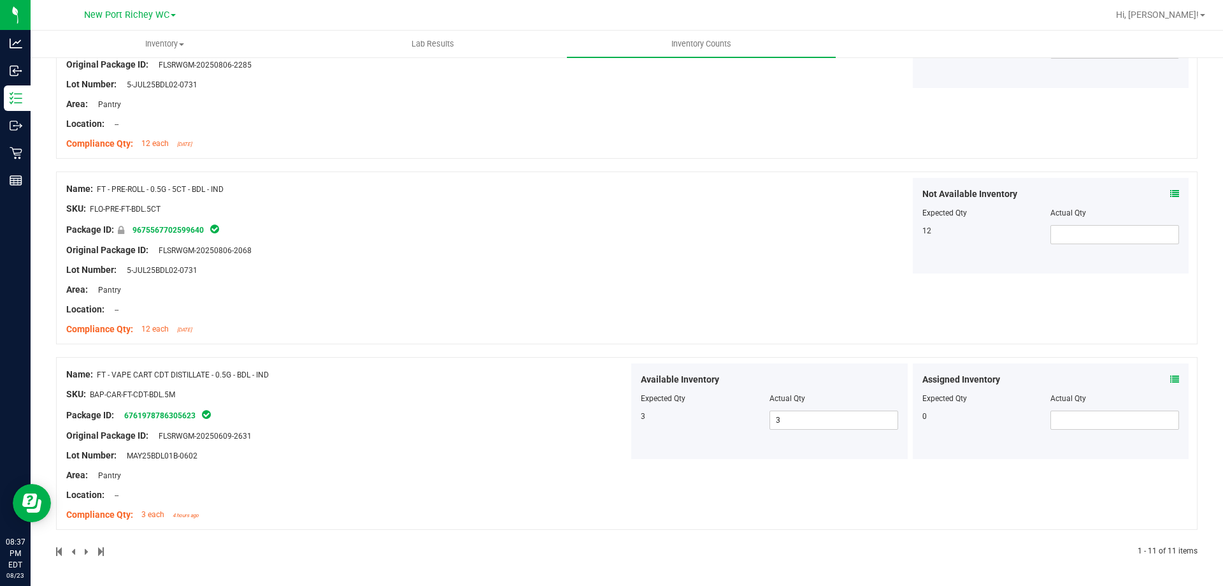
click at [1171, 378] on icon at bounding box center [1175, 379] width 9 height 9
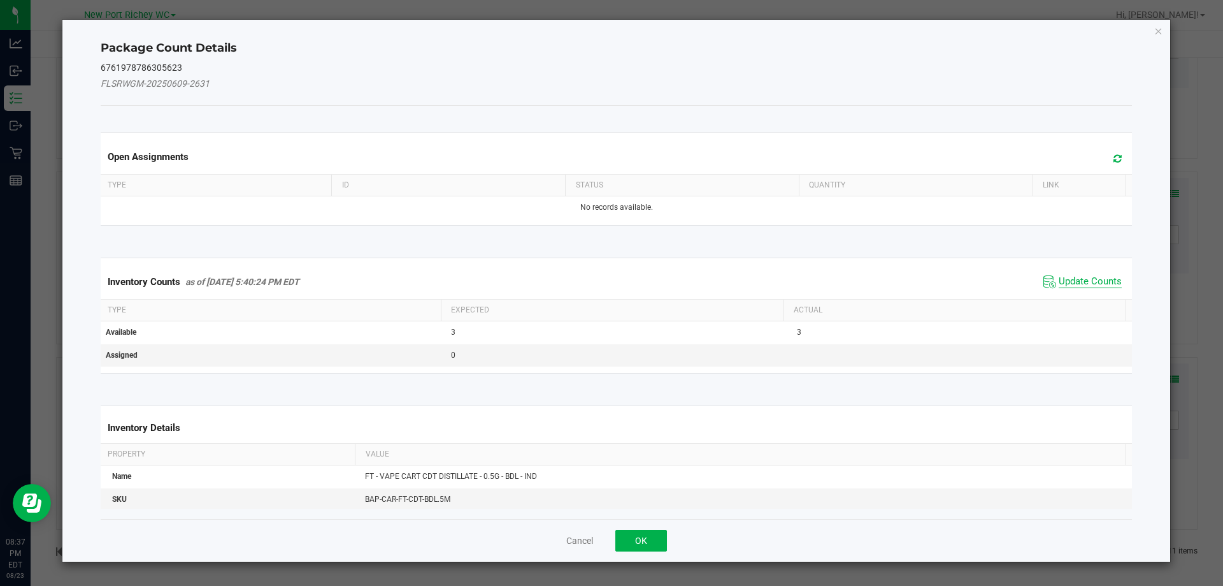
click at [1089, 281] on span "Update Counts" at bounding box center [1090, 281] width 63 height 13
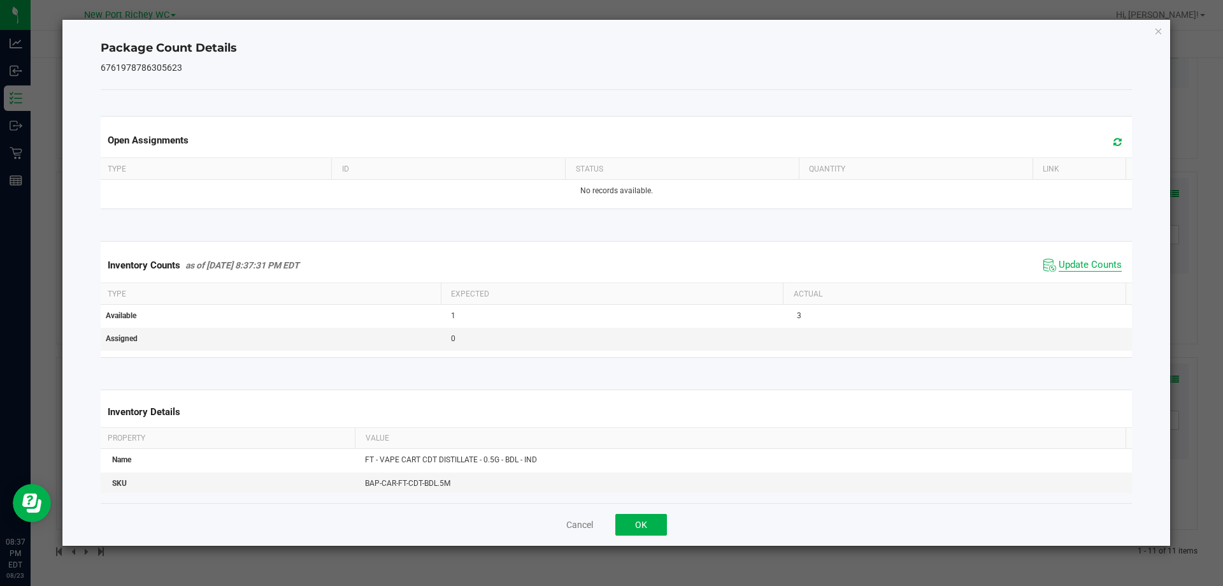
click at [1072, 264] on span "Update Counts" at bounding box center [1090, 265] width 63 height 13
click at [649, 517] on button "OK" at bounding box center [642, 525] width 52 height 22
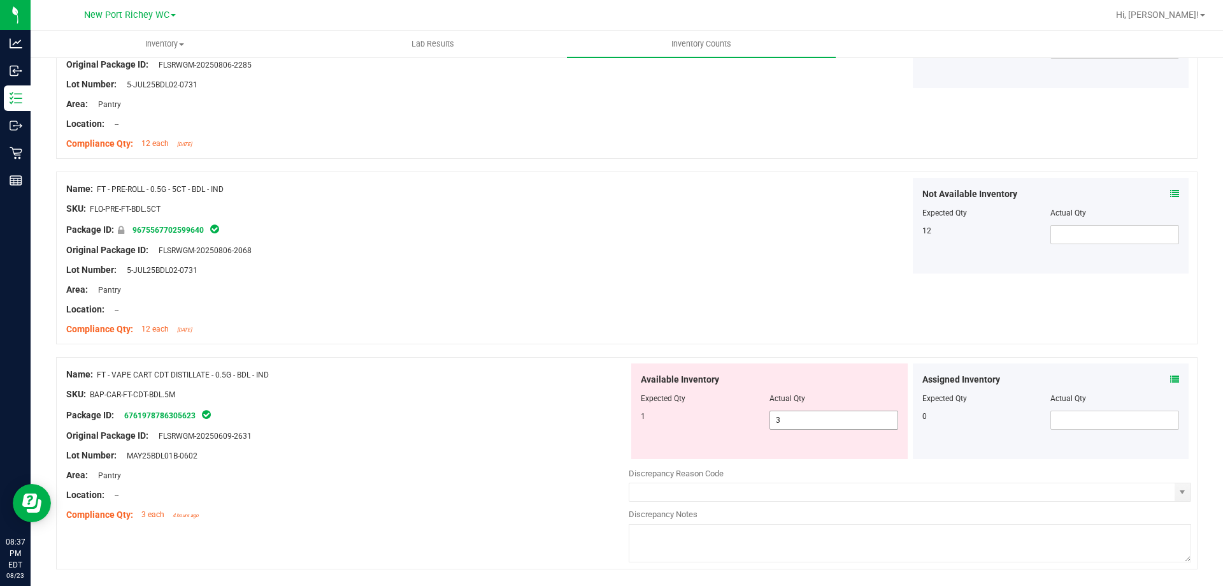
click at [788, 415] on span "3 3" at bounding box center [834, 419] width 129 height 19
type input "1"
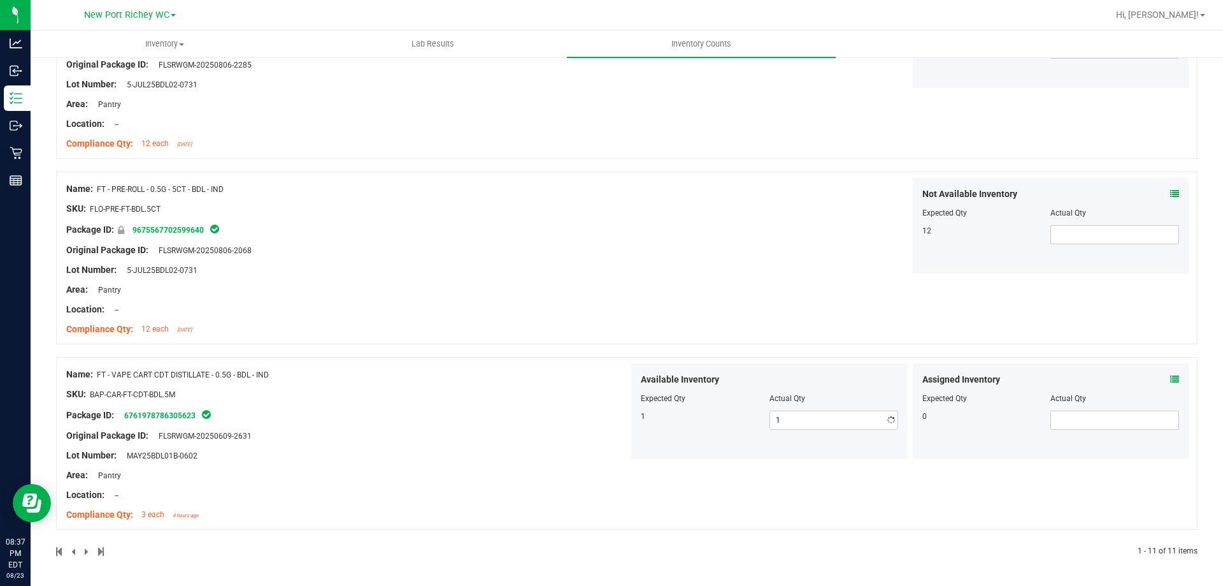
click at [584, 438] on div "Original Package ID: FLSRWGM-20250609-2631" at bounding box center [347, 435] width 563 height 13
click at [1171, 378] on icon at bounding box center [1175, 379] width 9 height 9
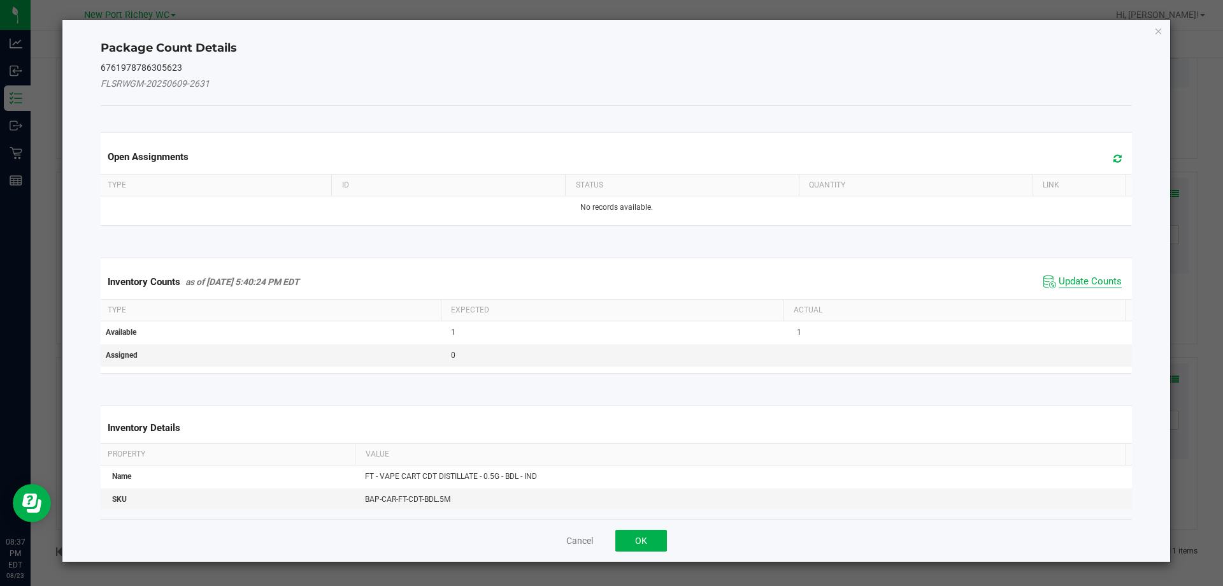
click at [1063, 280] on span "Update Counts" at bounding box center [1090, 281] width 63 height 13
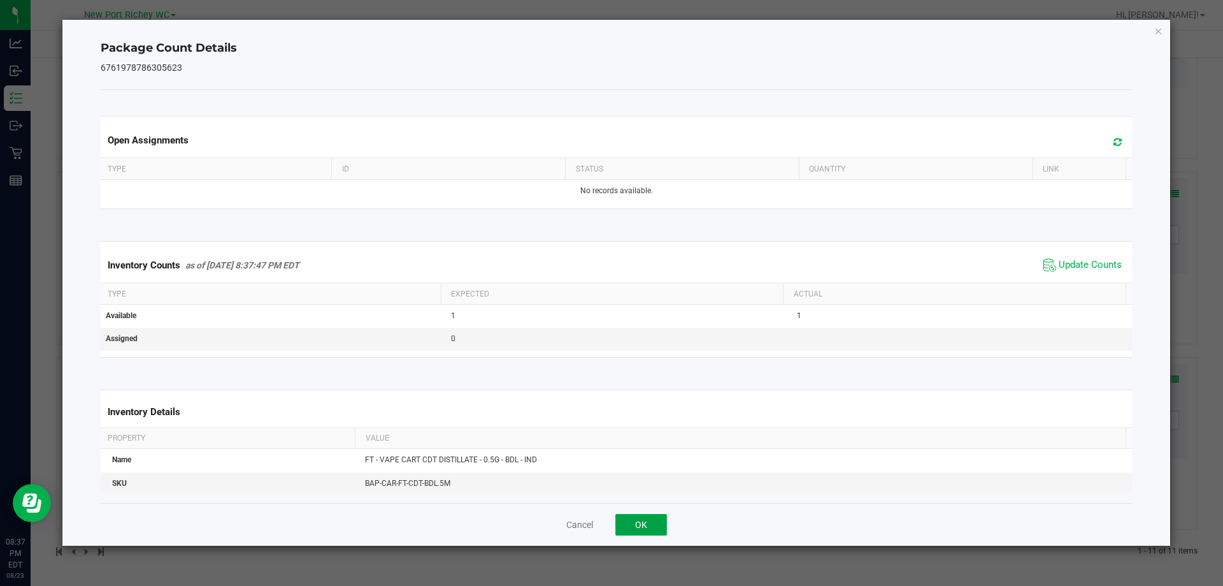
click at [651, 519] on button "OK" at bounding box center [642, 525] width 52 height 22
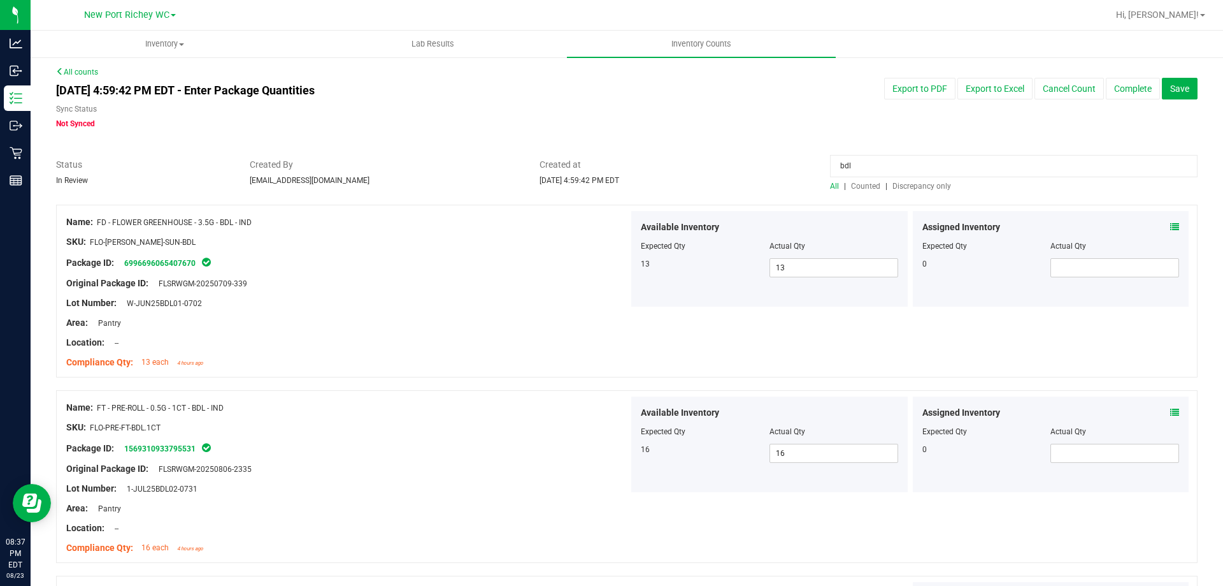
scroll to position [0, 0]
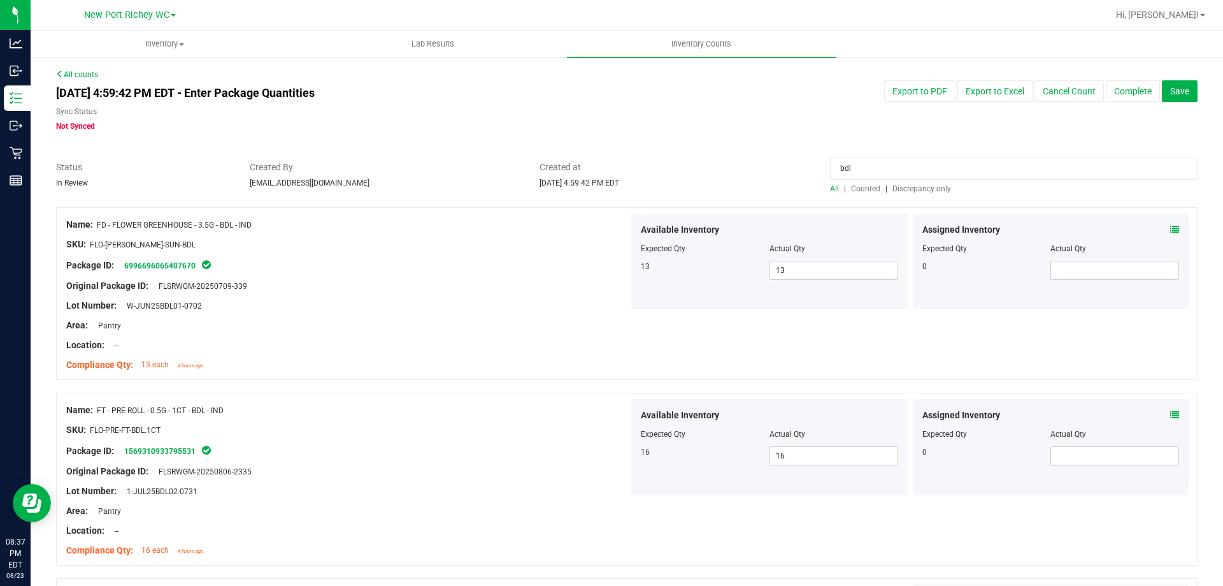
drag, startPoint x: 886, startPoint y: 161, endPoint x: 842, endPoint y: 164, distance: 43.4
click at [842, 164] on input "bdl" at bounding box center [1014, 168] width 368 height 22
type input "b"
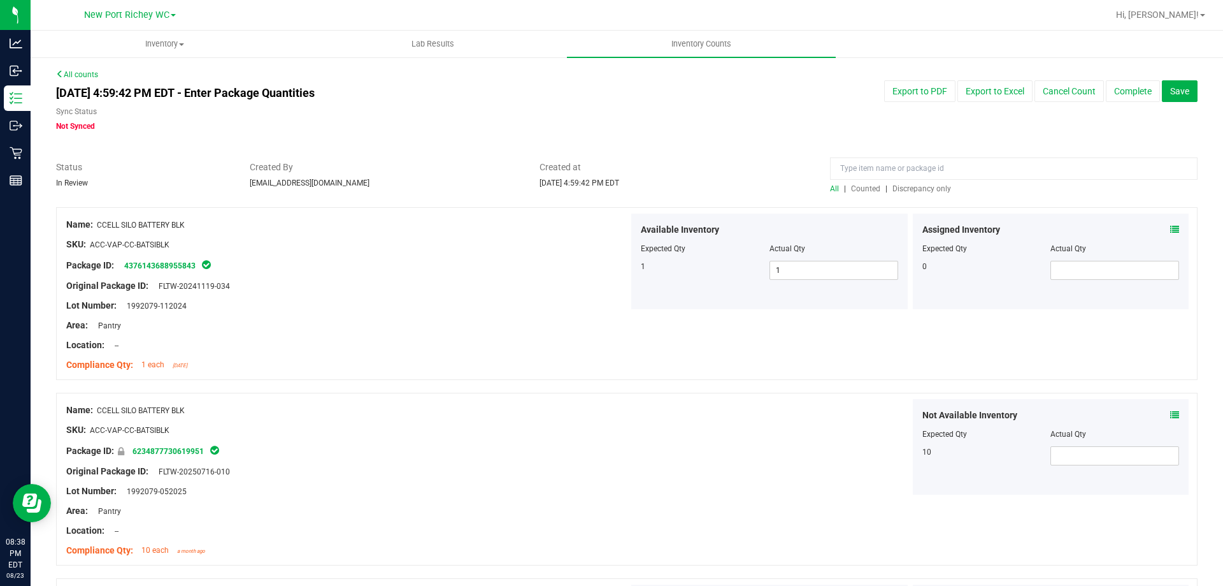
click at [907, 187] on span "Discrepancy only" at bounding box center [922, 188] width 59 height 9
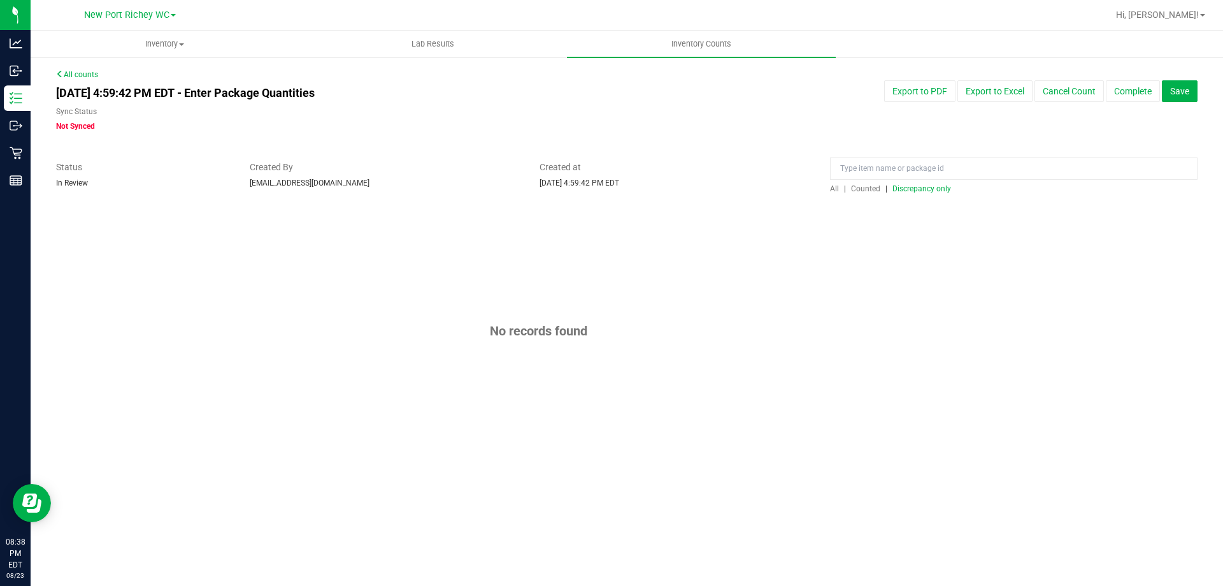
click at [904, 187] on span "Discrepancy only" at bounding box center [922, 188] width 59 height 9
click at [1128, 89] on button "Complete" at bounding box center [1133, 91] width 54 height 22
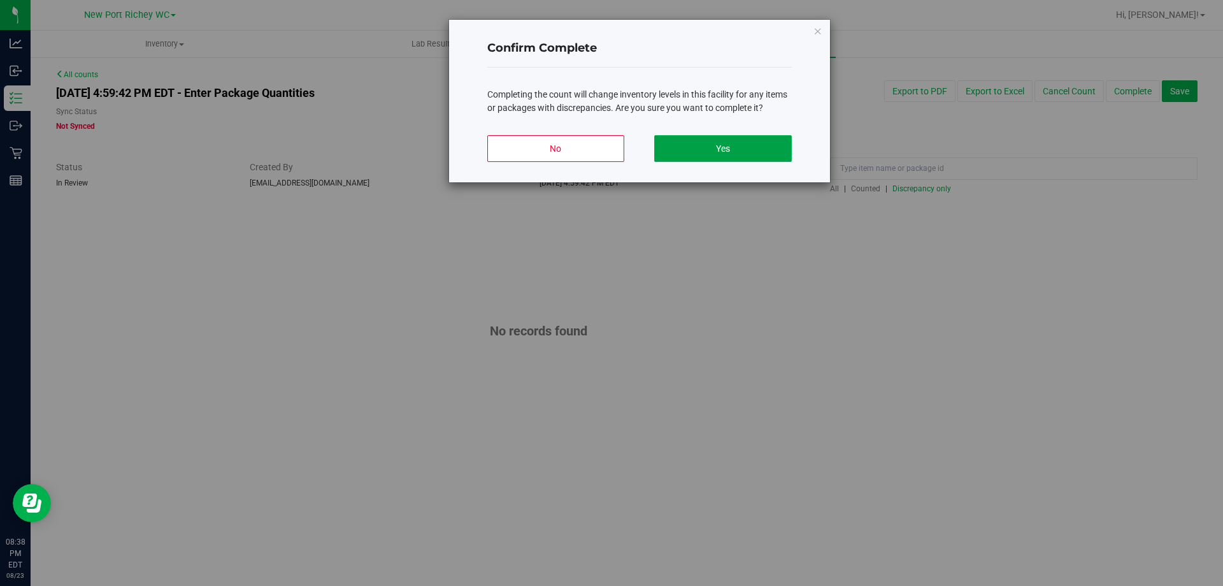
click at [746, 140] on button "Yes" at bounding box center [722, 148] width 137 height 27
